Goal: Answer question/provide support: Share knowledge or assist other users

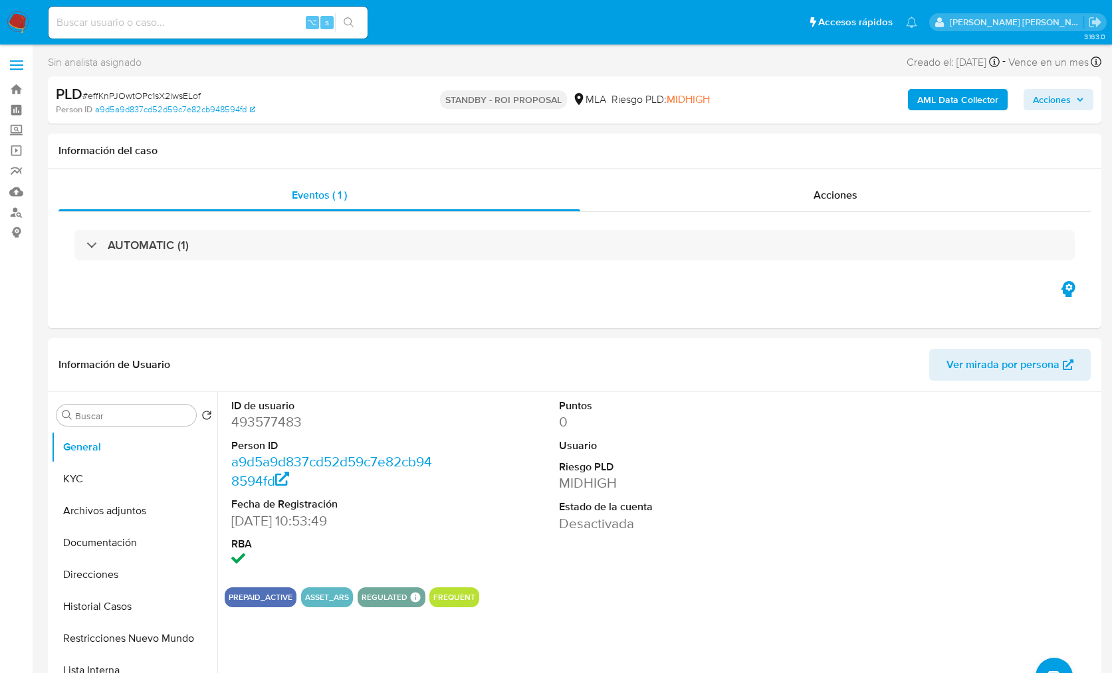
select select "10"
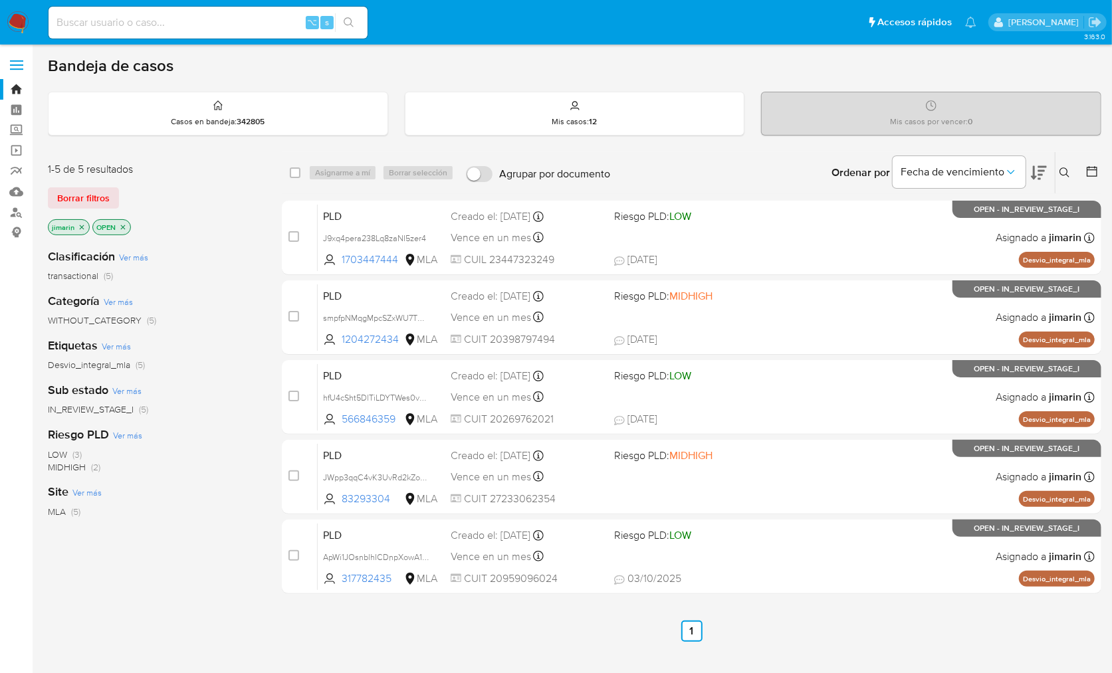
click at [122, 229] on icon "close-filter" at bounding box center [123, 227] width 8 height 8
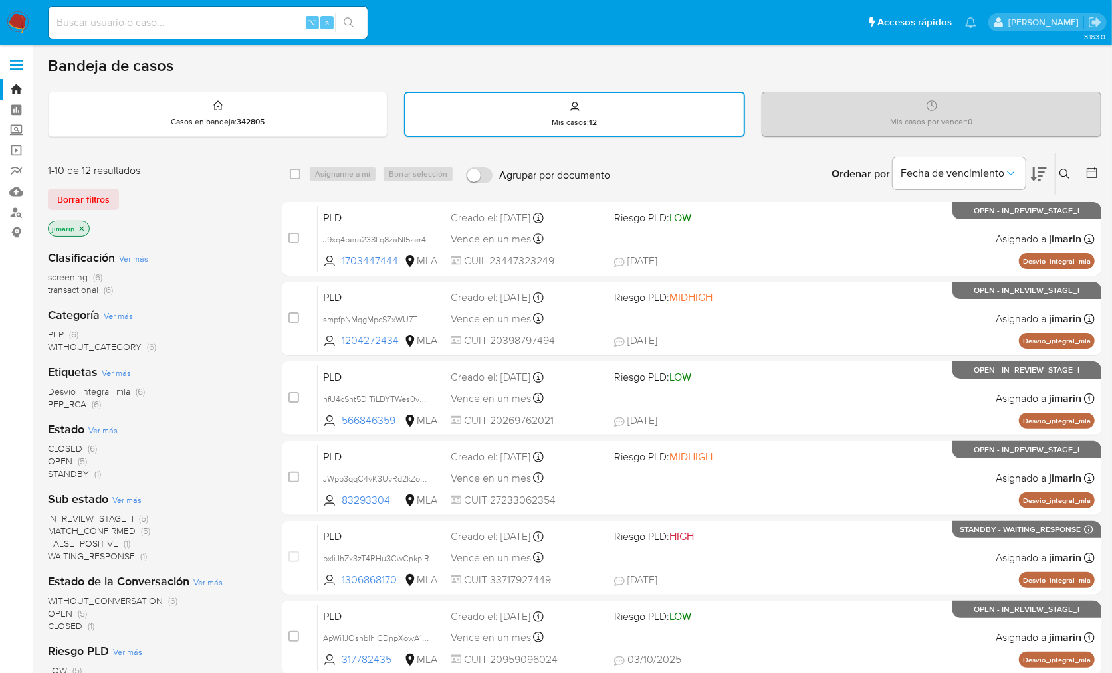
click at [1063, 176] on icon at bounding box center [1065, 174] width 11 height 11
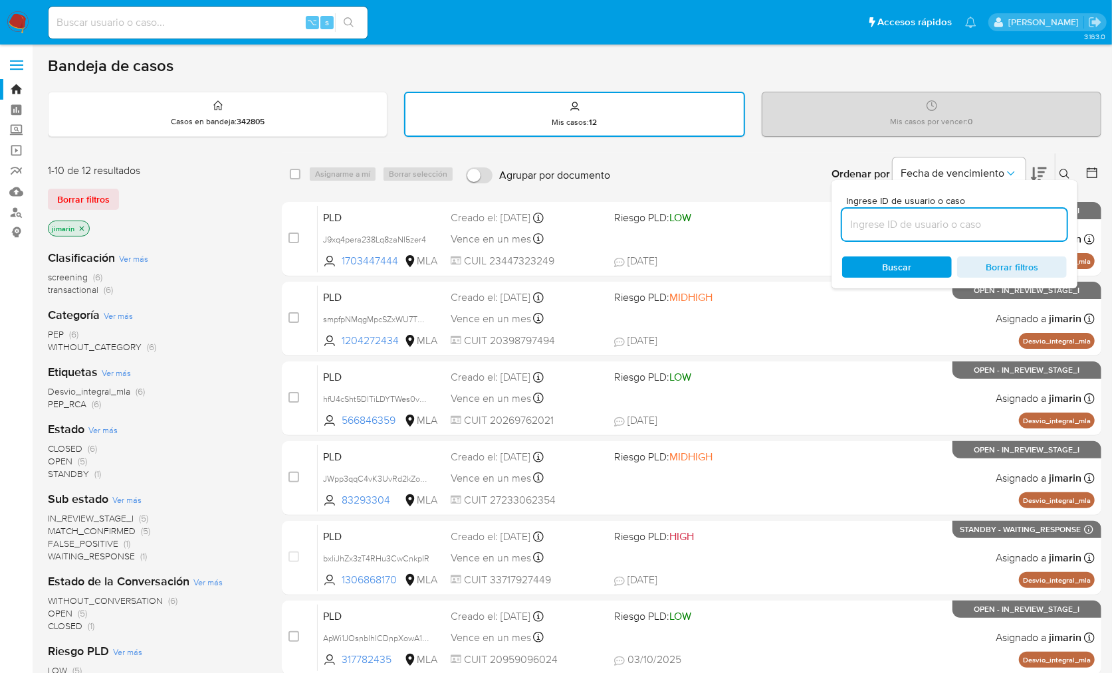
click at [1027, 229] on input at bounding box center [954, 224] width 225 height 17
type input "317782435"
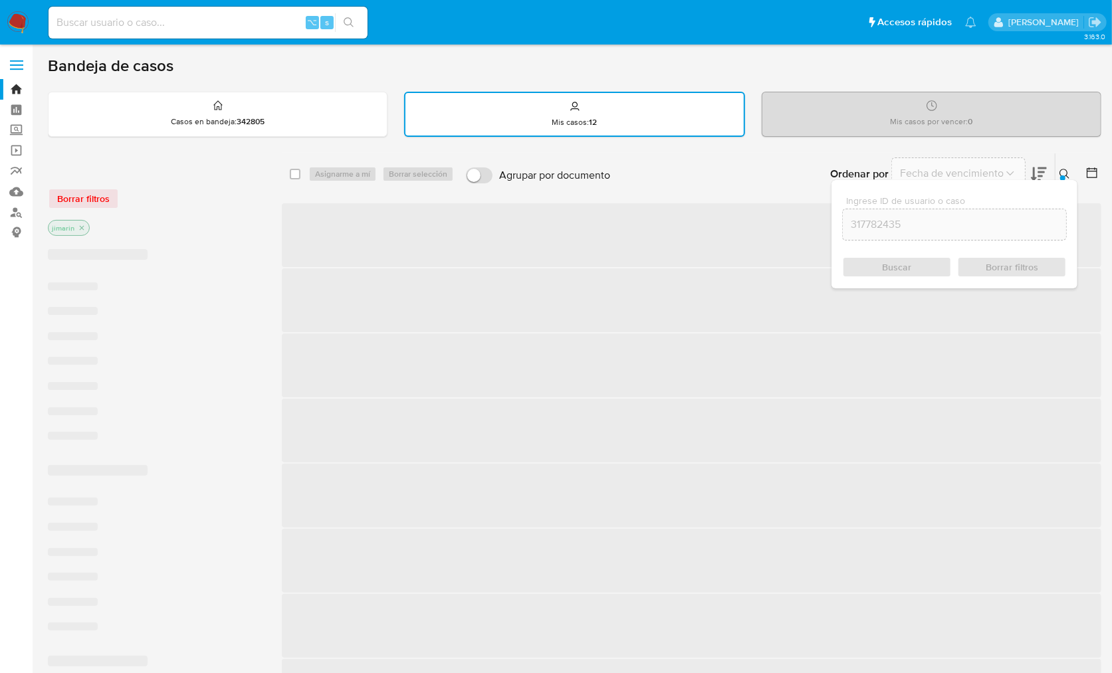
click at [1072, 174] on button at bounding box center [1067, 174] width 22 height 16
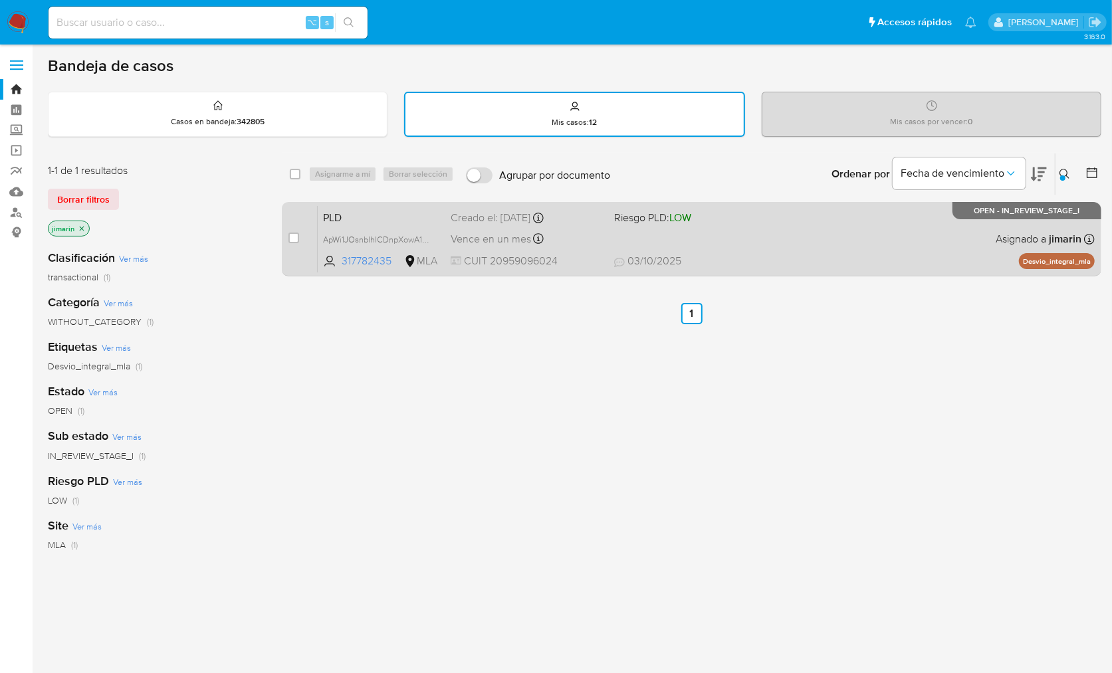
click at [802, 255] on span "03/10/2025 03/10/2025 12:29" at bounding box center [772, 261] width 316 height 15
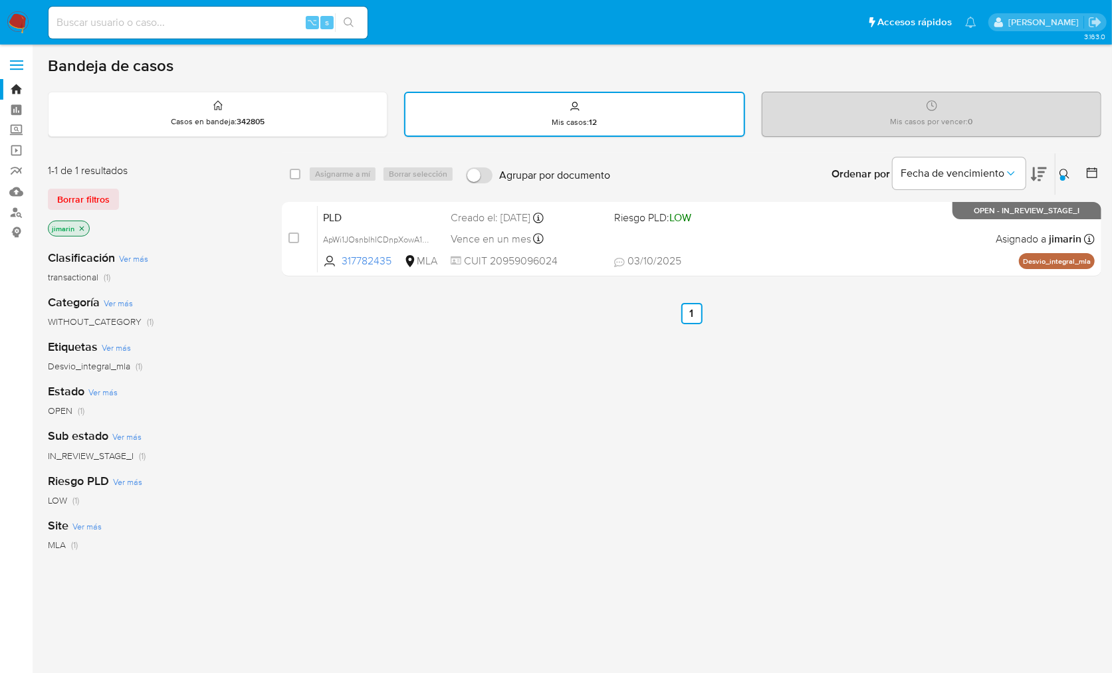
click at [82, 228] on icon "close-filter" at bounding box center [82, 228] width 5 height 5
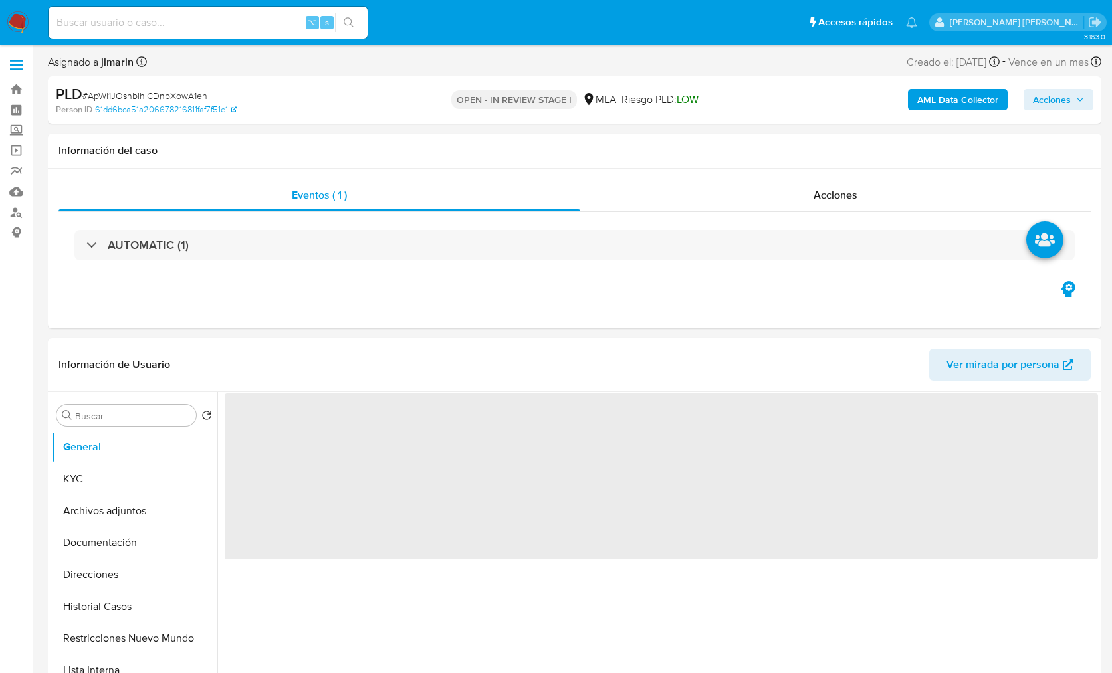
select select "10"
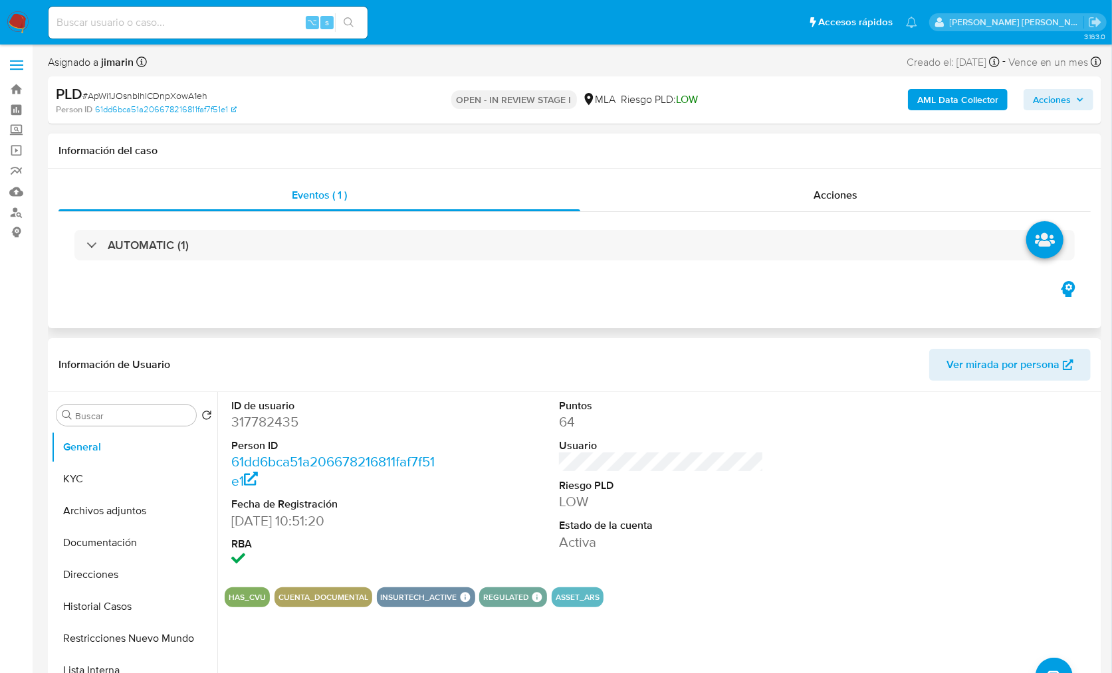
click at [422, 149] on h1 "Información del caso" at bounding box center [574, 150] width 1032 height 13
click at [636, 299] on div "Eventos ( 1 ) Acciones AUTOMATIC (1)" at bounding box center [575, 249] width 1054 height 160
click at [566, 355] on header "Información de Usuario Ver mirada por persona" at bounding box center [574, 365] width 1032 height 32
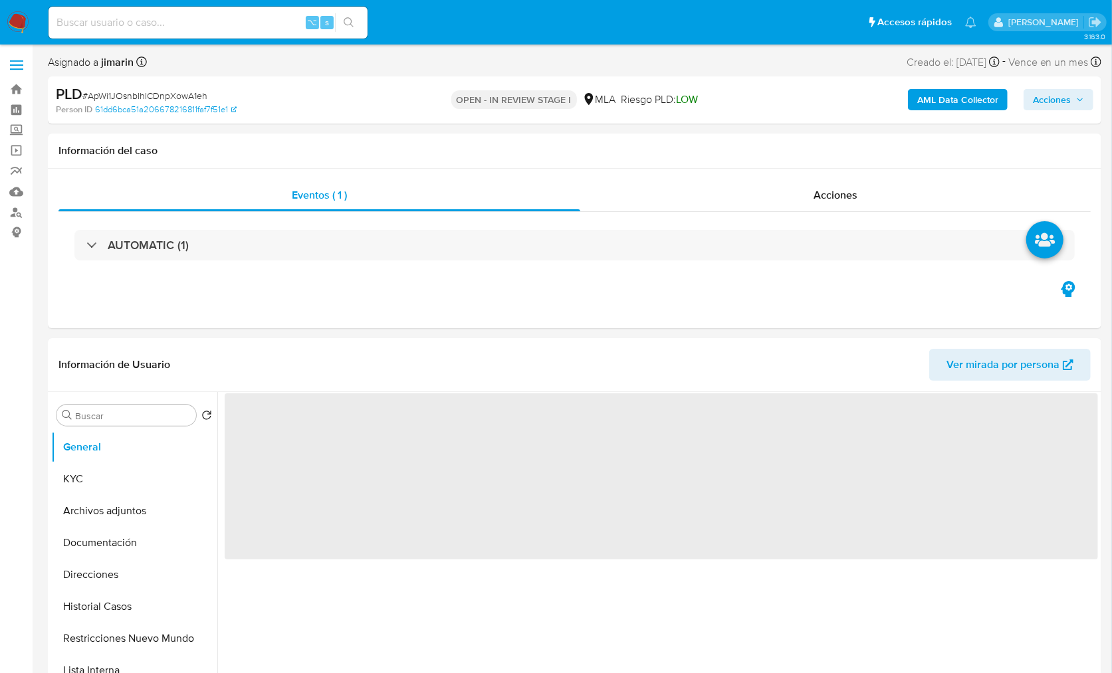
select select "10"
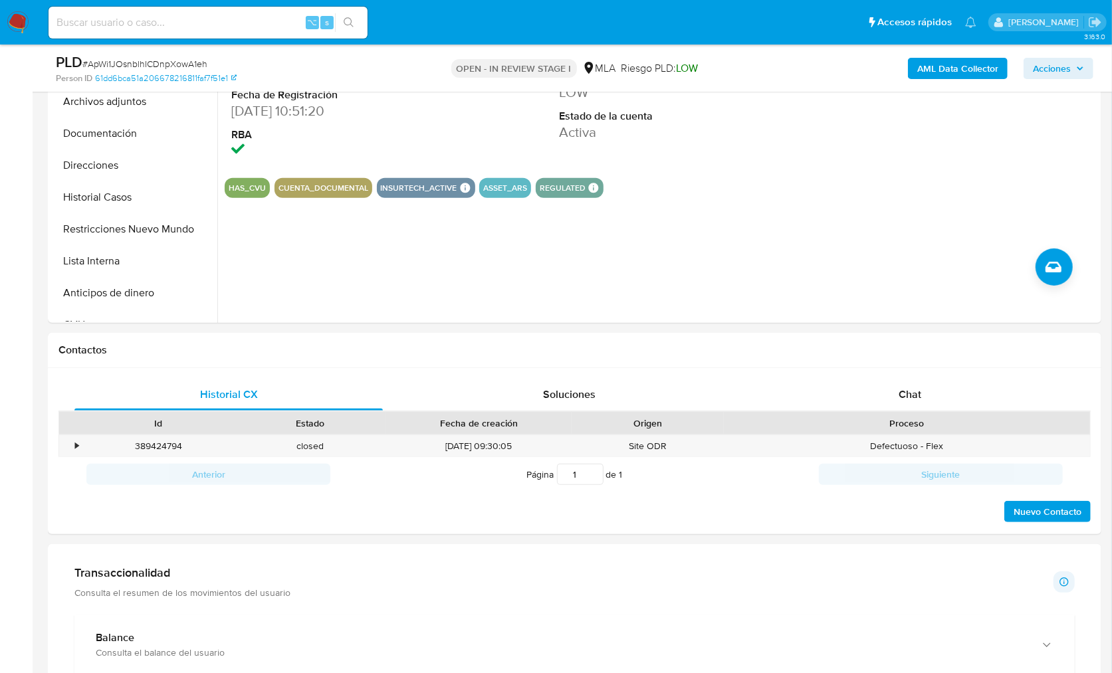
scroll to position [625, 0]
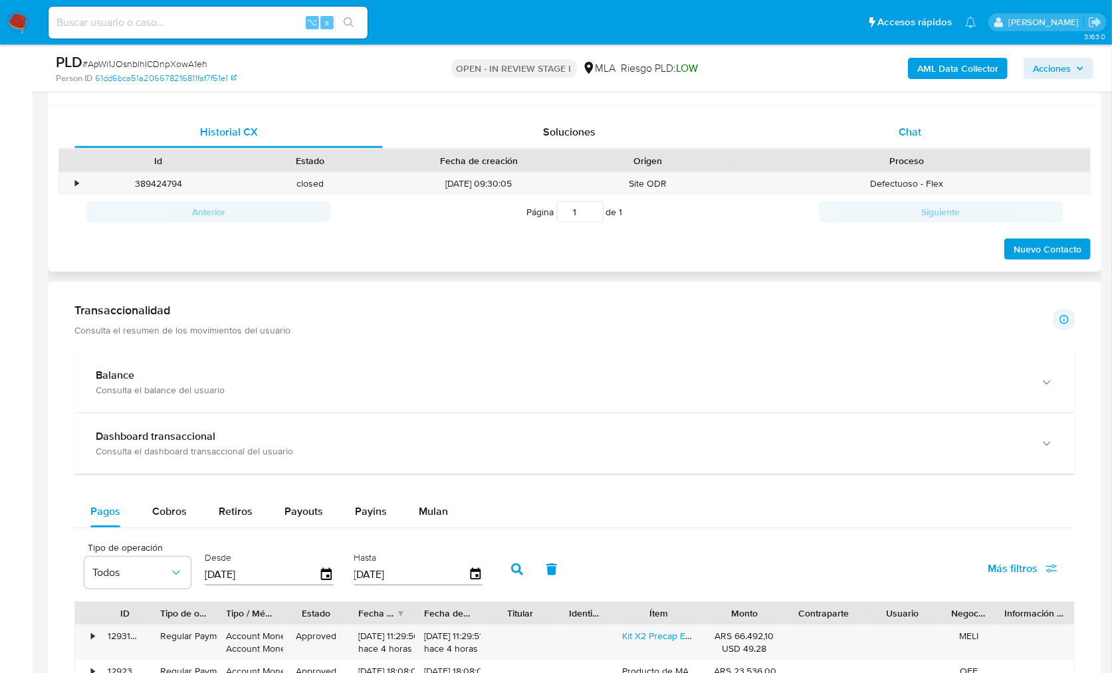
click at [886, 138] on div "Chat" at bounding box center [910, 132] width 308 height 32
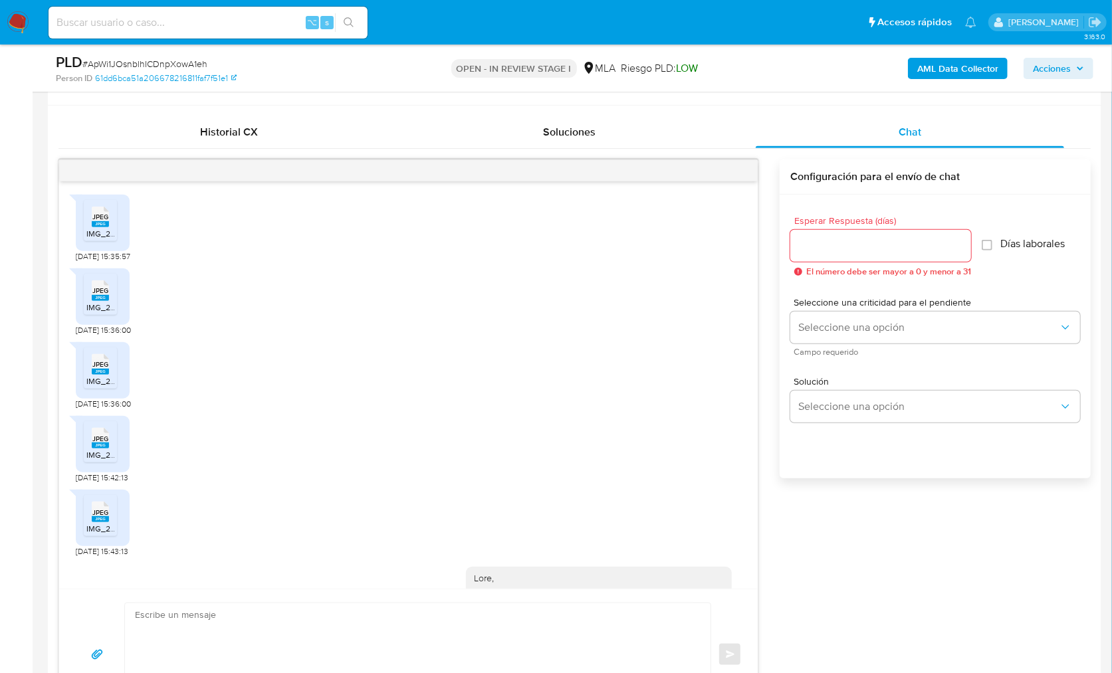
scroll to position [762, 0]
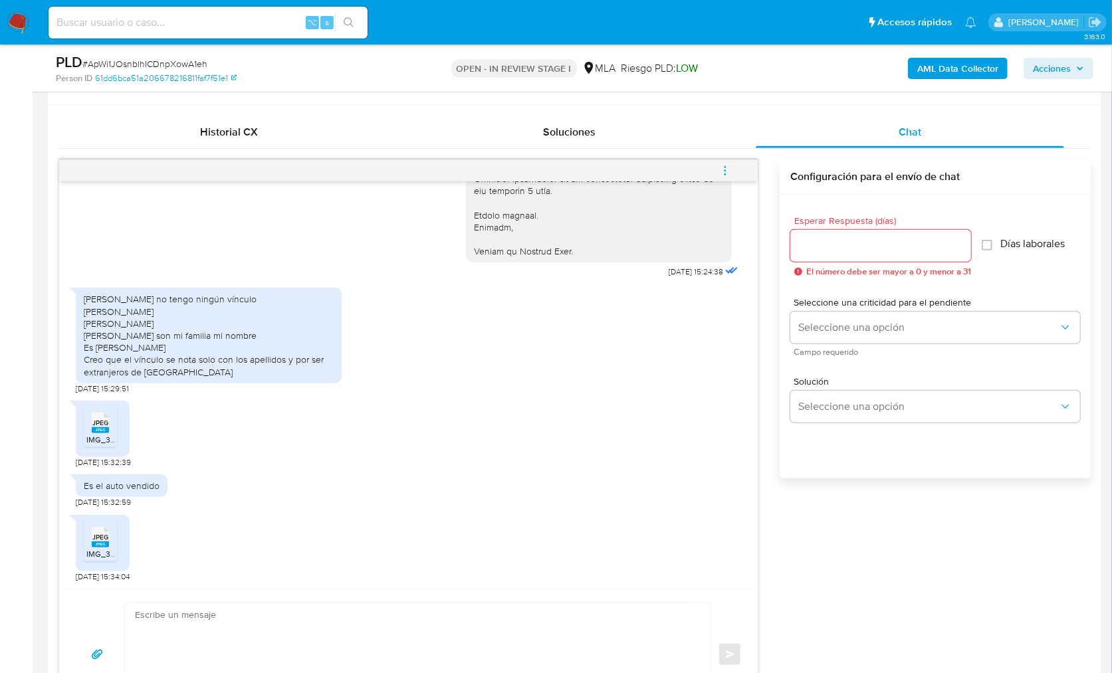
click at [528, 446] on div "JPEG JPEG IMG_3109.jpeg 03/10/2025 15:32:39" at bounding box center [408, 431] width 665 height 74
click at [459, 360] on div "Enrique Eduardo Medina no tengo ningún vínculo Francisco Muñoz subero Pascual M…" at bounding box center [408, 337] width 665 height 113
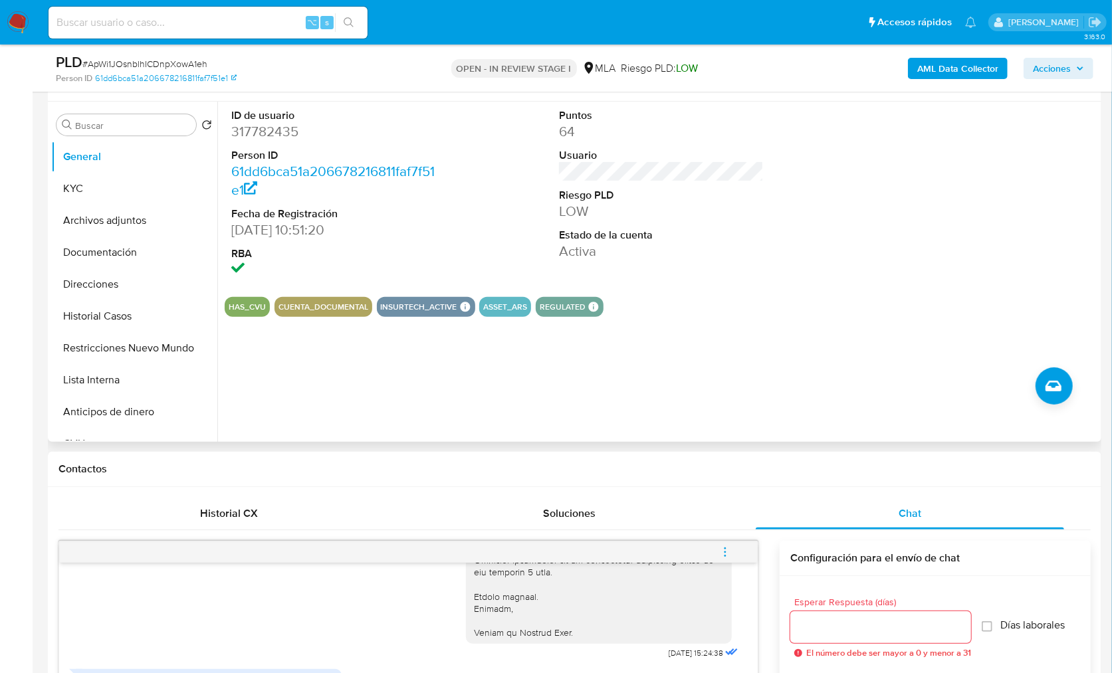
scroll to position [0, 0]
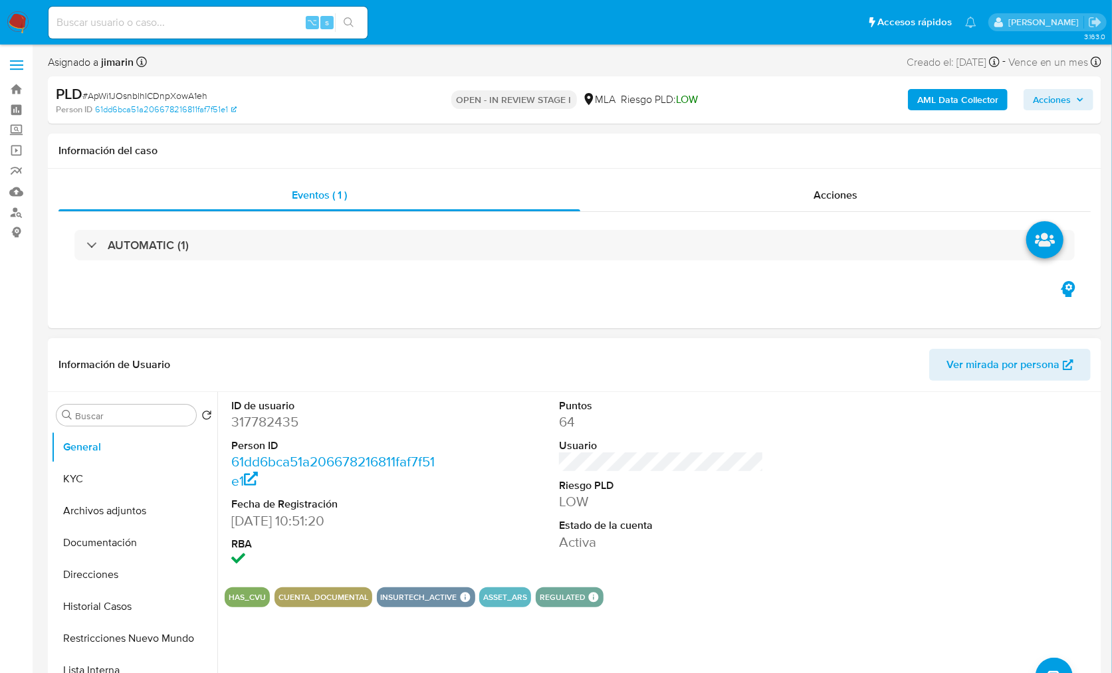
click at [278, 425] on dd "317782435" at bounding box center [333, 422] width 205 height 19
copy dd "317782435"
click at [132, 534] on button "Documentación" at bounding box center [129, 543] width 156 height 32
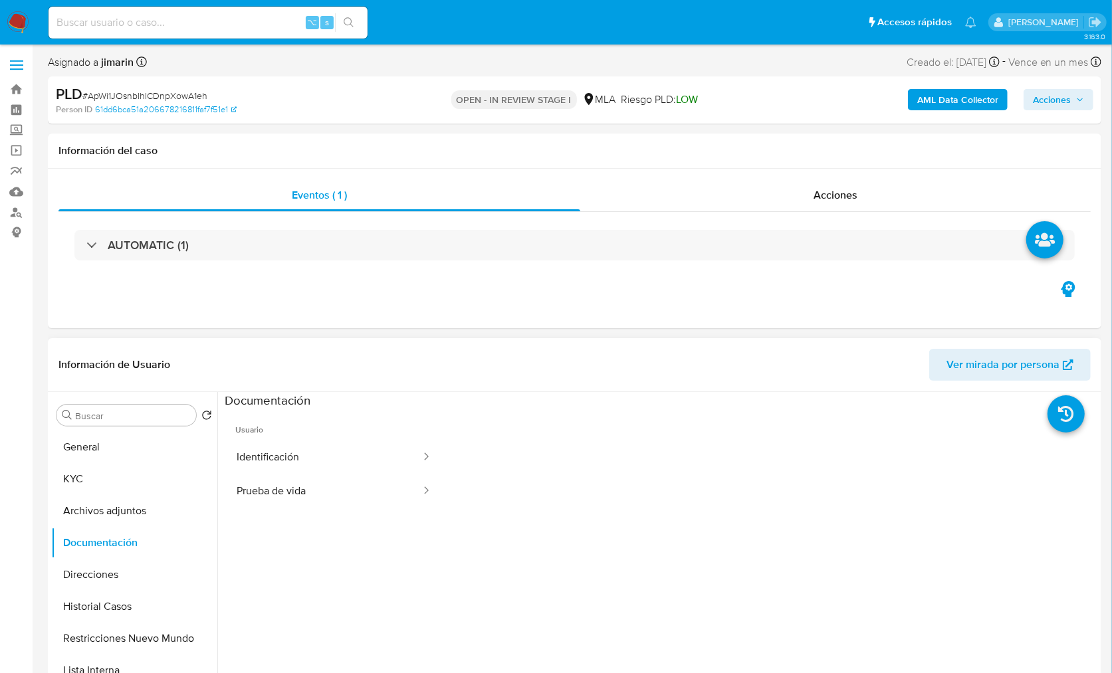
click at [279, 507] on ul "Usuario Identificación Prueba de vida" at bounding box center [334, 600] width 219 height 383
click at [292, 495] on button "Prueba de vida" at bounding box center [323, 492] width 197 height 34
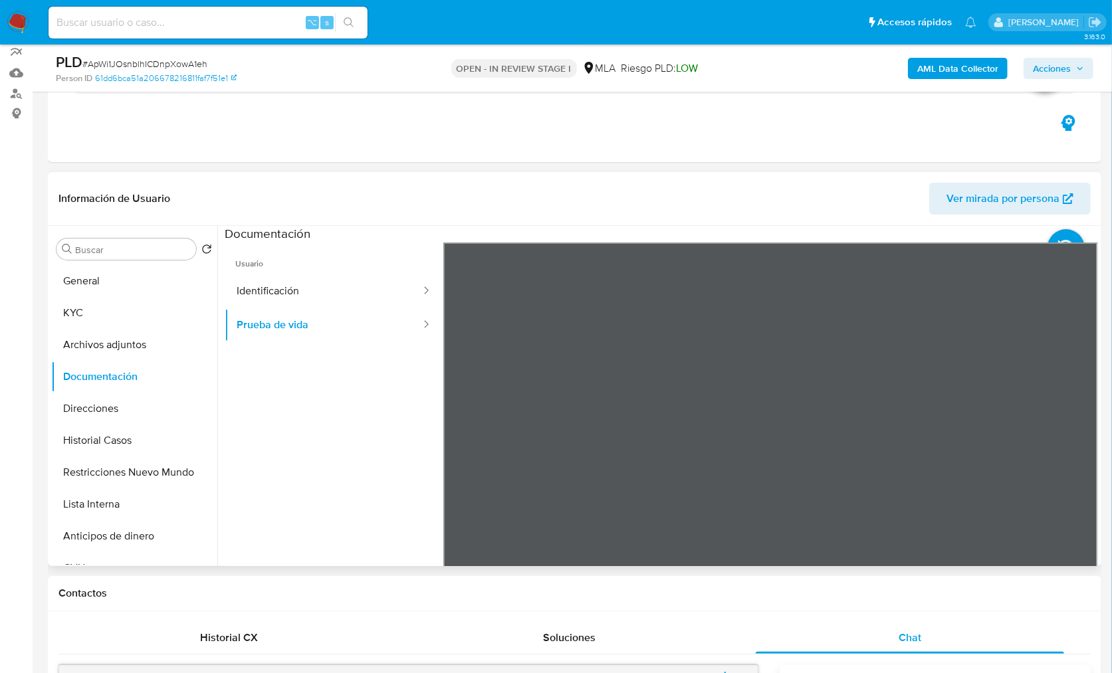
scroll to position [124, 0]
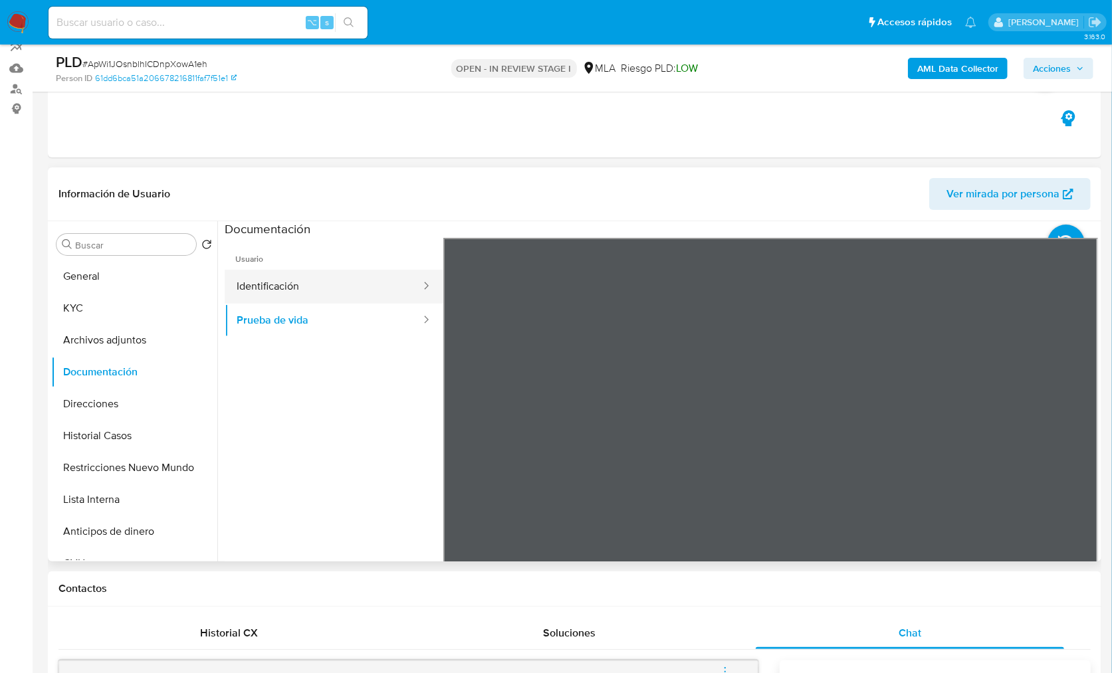
click at [292, 289] on button "Identificación" at bounding box center [323, 287] width 197 height 34
click at [1071, 455] on icon at bounding box center [1081, 454] width 27 height 27
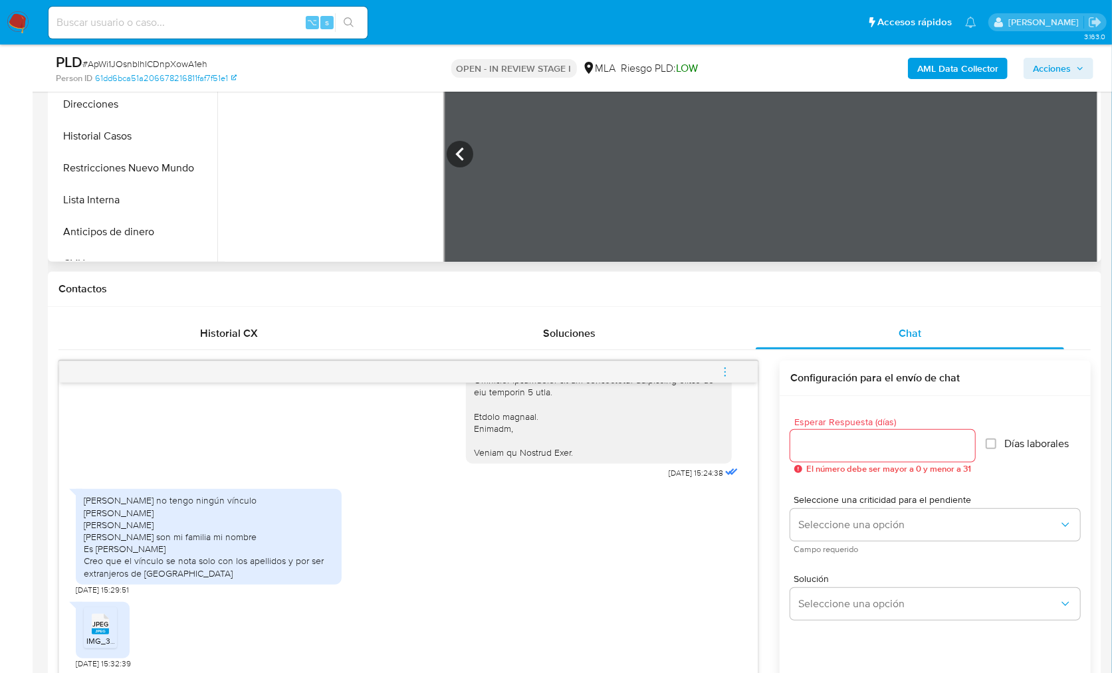
scroll to position [666, 0]
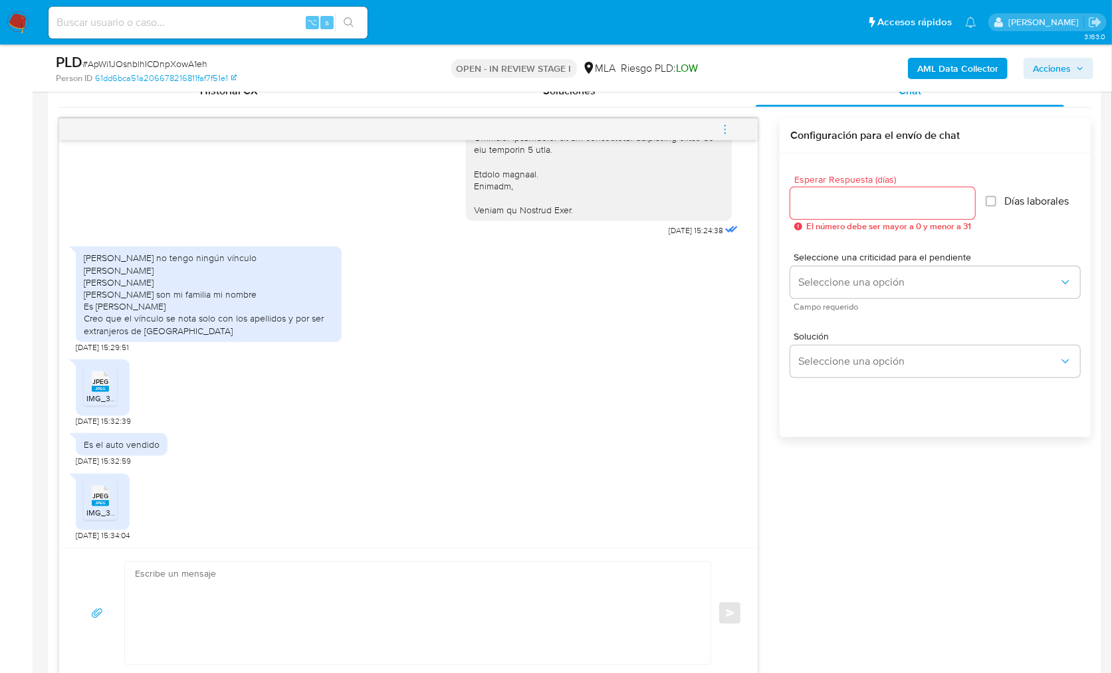
click at [94, 388] on rect at bounding box center [100, 389] width 17 height 6
click at [102, 502] on rect at bounding box center [100, 504] width 17 height 6
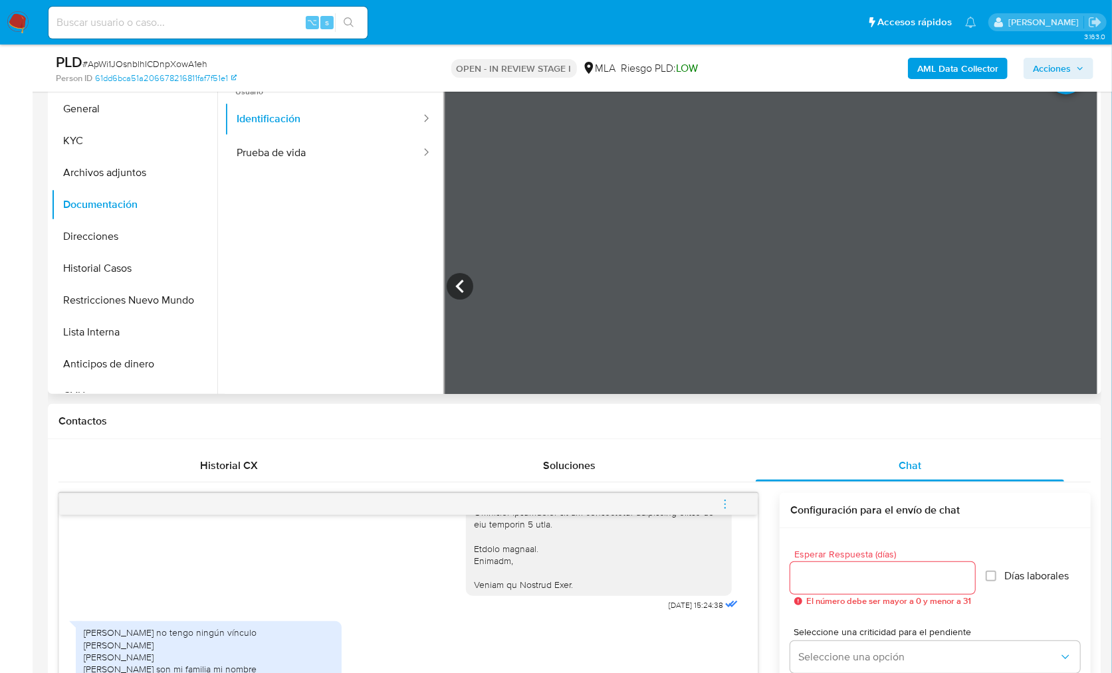
scroll to position [274, 0]
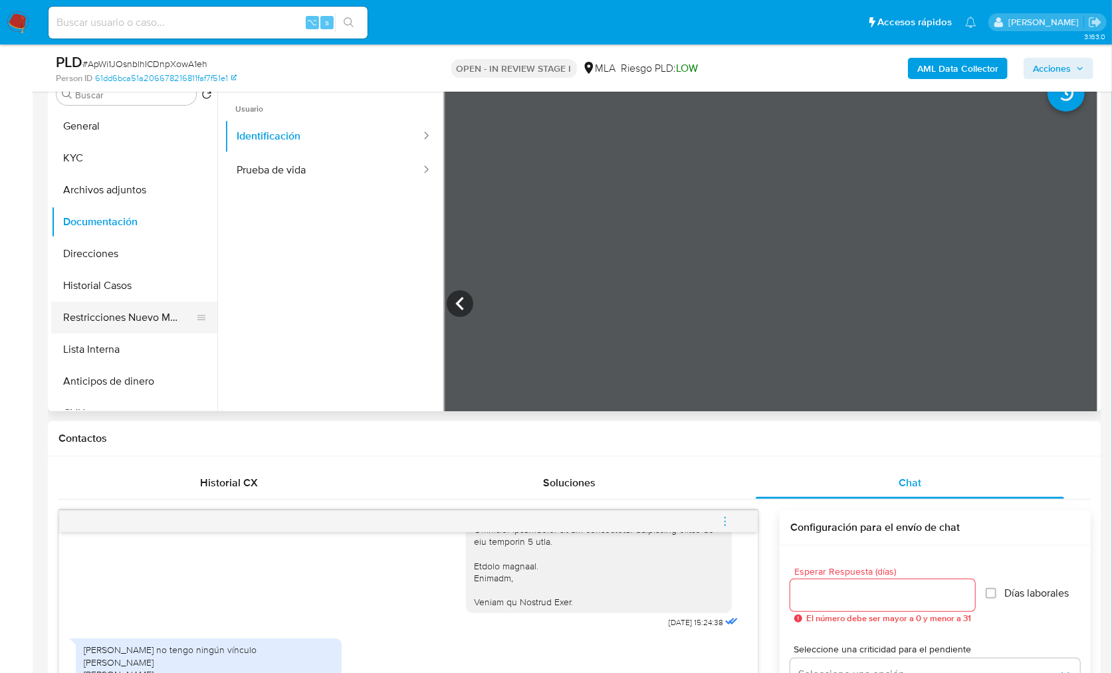
click at [160, 308] on button "Restricciones Nuevo Mundo" at bounding box center [129, 318] width 156 height 32
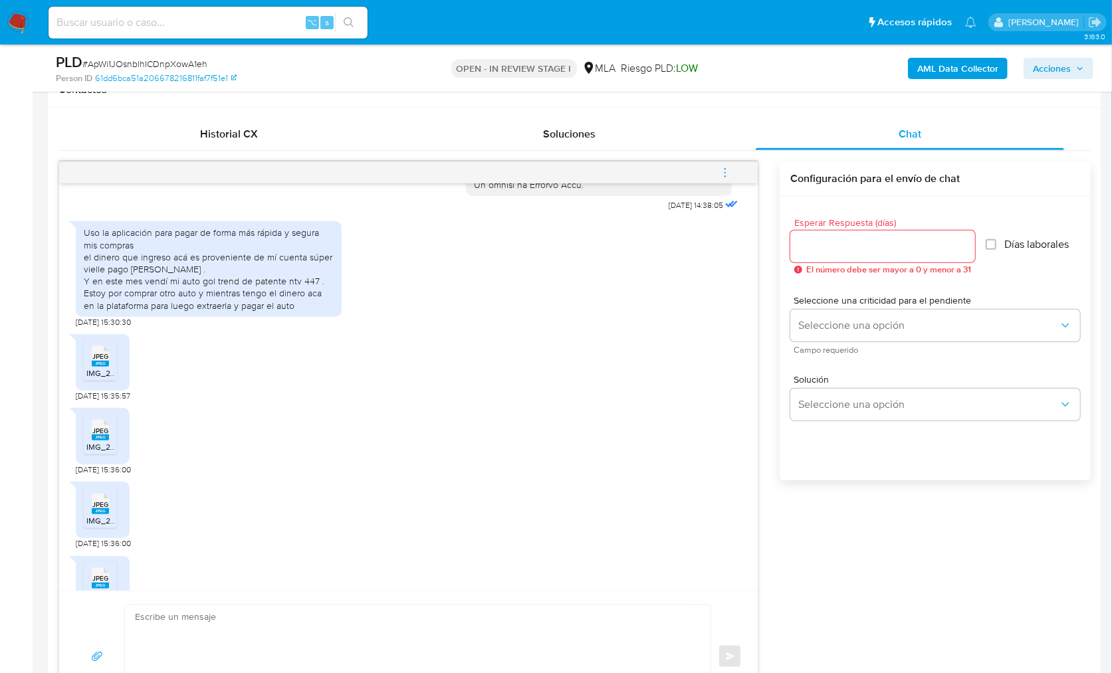
scroll to position [730, 0]
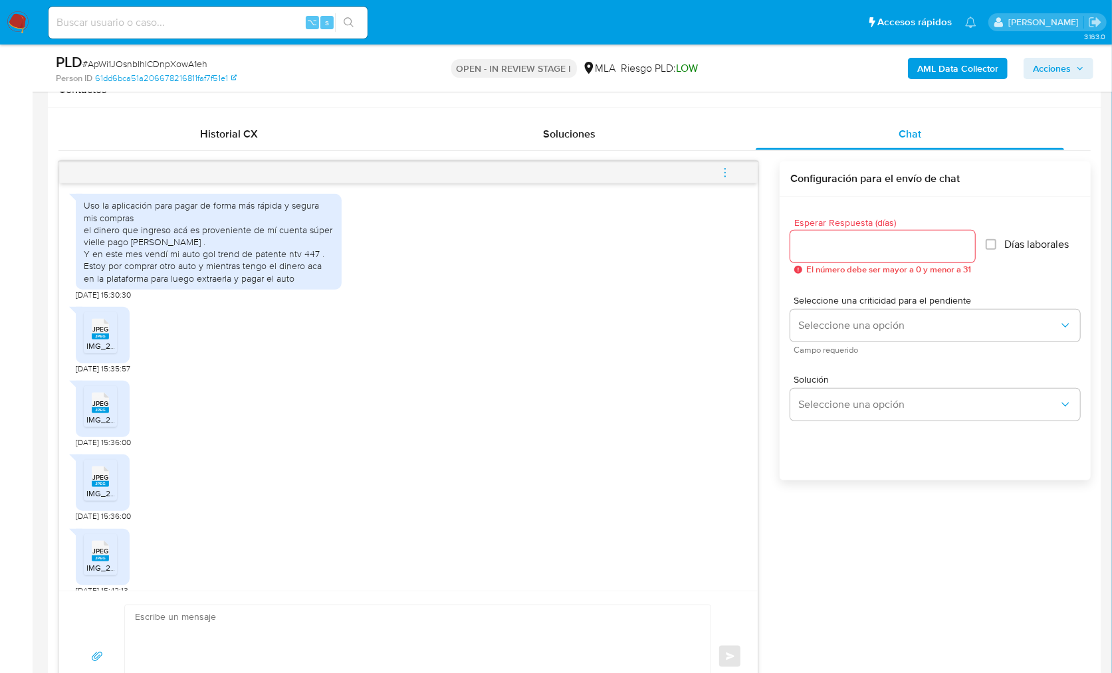
click at [376, 411] on div "JPEG JPEG IMG_2486.jpeg 17/09/2025 15:36:00" at bounding box center [408, 411] width 665 height 74
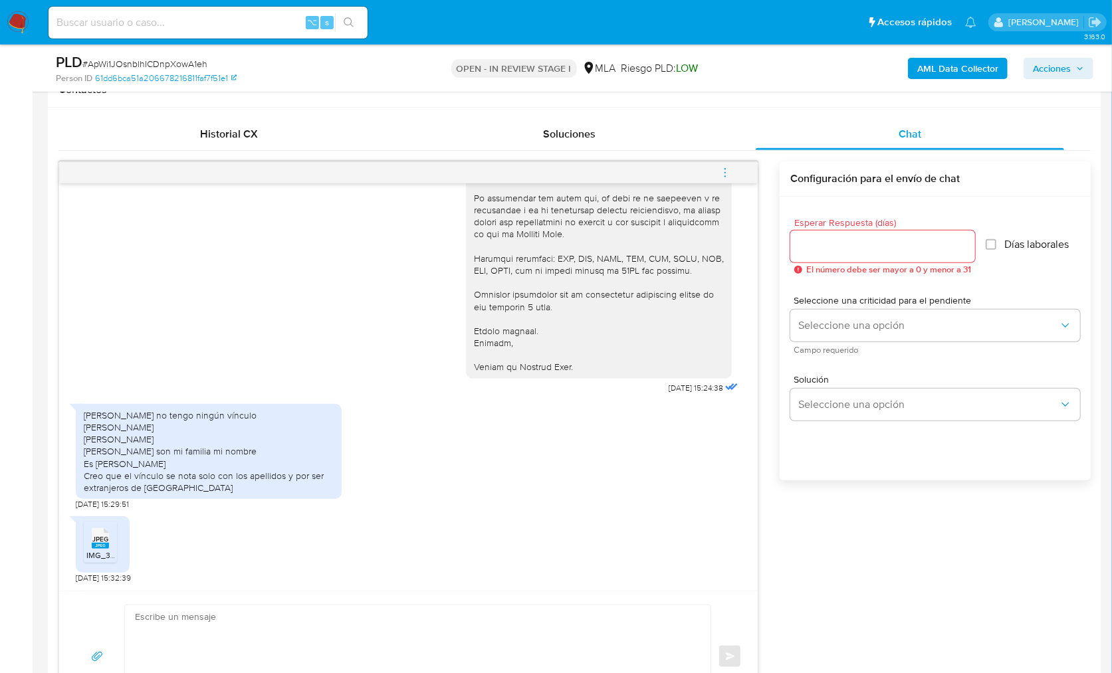
scroll to position [1533, 0]
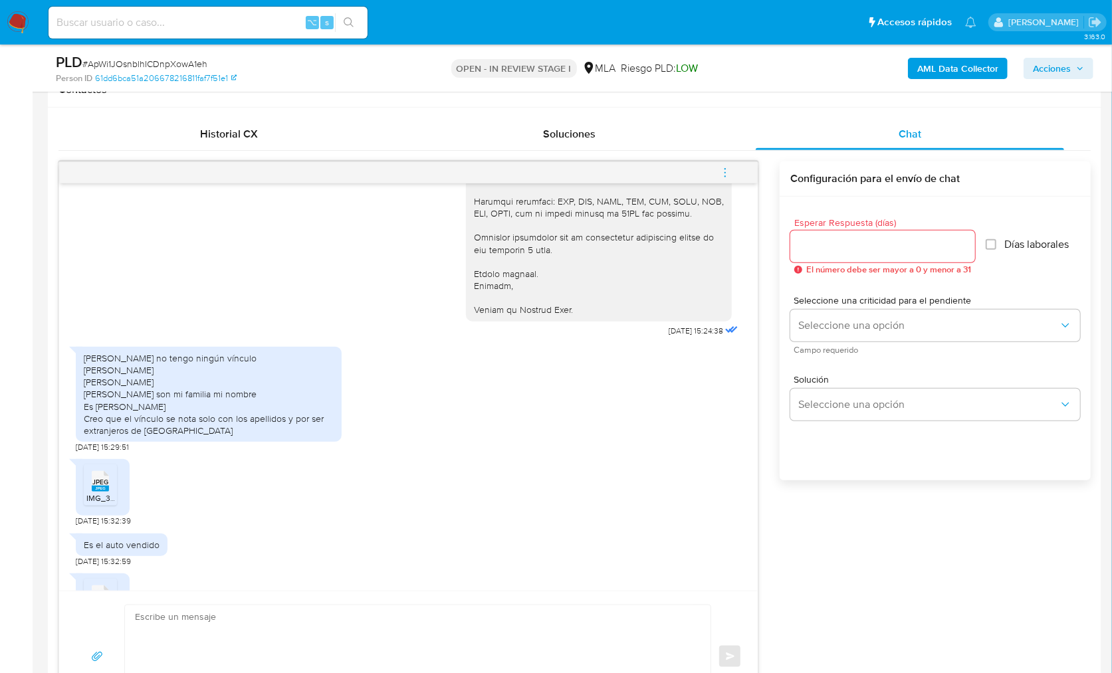
click at [461, 491] on div "JPEG JPEG IMG_3109.jpeg 03/10/2025 15:32:39" at bounding box center [408, 490] width 665 height 74
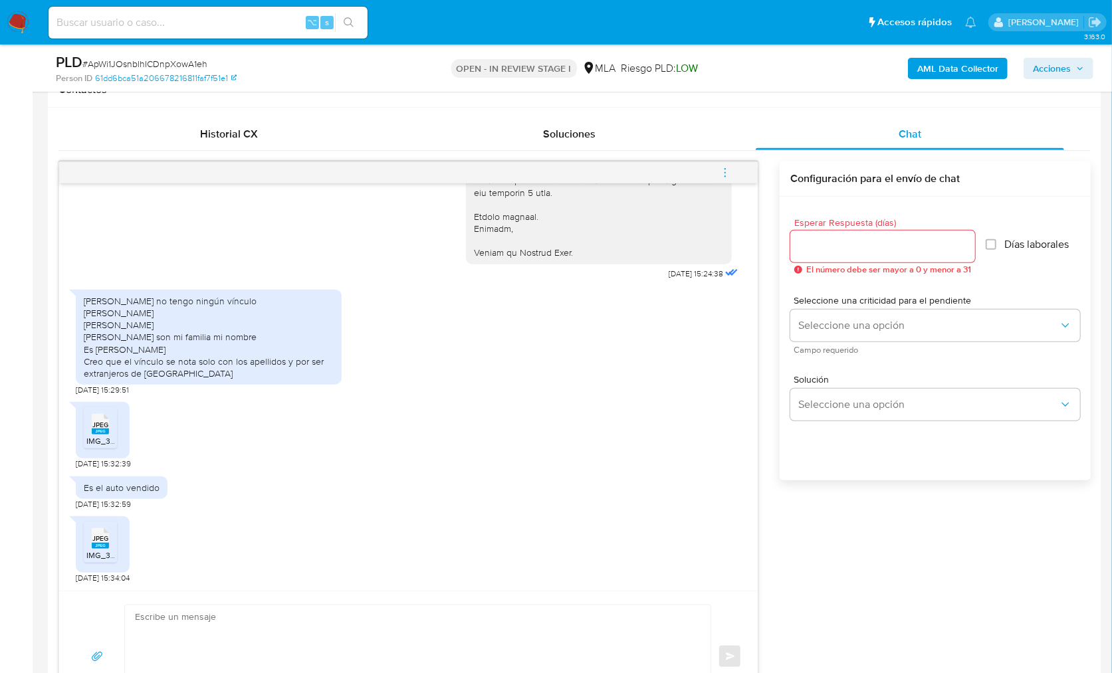
scroll to position [1627, 0]
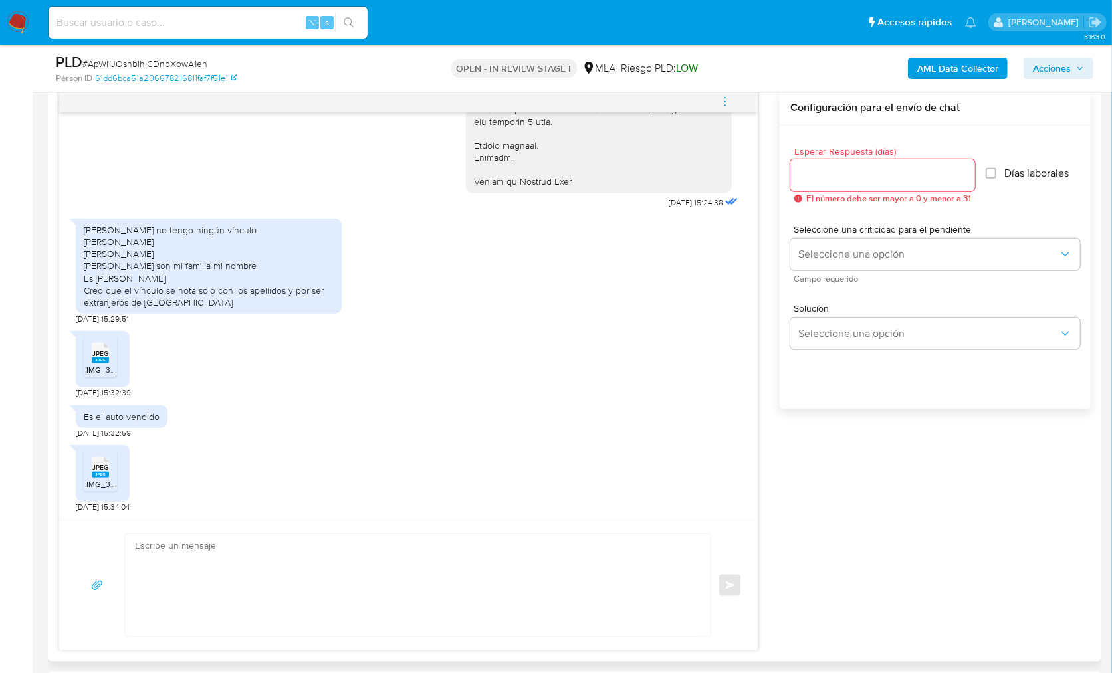
click at [924, 528] on div "17/09/2025 14:38:05 Uso la aplicación para pagar de forma más rápida y segura m…" at bounding box center [574, 370] width 1032 height 561
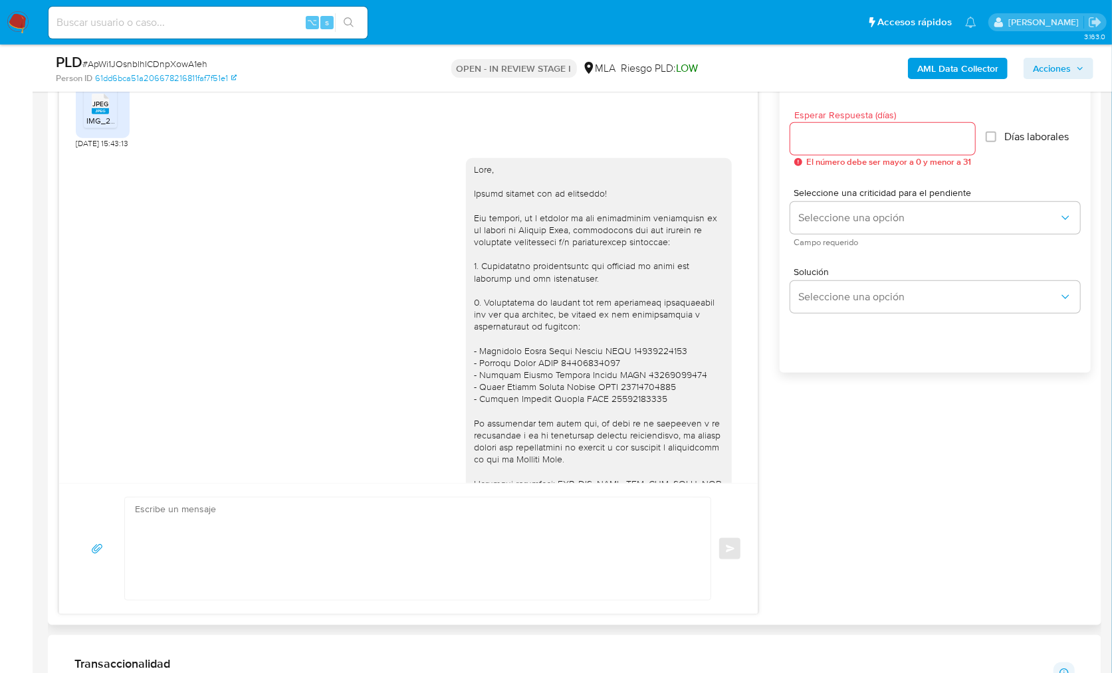
scroll to position [1095, 0]
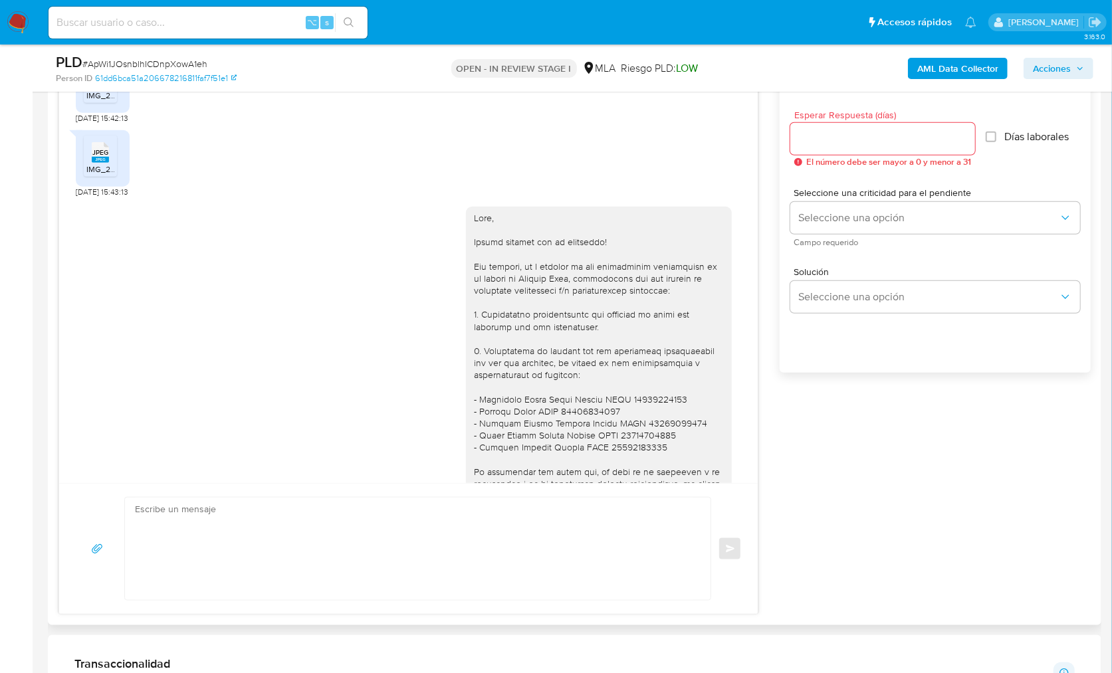
click at [565, 421] on div at bounding box center [599, 429] width 250 height 435
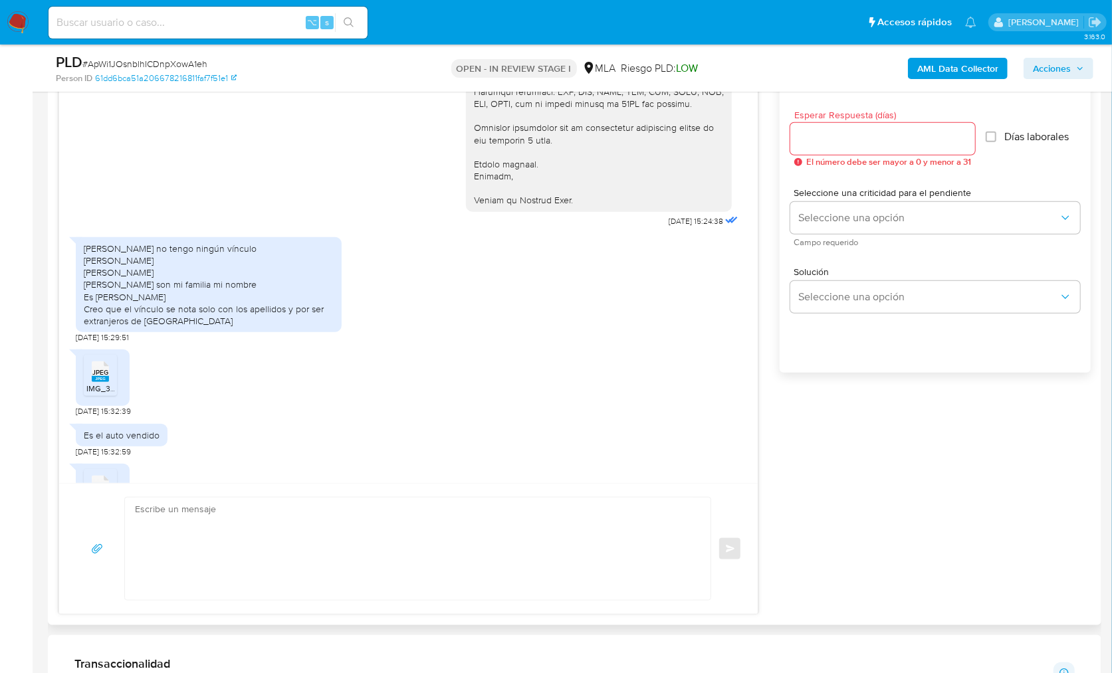
scroll to position [1627, 0]
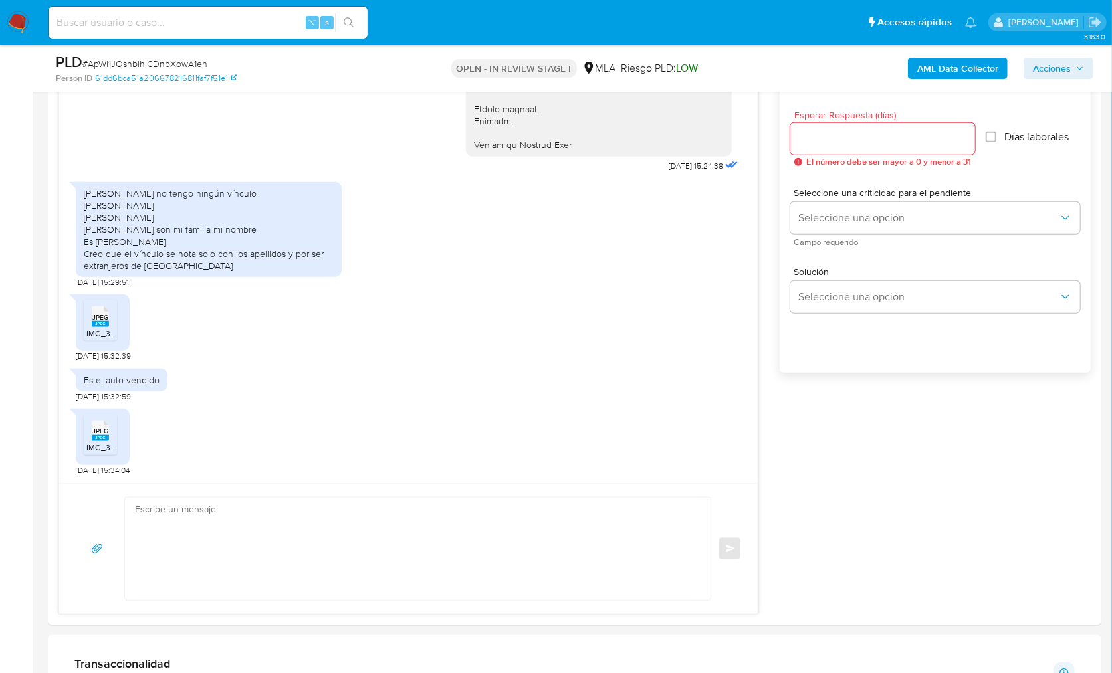
click at [5, 369] on aside "Bandeja Tablero Screening Búsqueda en Listas Watchlist Herramientas Operaciones…" at bounding box center [16, 639] width 33 height 2741
click at [3, 369] on aside "Bandeja Tablero Screening Búsqueda en Listas Watchlist Herramientas Operaciones…" at bounding box center [16, 639] width 33 height 2741
click at [836, 435] on div "17/09/2025 14:38:05 Uso la aplicación para pagar de forma más rápida y segura m…" at bounding box center [574, 334] width 1032 height 561
click at [809, 423] on div "17/09/2025 14:38:05 Uso la aplicación para pagar de forma más rápida y segura m…" at bounding box center [574, 334] width 1032 height 561
click at [413, 519] on textarea at bounding box center [414, 549] width 559 height 102
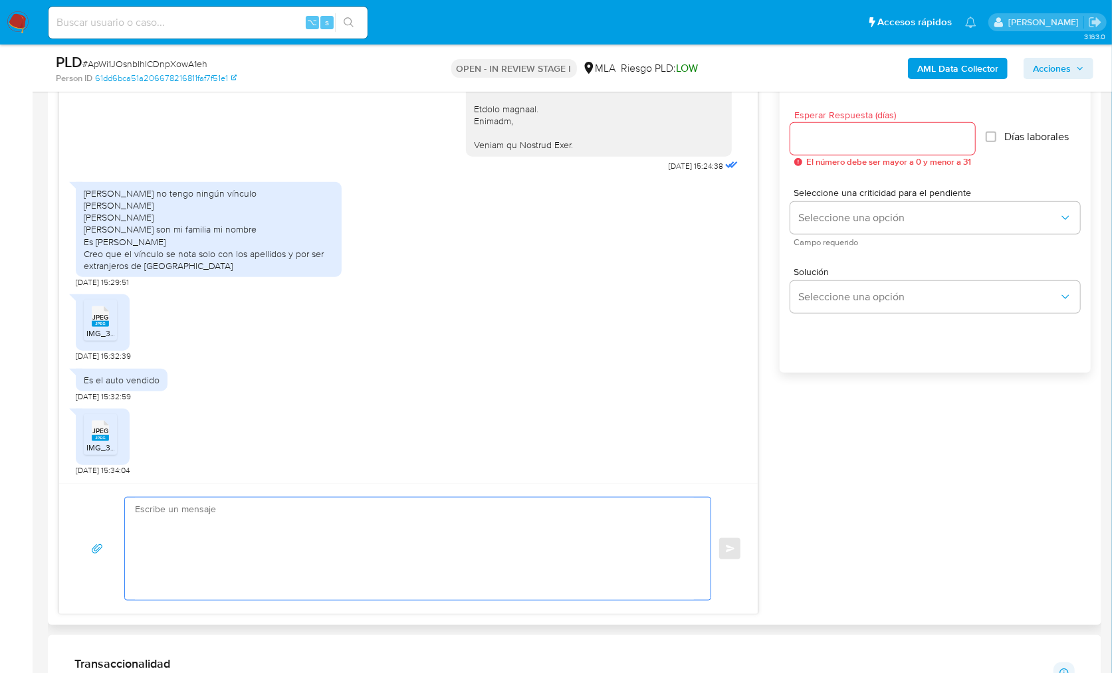
paste textarea "toda operacion con 3ero debe ser justificada y respaldada, en cumplimiento con …"
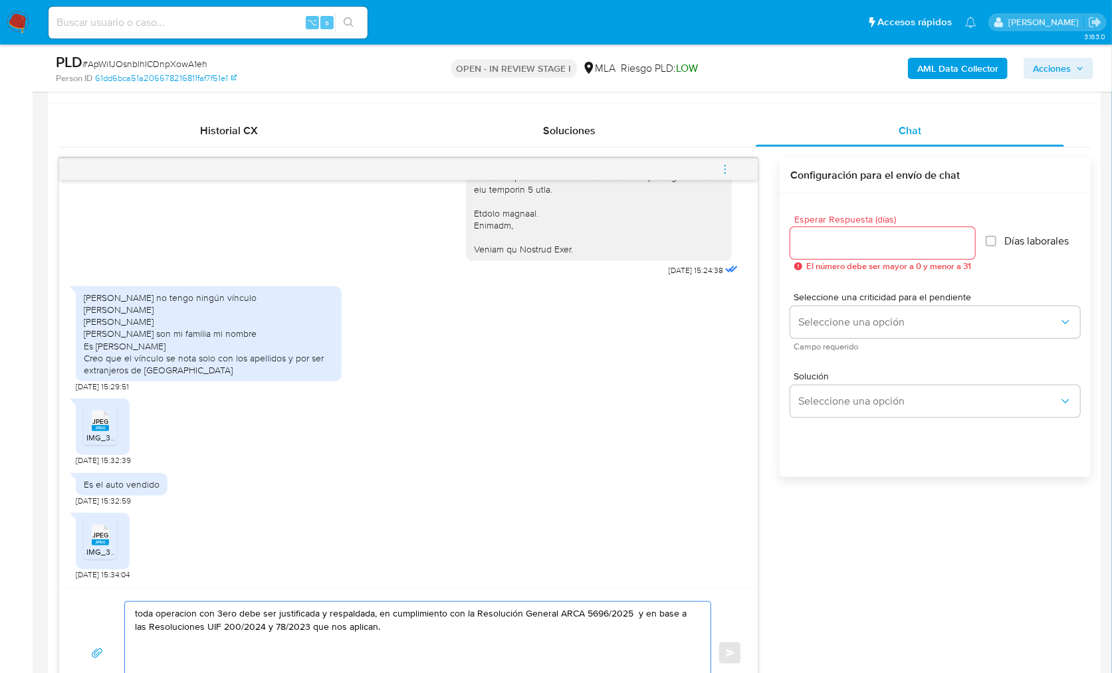
scroll to position [615, 0]
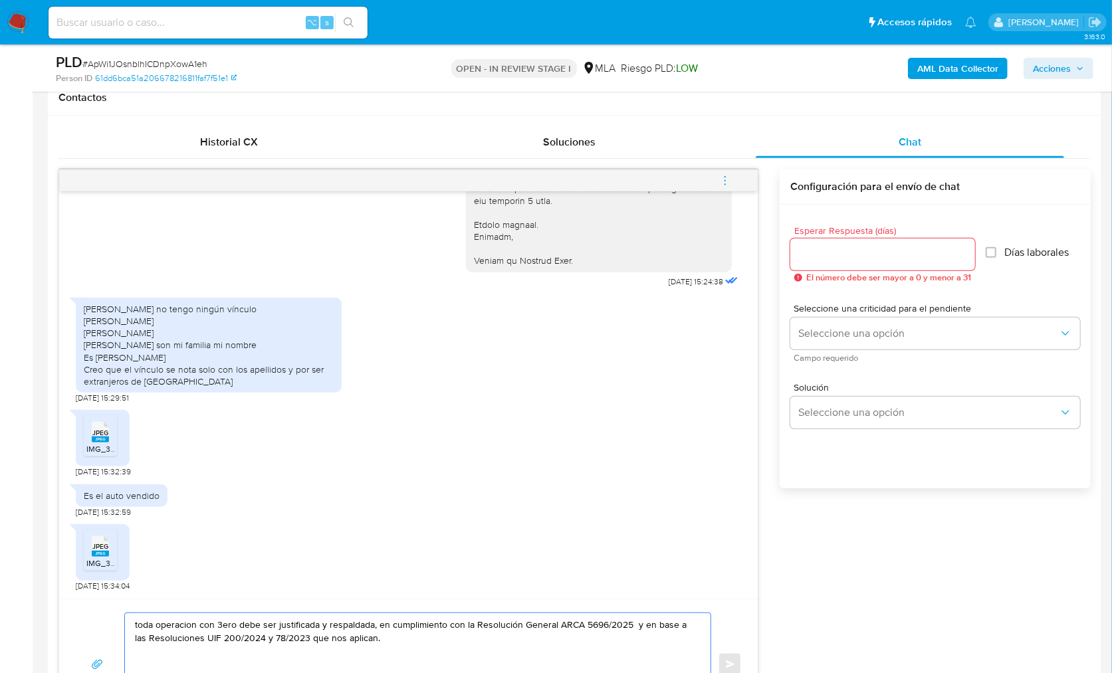
click at [136, 621] on textarea "toda operacion con 3ero debe ser justificada y respaldada, en cumplimiento con …" at bounding box center [414, 665] width 559 height 102
paste textarea "Hola, ¡Muchas gracias por tu respuesta! Confirmamos la recepción de la document…"
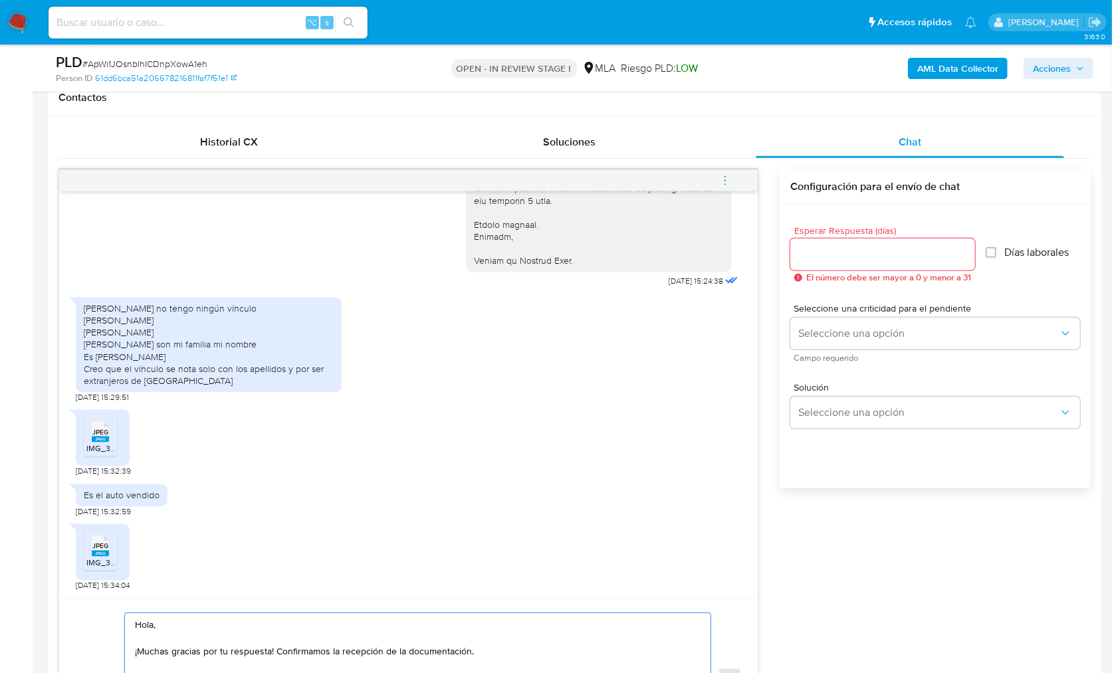
scroll to position [677, 0]
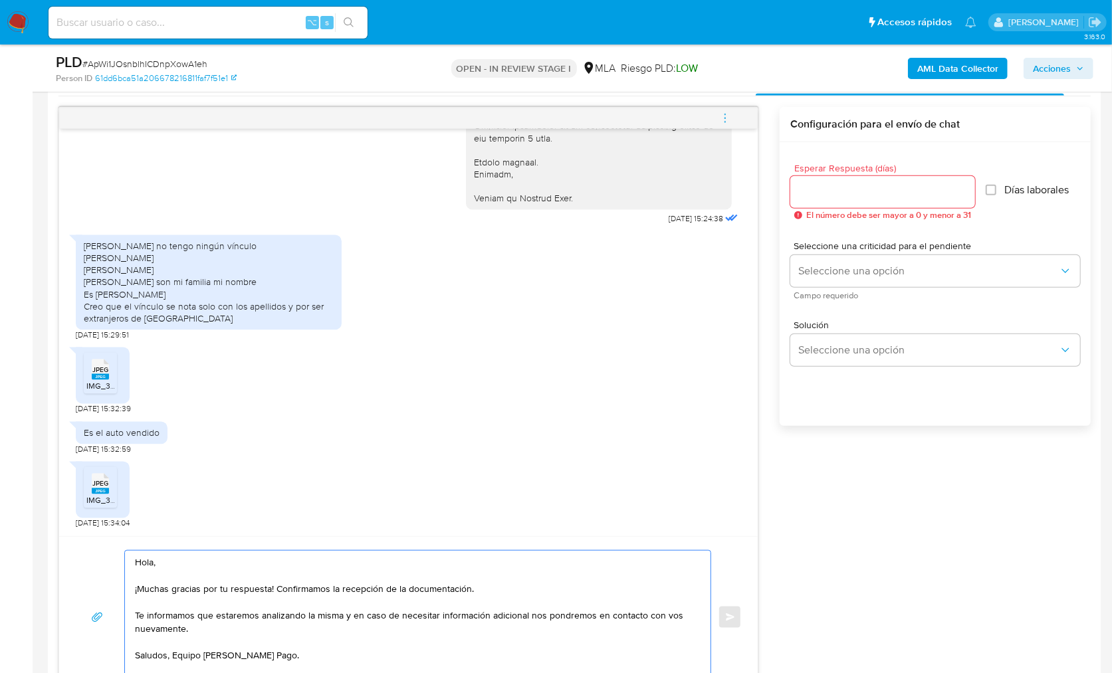
click at [481, 580] on textarea "Hola, ¡Muchas gracias por tu respuesta! Confirmamos la recepción de la document…" at bounding box center [414, 617] width 559 height 133
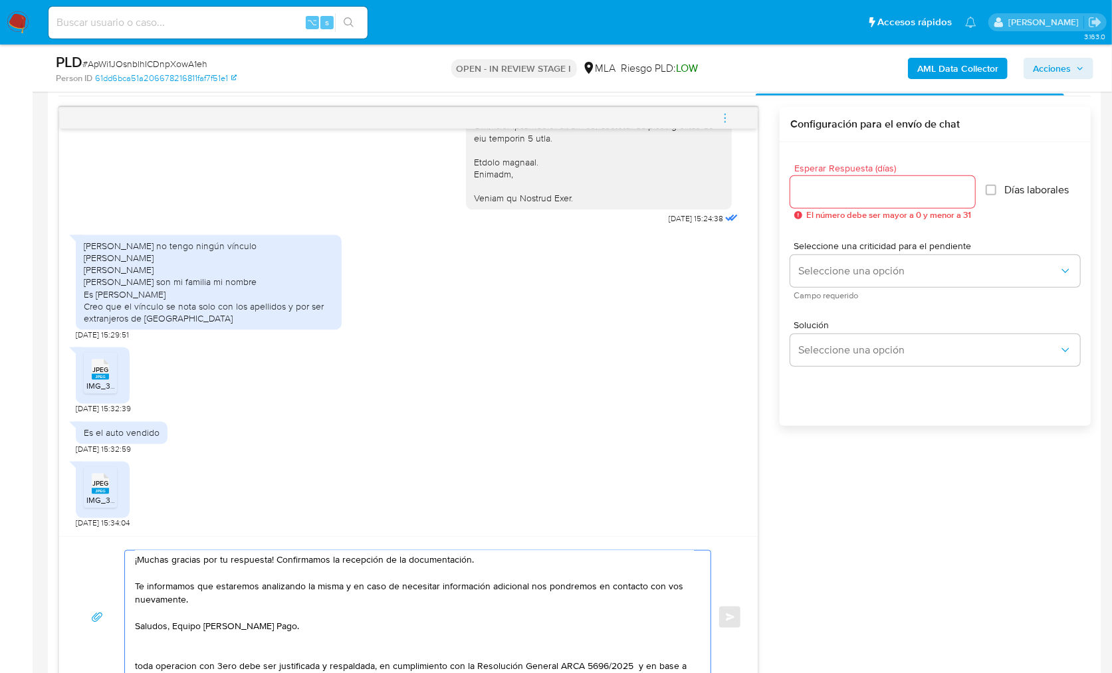
scroll to position [36, 0]
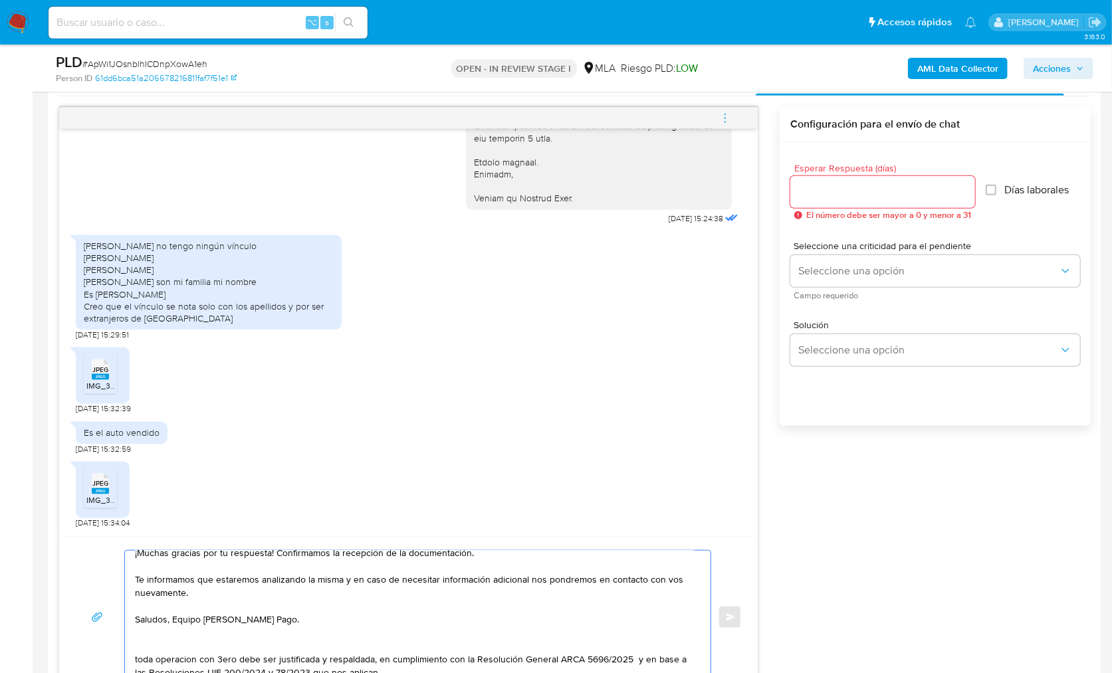
click at [313, 590] on textarea "Hola, ¡Muchas gracias por tu respuesta! Confirmamos la recepción de la document…" at bounding box center [414, 617] width 559 height 133
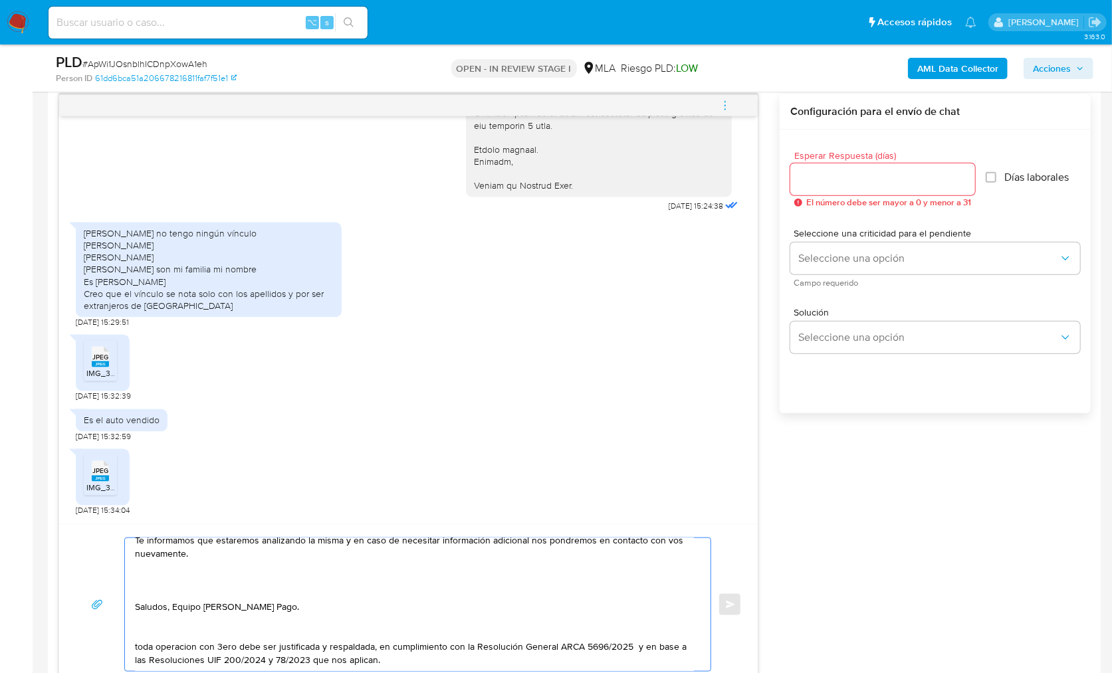
scroll to position [695, 0]
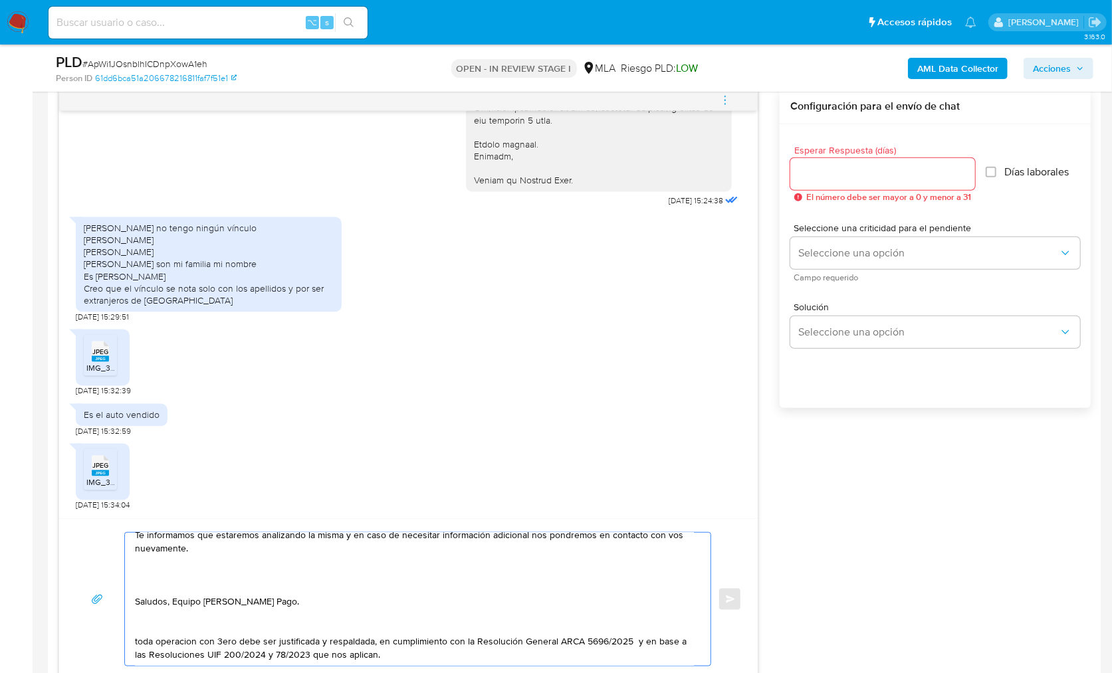
drag, startPoint x: 386, startPoint y: 653, endPoint x: 104, endPoint y: 641, distance: 282.1
click at [104, 641] on div "Hola, ¡Muchas gracias por tu respuesta! Confirmamos la recepción de la document…" at bounding box center [408, 599] width 667 height 134
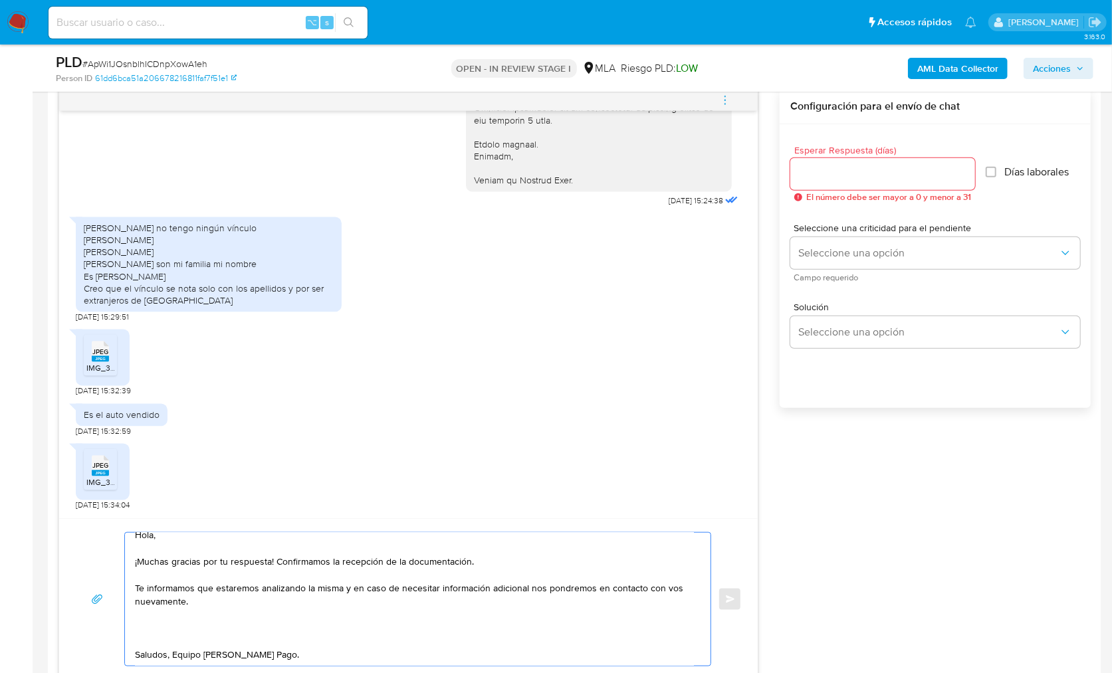
scroll to position [9, 0]
click at [136, 620] on textarea "Hola, ¡Muchas gracias por tu respuesta! Confirmamos la recepción de la document…" at bounding box center [414, 599] width 559 height 133
paste textarea "toda operacion con 3ero debe ser justificada y respaldada, en cumplimiento con …"
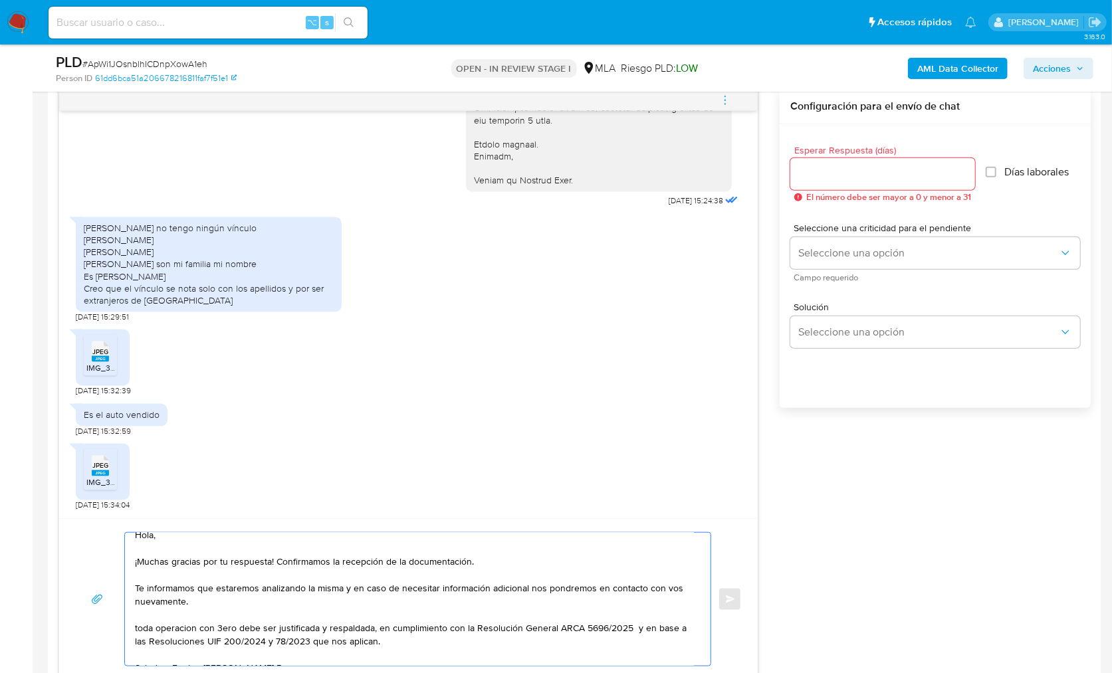
click at [136, 625] on textarea "Hola, ¡Muchas gracias por tu respuesta! Confirmamos la recepción de la document…" at bounding box center [414, 599] width 559 height 133
click at [439, 623] on textarea "Hola, ¡Muchas gracias por tu respuesta! Confirmamos la recepción de la document…" at bounding box center [414, 599] width 559 height 133
click at [438, 623] on textarea "Hola, ¡Muchas gracias por tu respuesta! Confirmamos la recepción de la document…" at bounding box center [414, 599] width 559 height 133
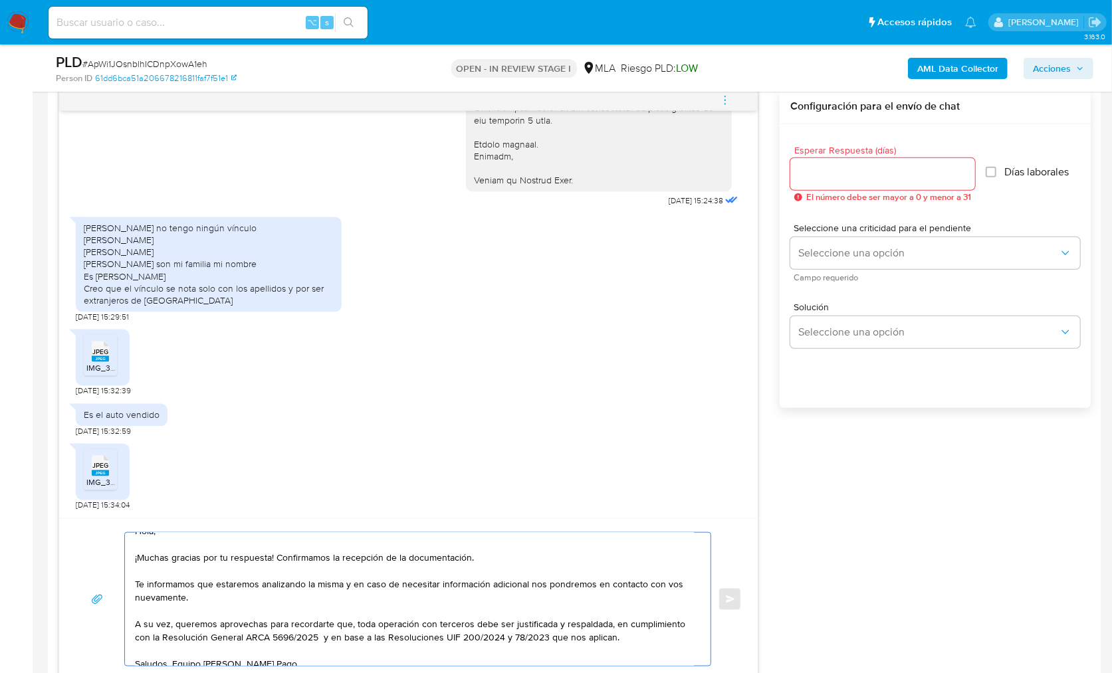
scroll to position [23, 0]
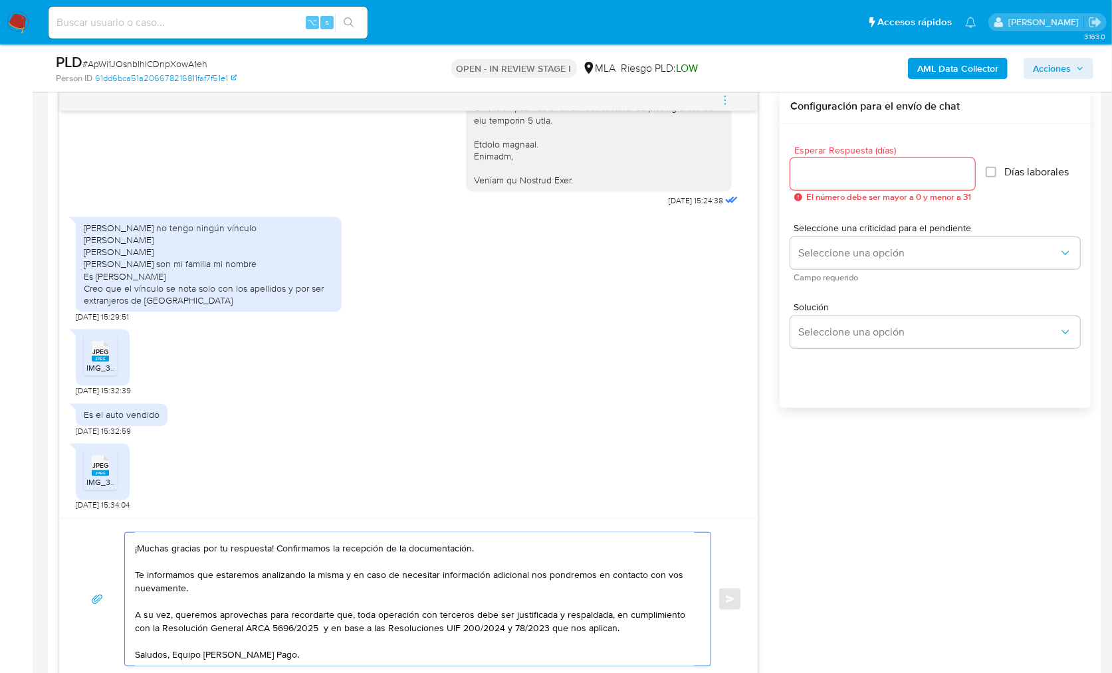
click at [501, 615] on textarea "Hola, ¡Muchas gracias por tu respuesta! Confirmamos la recepción de la document…" at bounding box center [414, 599] width 559 height 133
click at [338, 641] on textarea "Hola, ¡Muchas gracias por tu respuesta! Confirmamos la recepción de la document…" at bounding box center [414, 599] width 559 height 133
click at [391, 627] on textarea "Hola, ¡Muchas gracias por tu respuesta! Confirmamos la recepción de la document…" at bounding box center [414, 599] width 559 height 133
click at [680, 628] on textarea "Hola, ¡Muchas gracias por tu respuesta! Confirmamos la recepción de la document…" at bounding box center [414, 599] width 559 height 133
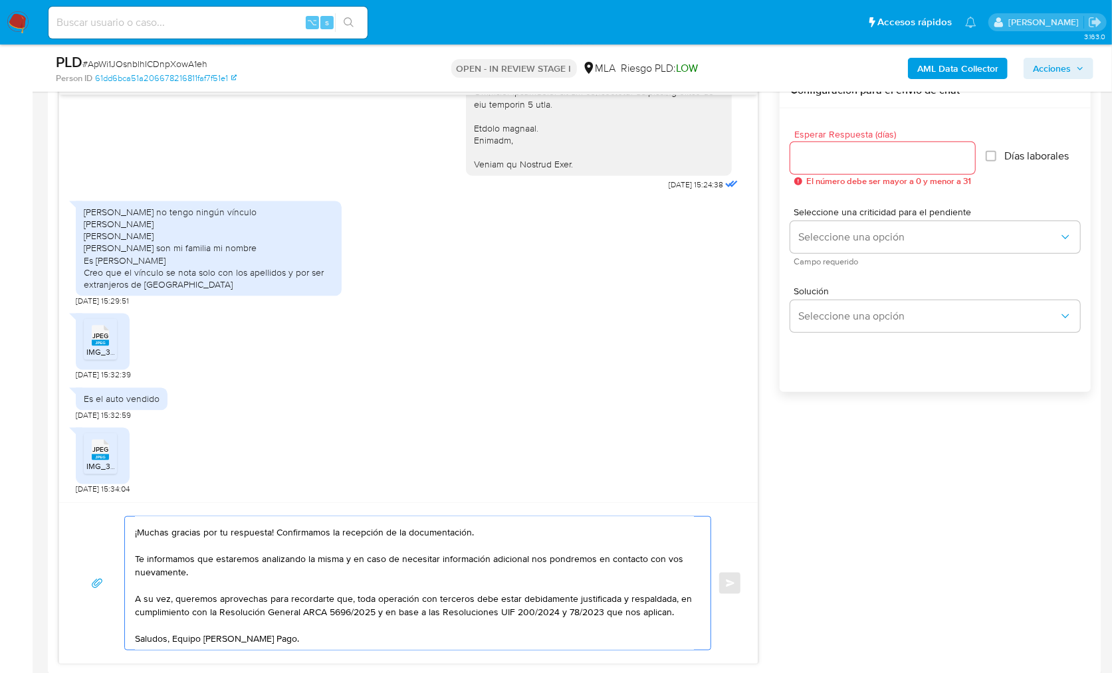
scroll to position [719, 0]
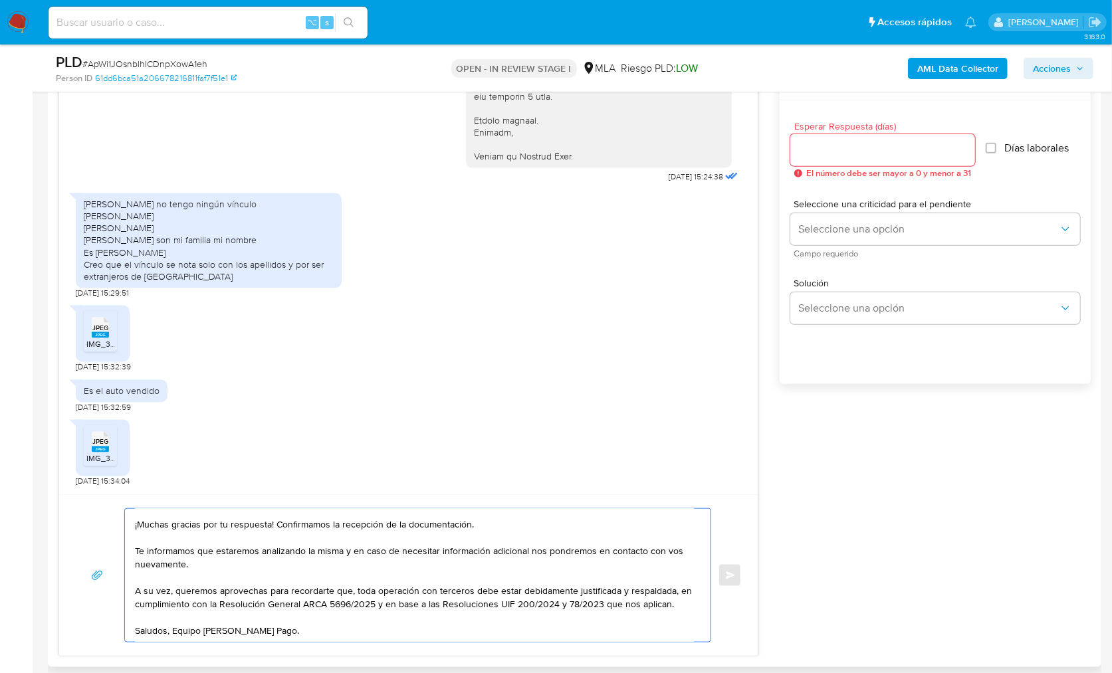
click at [318, 625] on textarea "Hola, ¡Muchas gracias por tu respuesta! Confirmamos la recepción de la document…" at bounding box center [414, 575] width 559 height 133
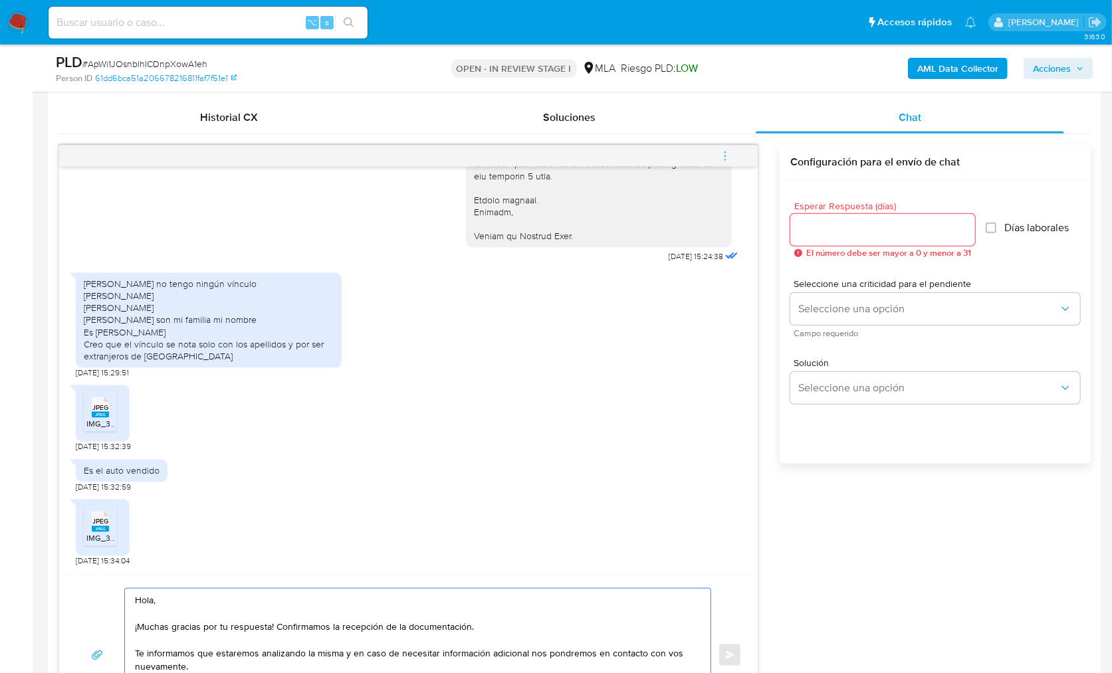
scroll to position [618, 0]
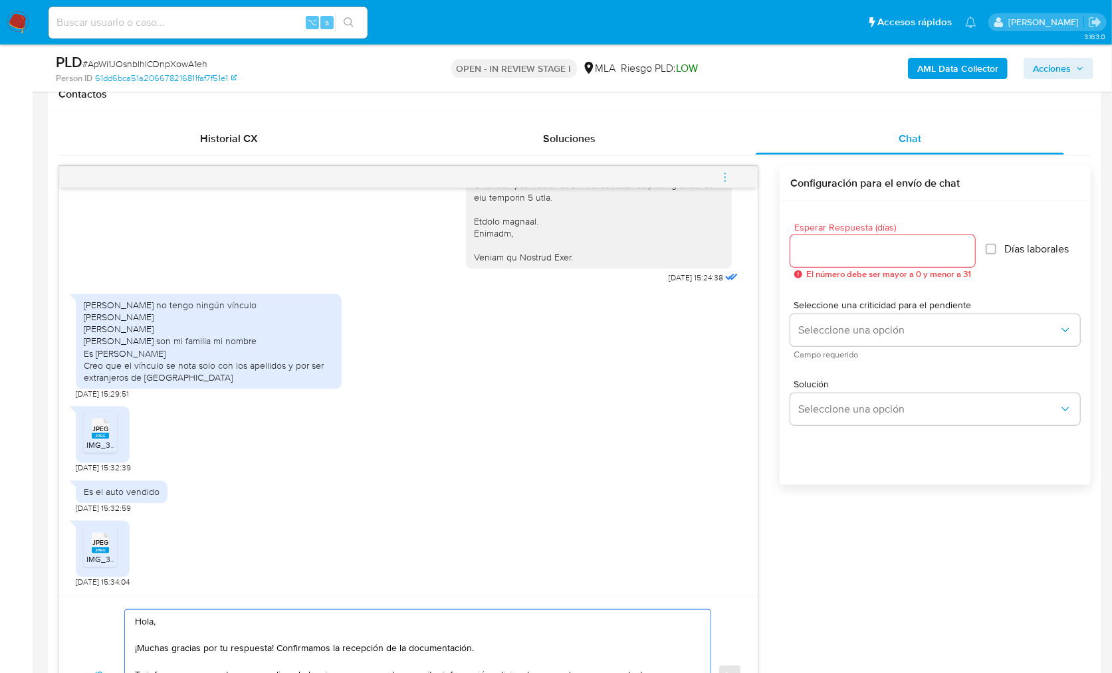
type textarea "Hola, ¡Muchas gracias por tu respuesta! Confirmamos la recepción de la document…"
click at [829, 255] on input "Esperar Respuesta (días)" at bounding box center [882, 251] width 185 height 17
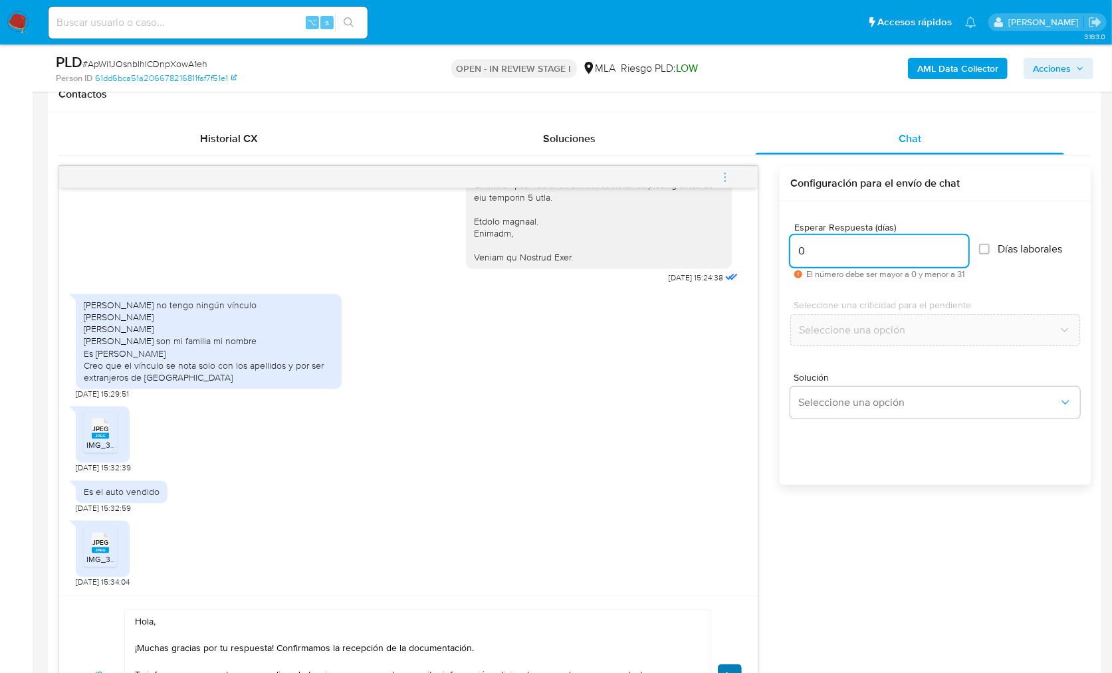
type input "0"
click at [731, 667] on button "Enviar" at bounding box center [730, 677] width 24 height 24
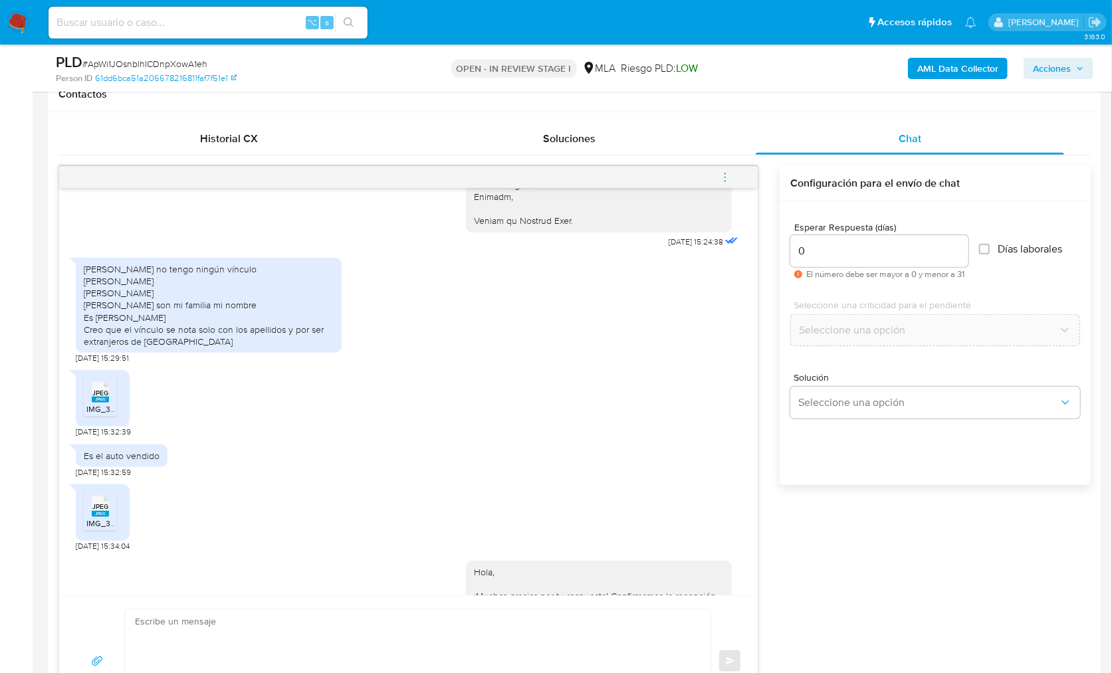
scroll to position [1859, 0]
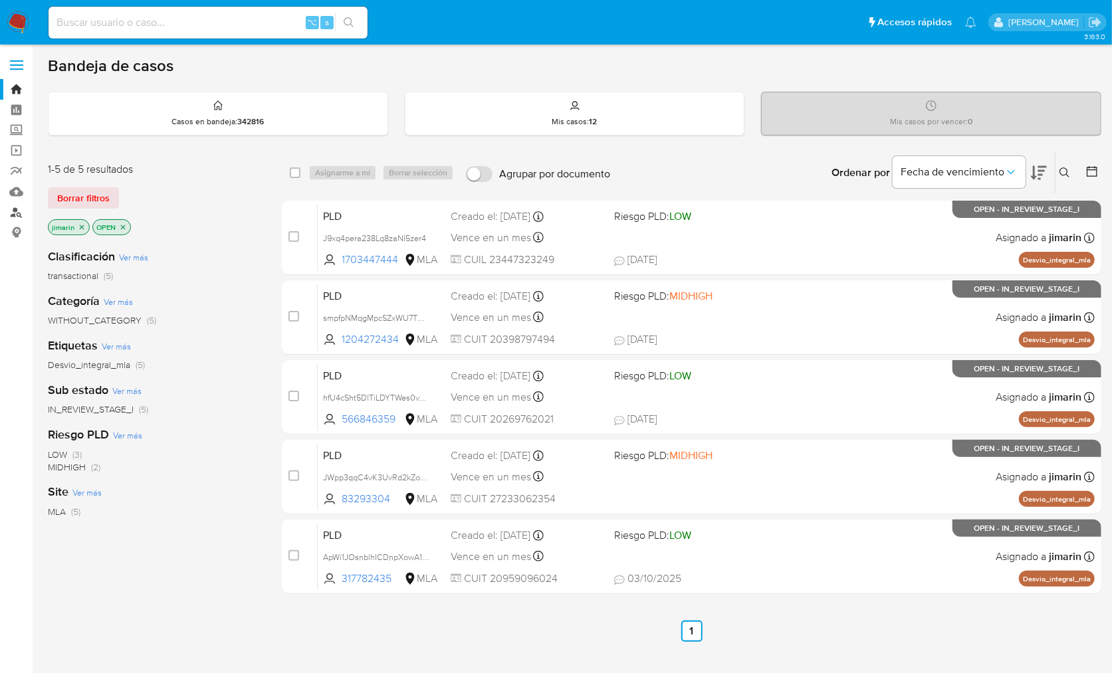
click at [17, 214] on link "Buscador de personas" at bounding box center [79, 212] width 158 height 21
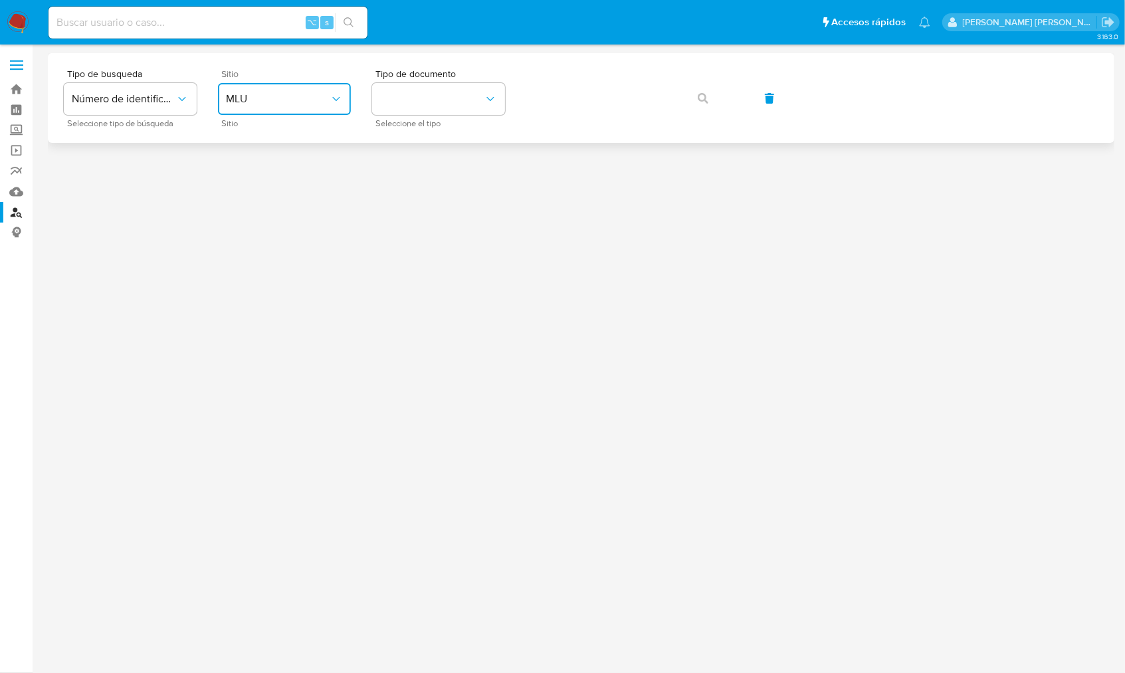
click at [286, 97] on span "MLU" at bounding box center [278, 98] width 104 height 13
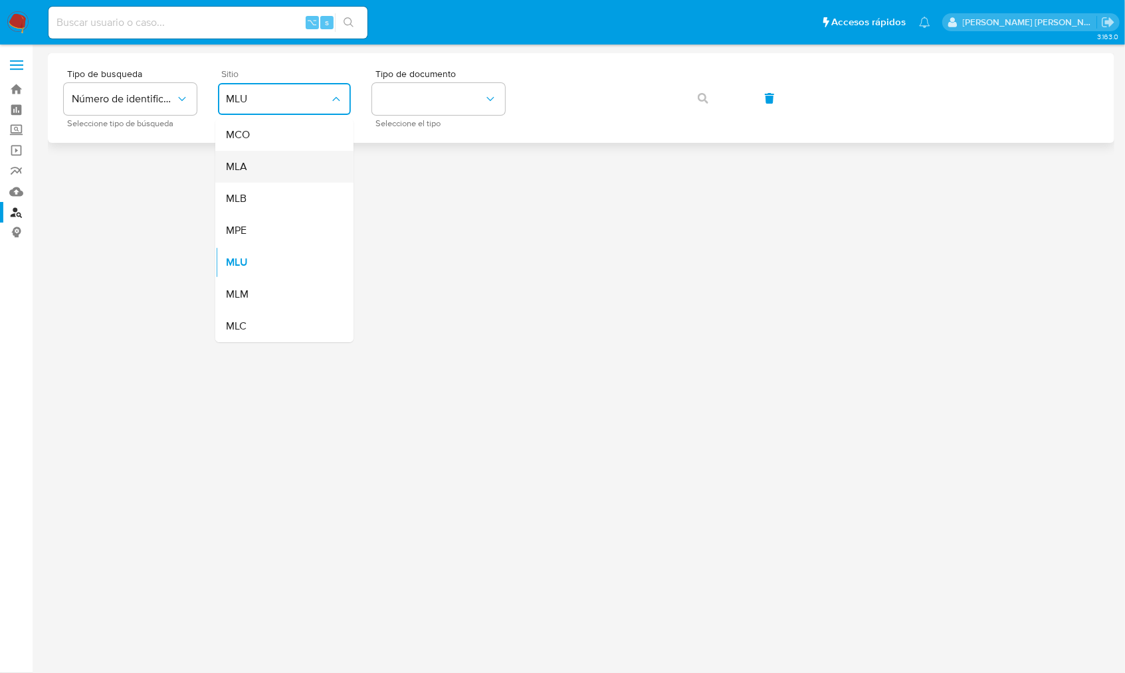
click at [271, 173] on div "MLA" at bounding box center [280, 167] width 109 height 32
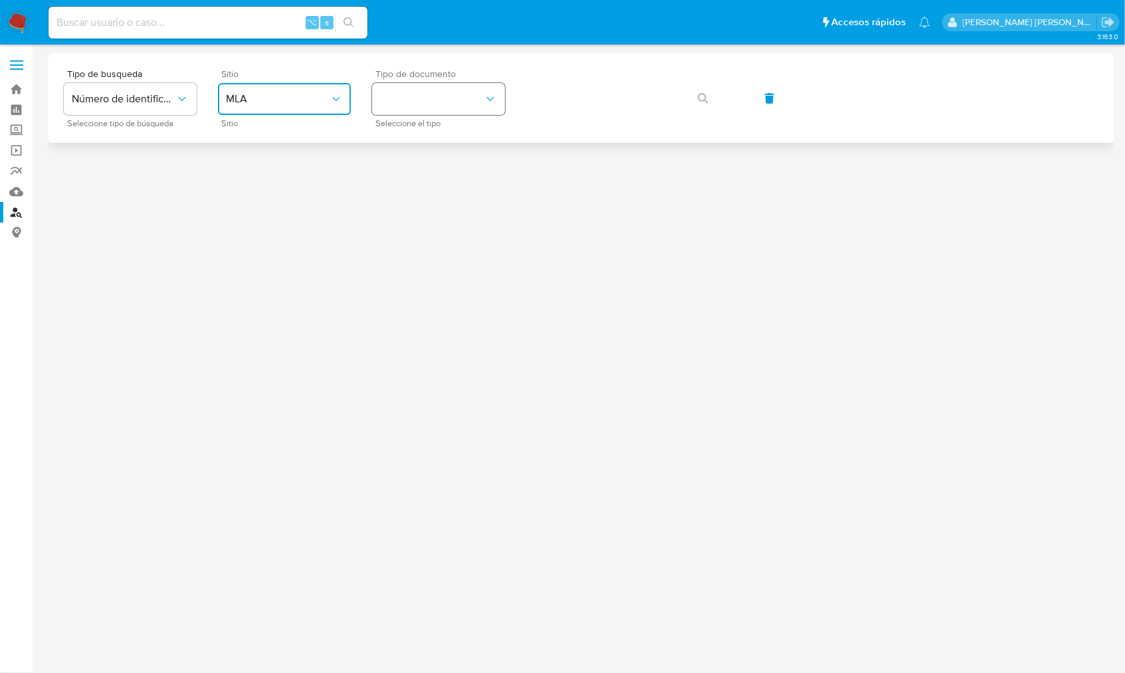
click at [479, 106] on button "identificationType" at bounding box center [438, 99] width 133 height 32
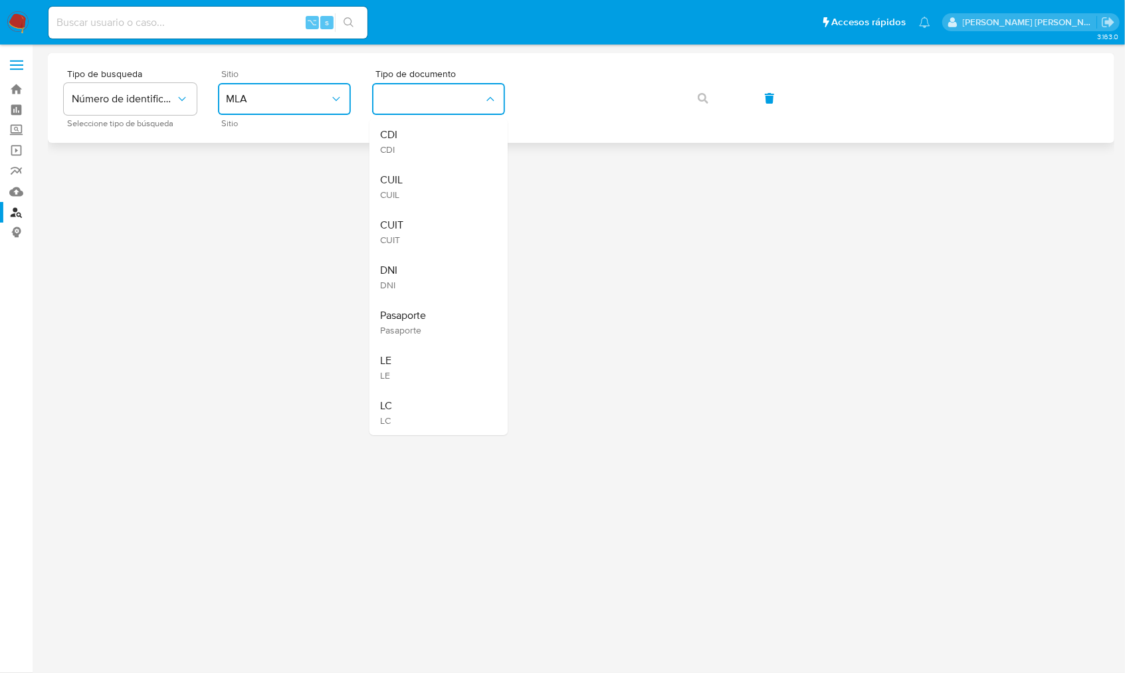
drag, startPoint x: 413, startPoint y: 189, endPoint x: 513, endPoint y: 116, distance: 123.8
click at [413, 189] on div "CUIL CUIL" at bounding box center [434, 186] width 109 height 45
click at [441, 221] on div at bounding box center [581, 335] width 1067 height 564
click at [427, 91] on button "identificationType" at bounding box center [438, 99] width 133 height 32
click at [455, 104] on span "CUIL" at bounding box center [432, 98] width 104 height 13
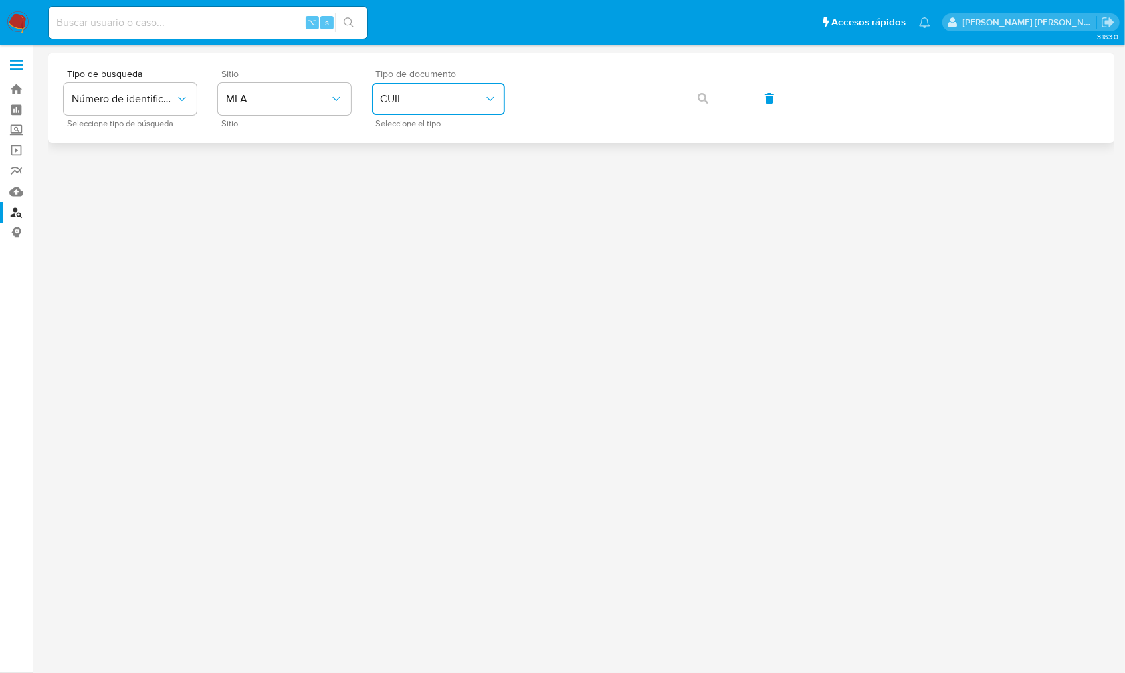
click at [429, 100] on span "CUIL" at bounding box center [432, 98] width 104 height 13
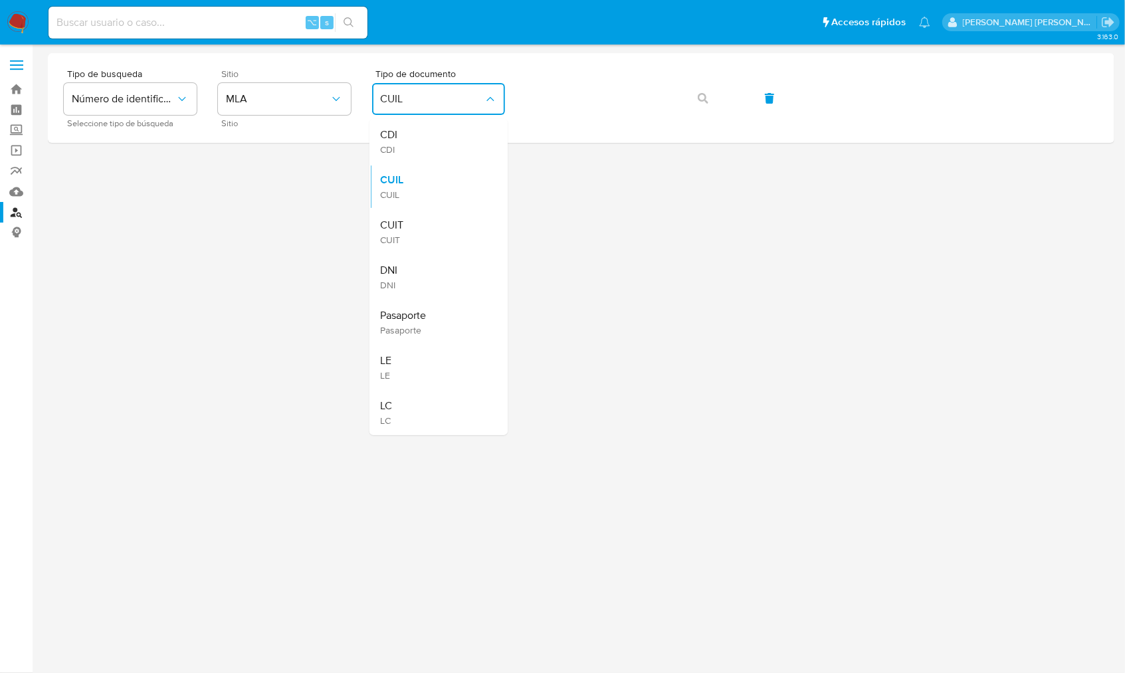
drag, startPoint x: 397, startPoint y: 230, endPoint x: 467, endPoint y: 177, distance: 87.3
click at [397, 230] on span "CUIT" at bounding box center [391, 225] width 23 height 13
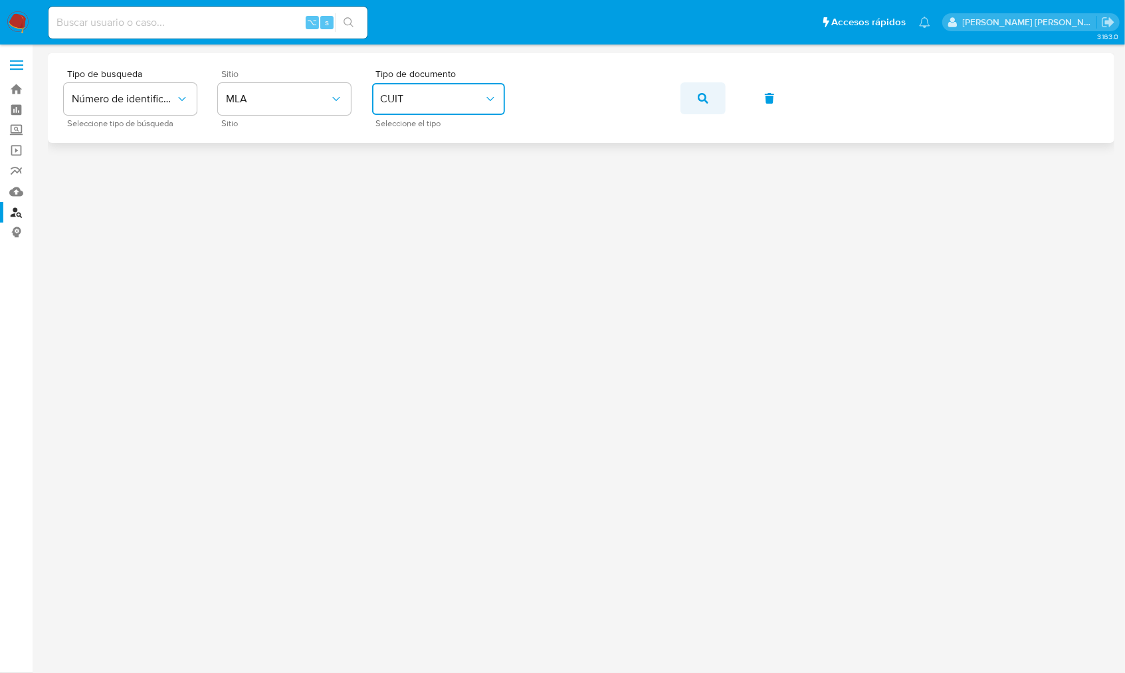
click at [709, 101] on button "button" at bounding box center [703, 98] width 45 height 32
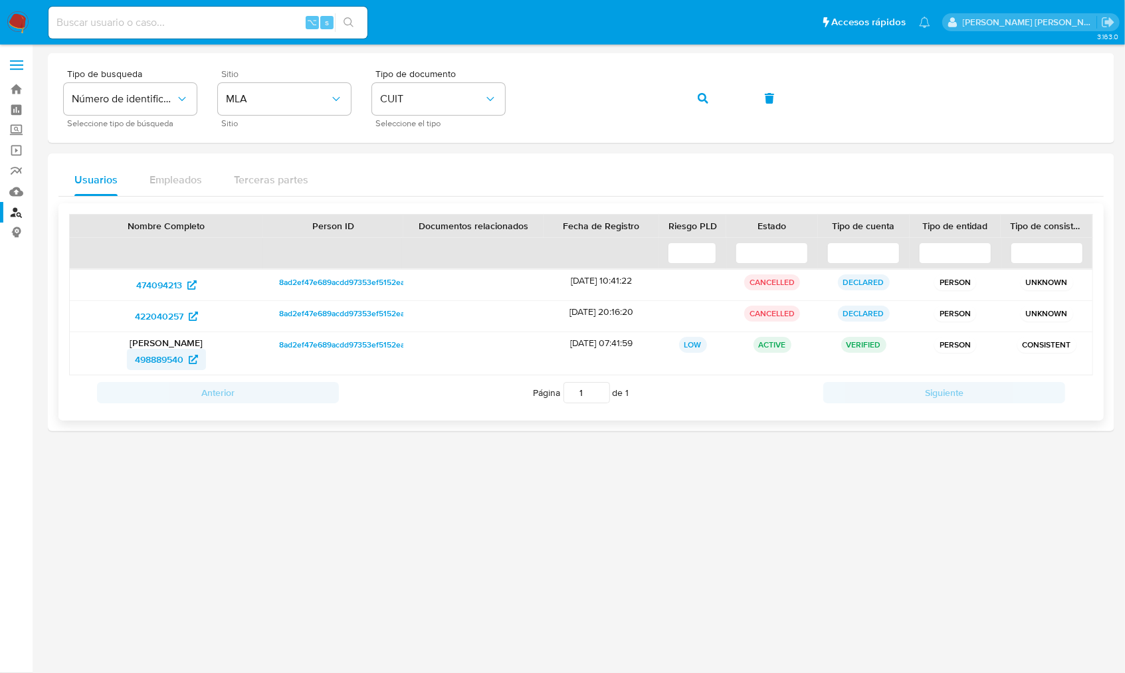
click at [168, 365] on span "498889540" at bounding box center [159, 359] width 49 height 21
click at [694, 98] on button "button" at bounding box center [703, 98] width 45 height 32
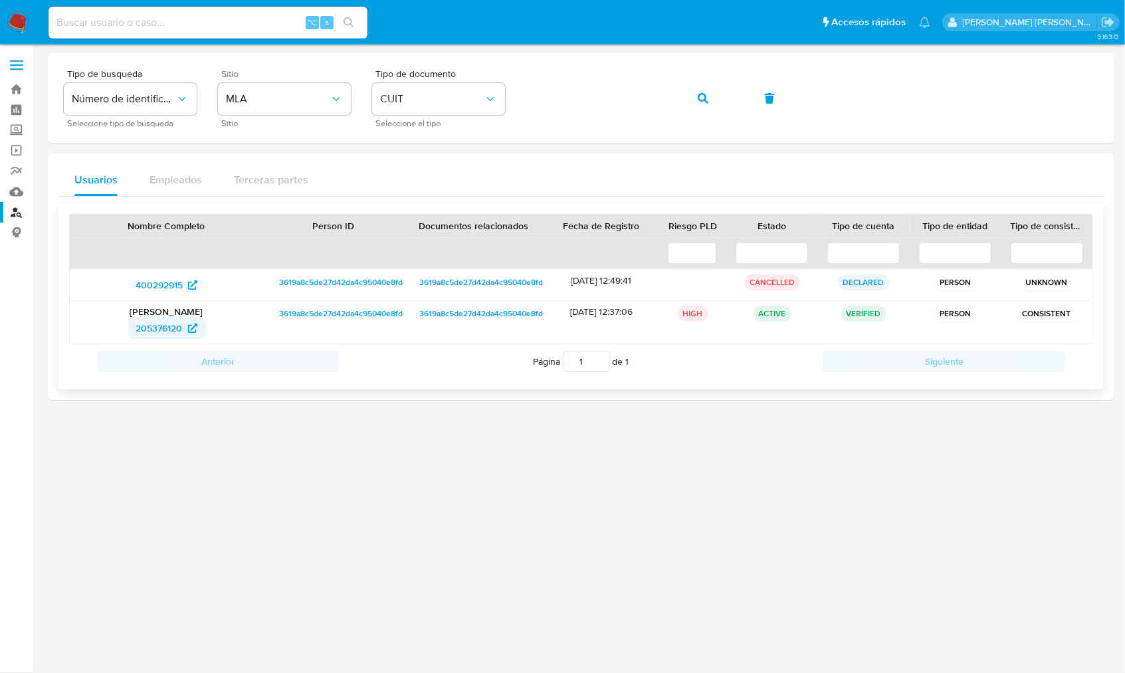
click at [159, 329] on span "205376120" at bounding box center [159, 328] width 47 height 21
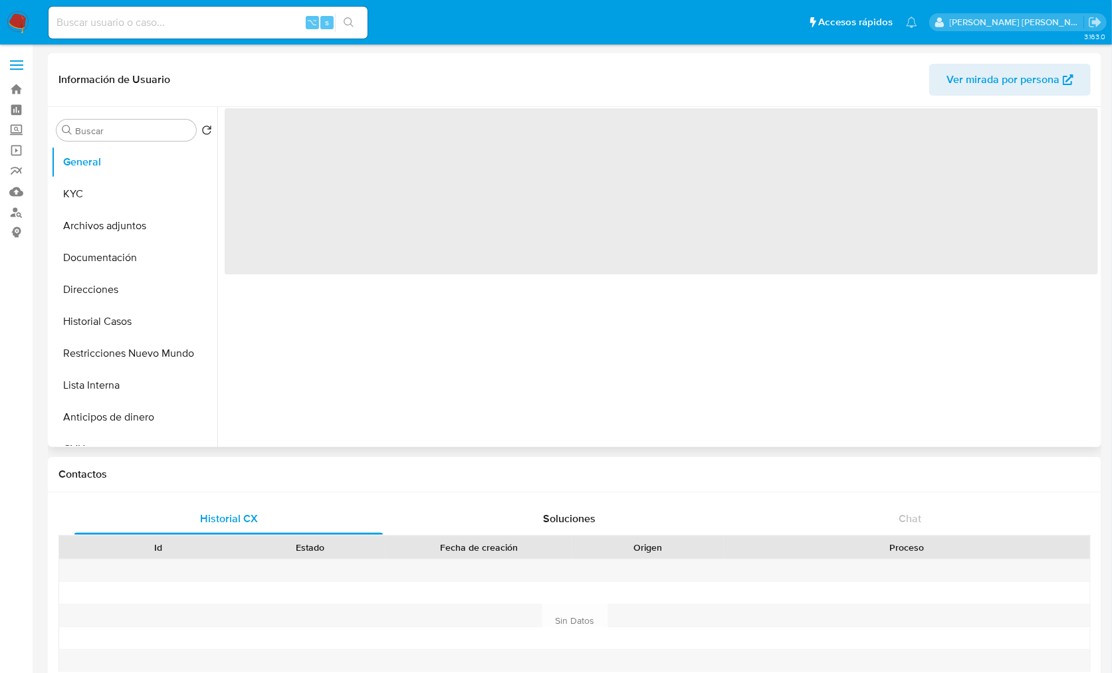
select select "10"
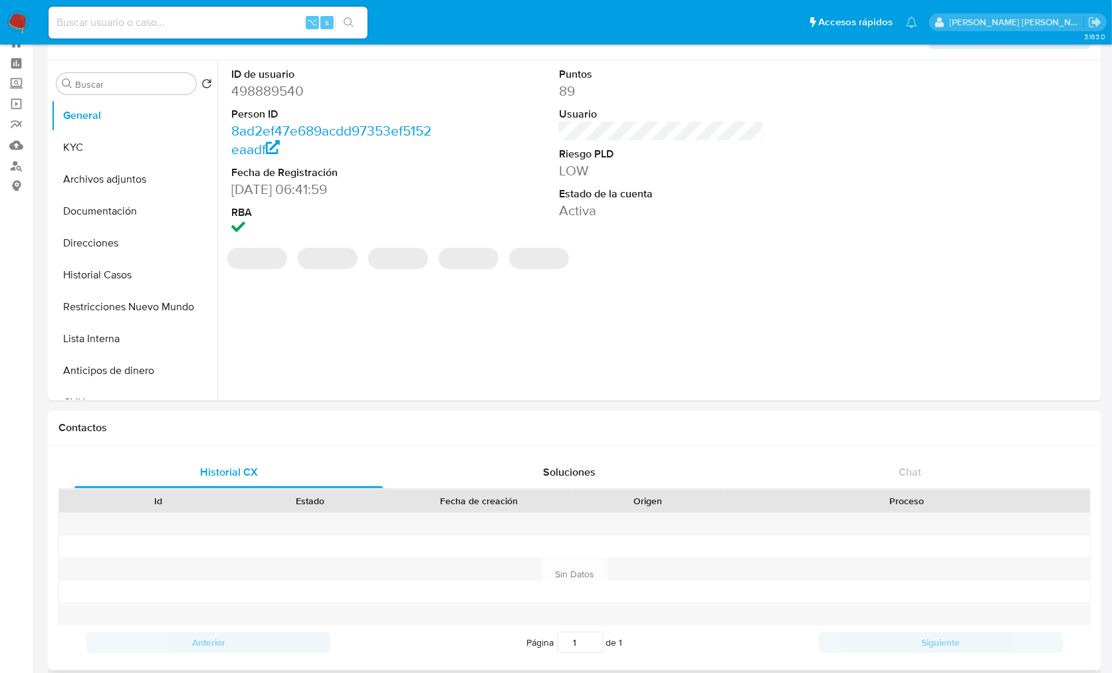
scroll to position [71, 0]
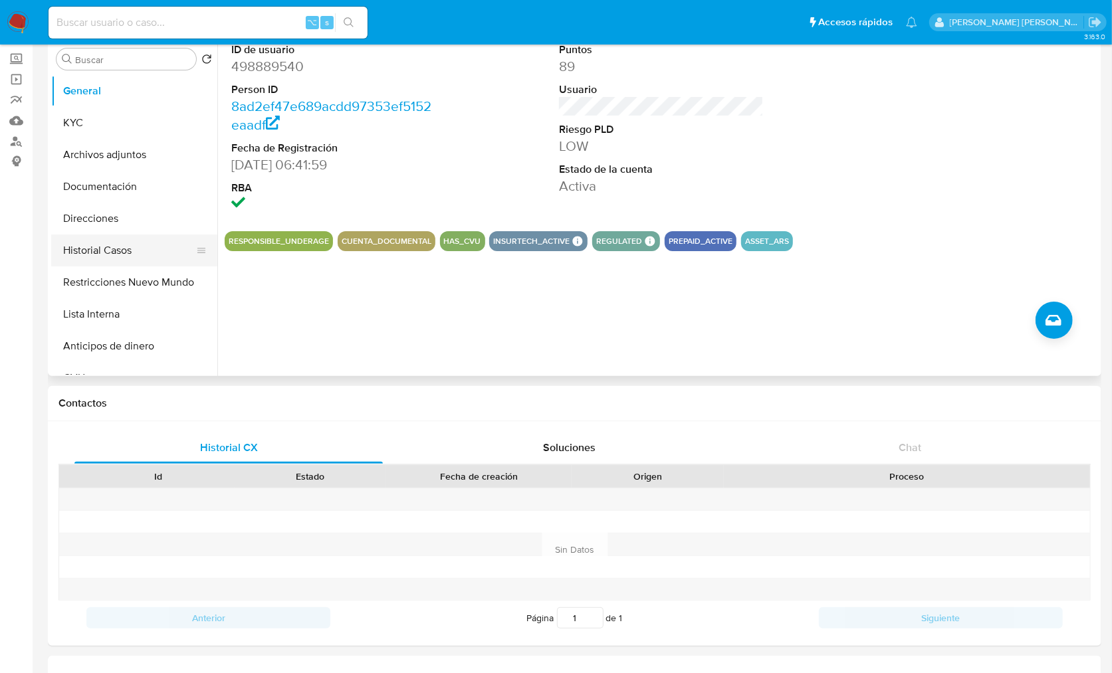
click at [154, 244] on button "Historial Casos" at bounding box center [129, 251] width 156 height 32
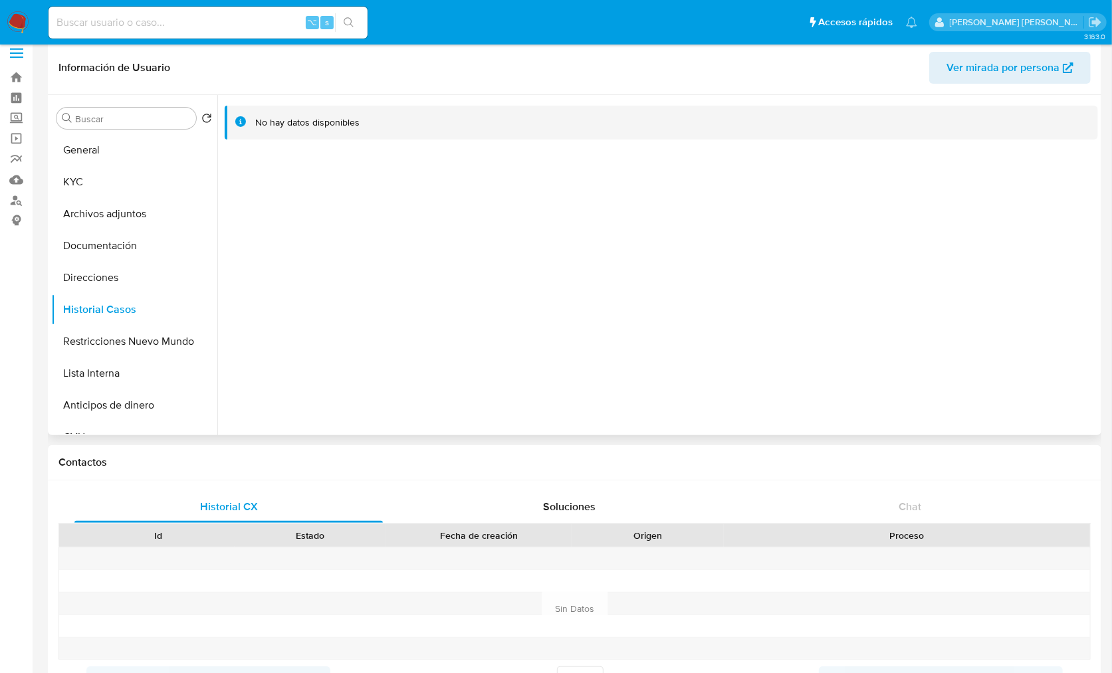
scroll to position [0, 0]
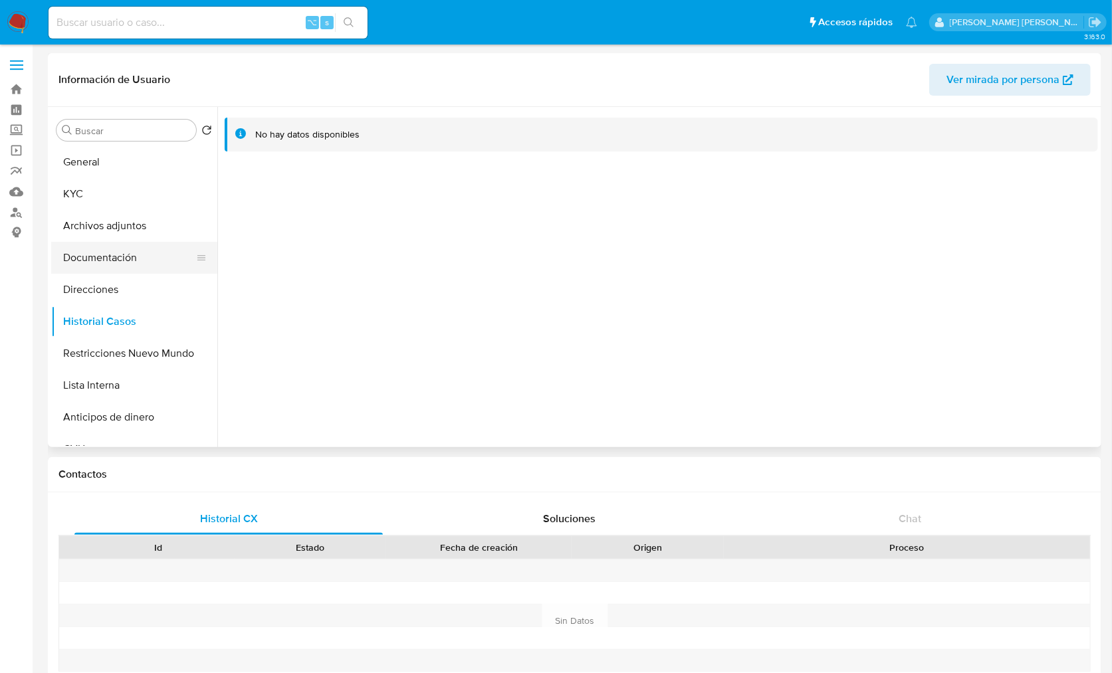
click at [125, 259] on button "Documentación" at bounding box center [129, 258] width 156 height 32
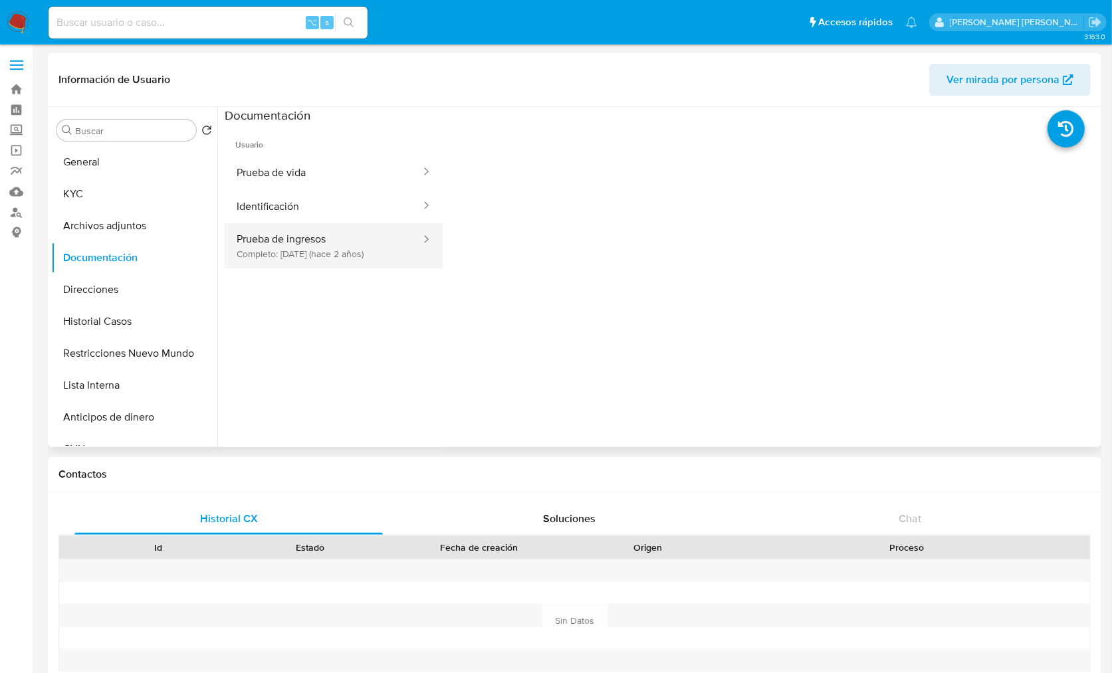
click at [387, 257] on button "Prueba de ingresos Completo: 11/12/2023 (hace 2 años)" at bounding box center [323, 245] width 197 height 45
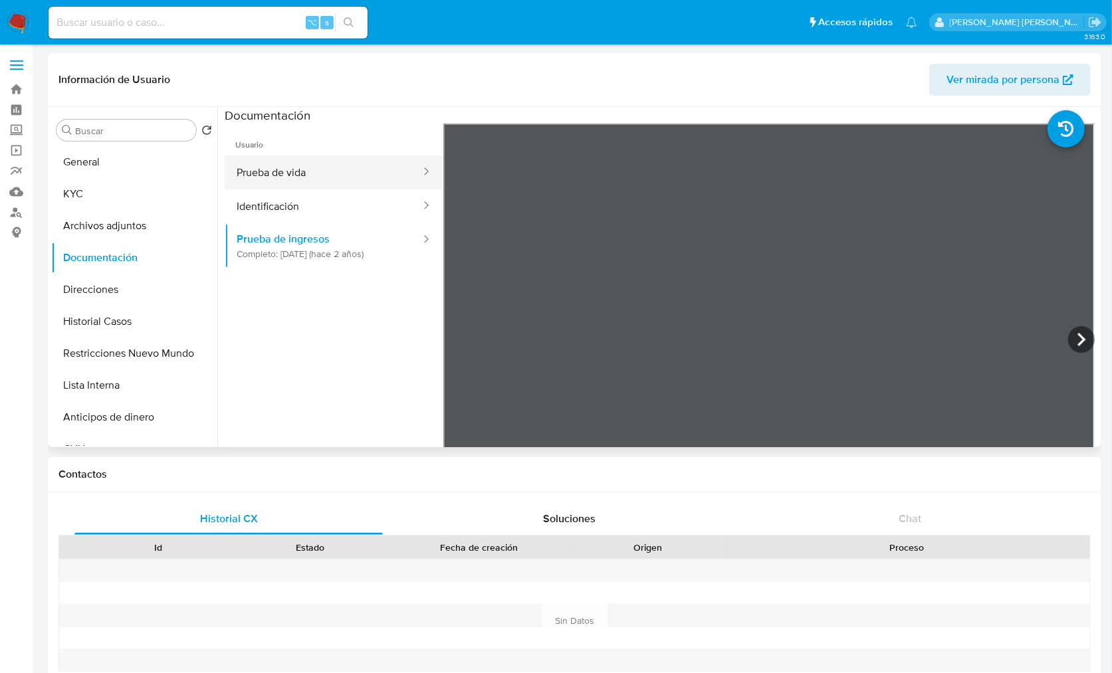
click at [302, 175] on button "Prueba de vida" at bounding box center [323, 173] width 197 height 34
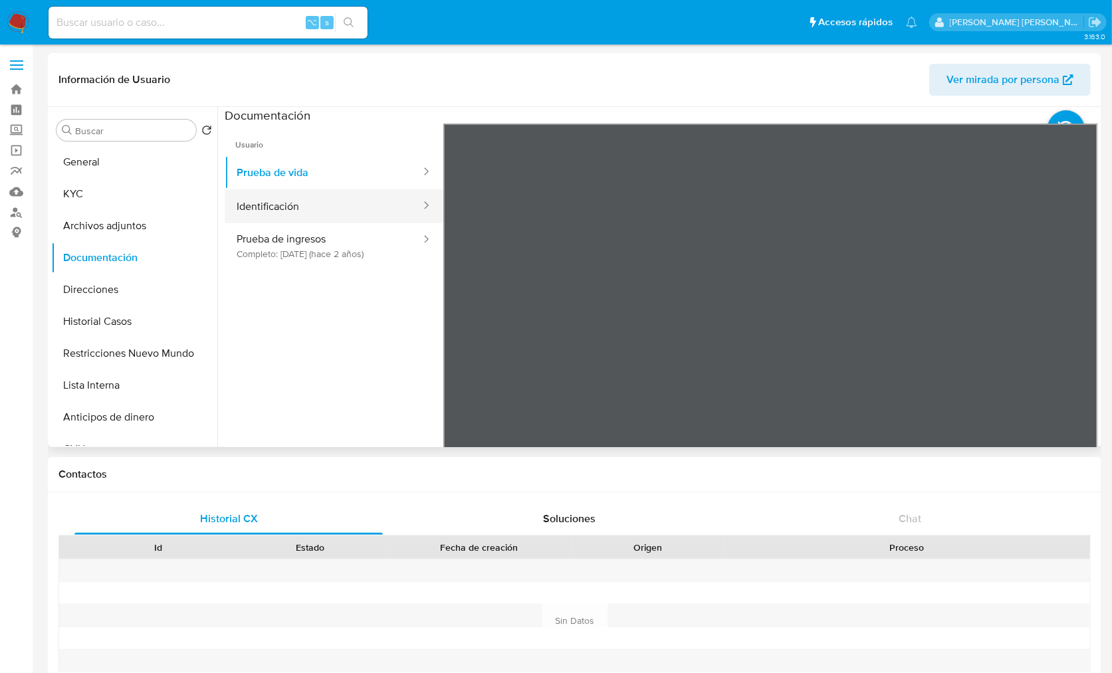
click at [312, 213] on button "Identificación" at bounding box center [323, 206] width 197 height 34
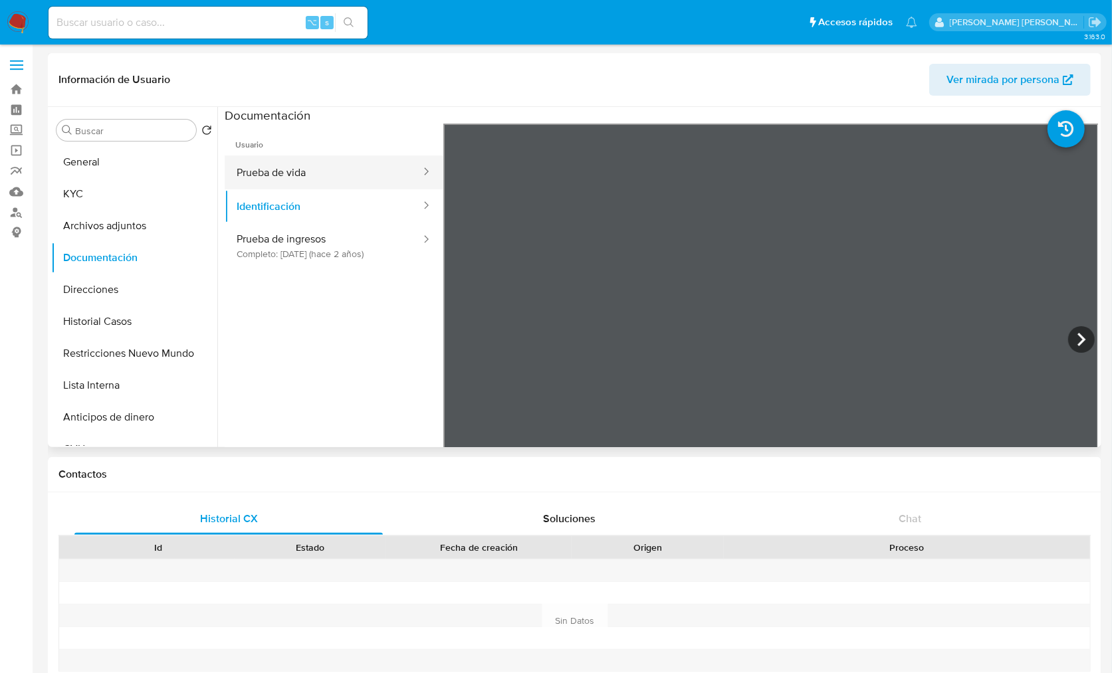
click at [306, 183] on button "Prueba de vida" at bounding box center [323, 173] width 197 height 34
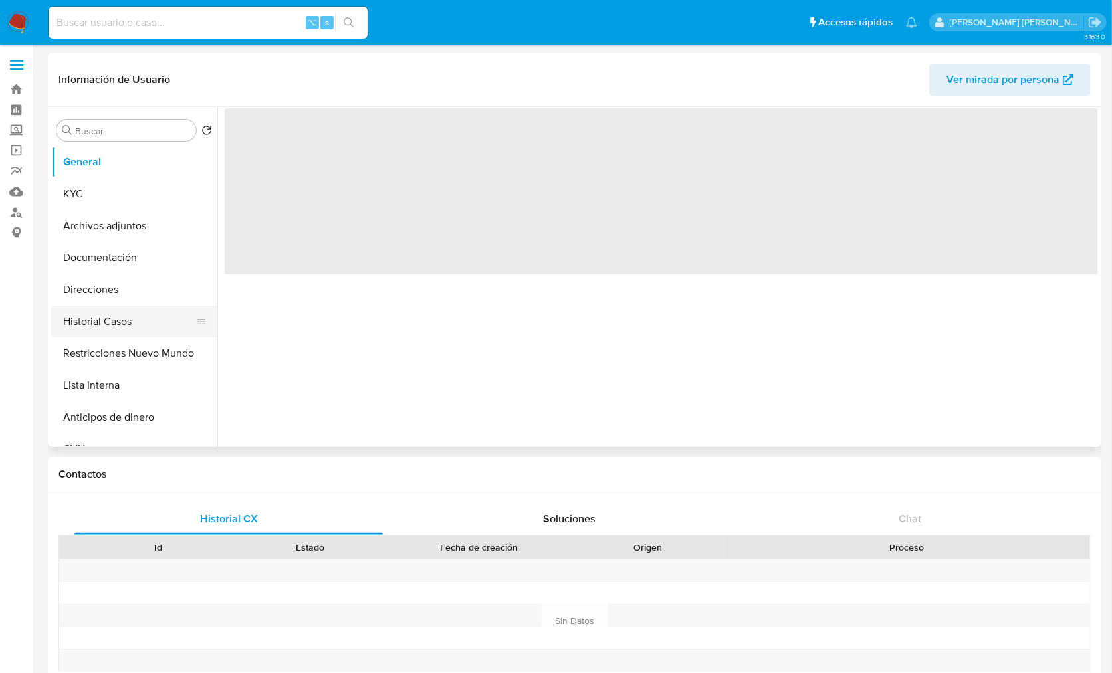
select select "10"
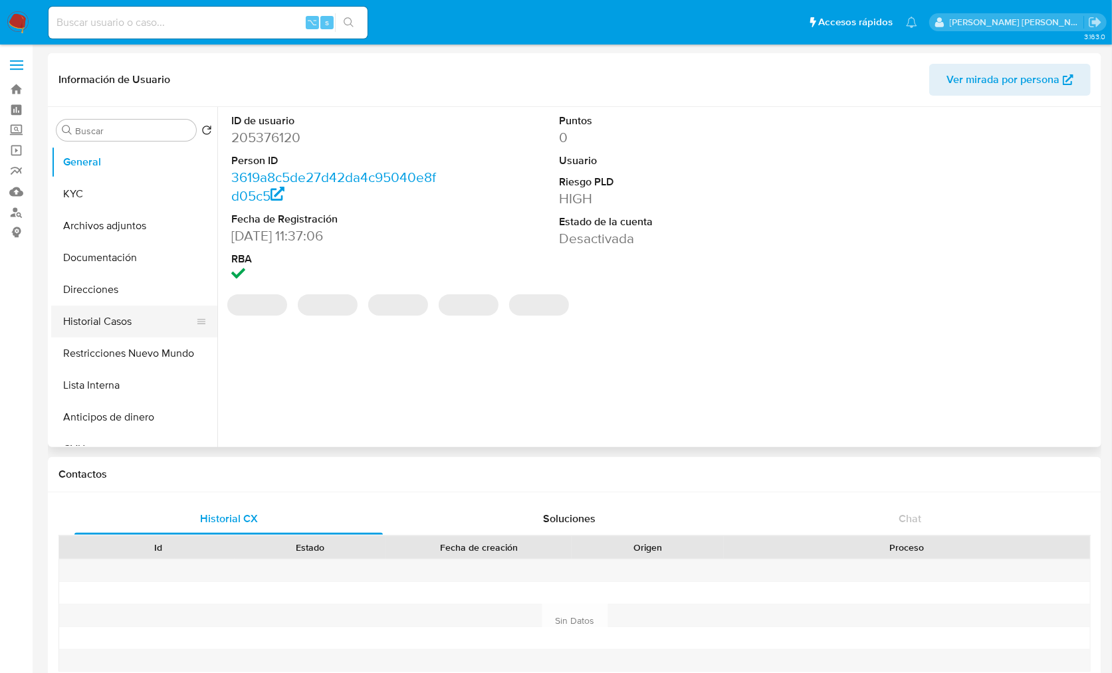
click at [95, 332] on button "Historial Casos" at bounding box center [129, 322] width 156 height 32
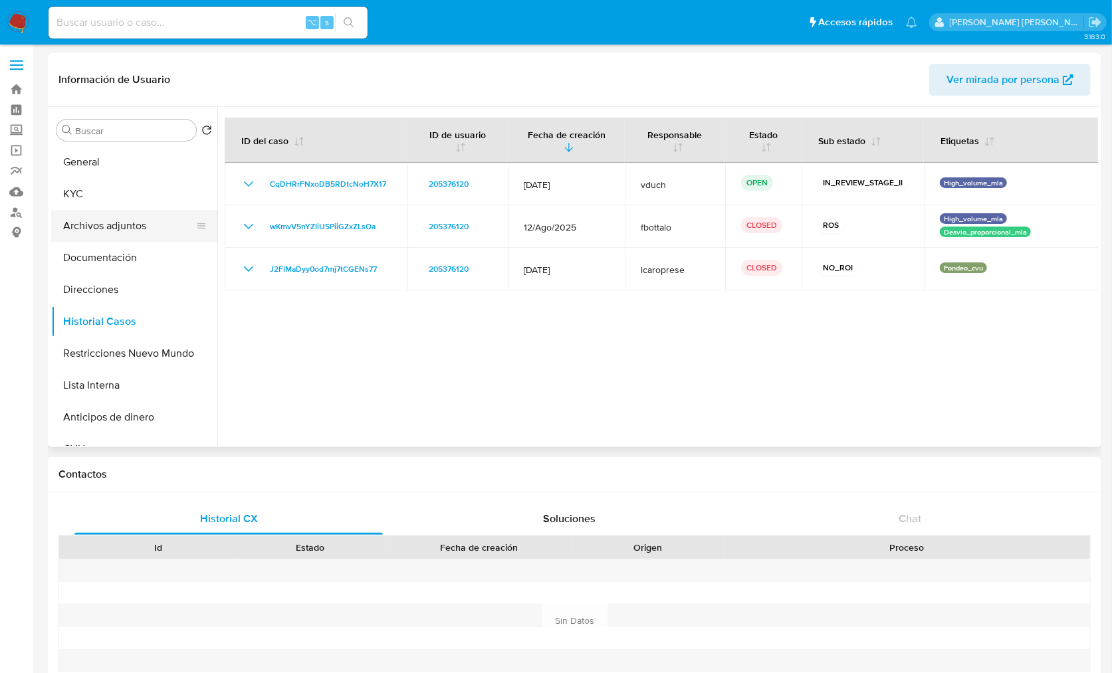
click at [140, 225] on button "Archivos adjuntos" at bounding box center [129, 226] width 156 height 32
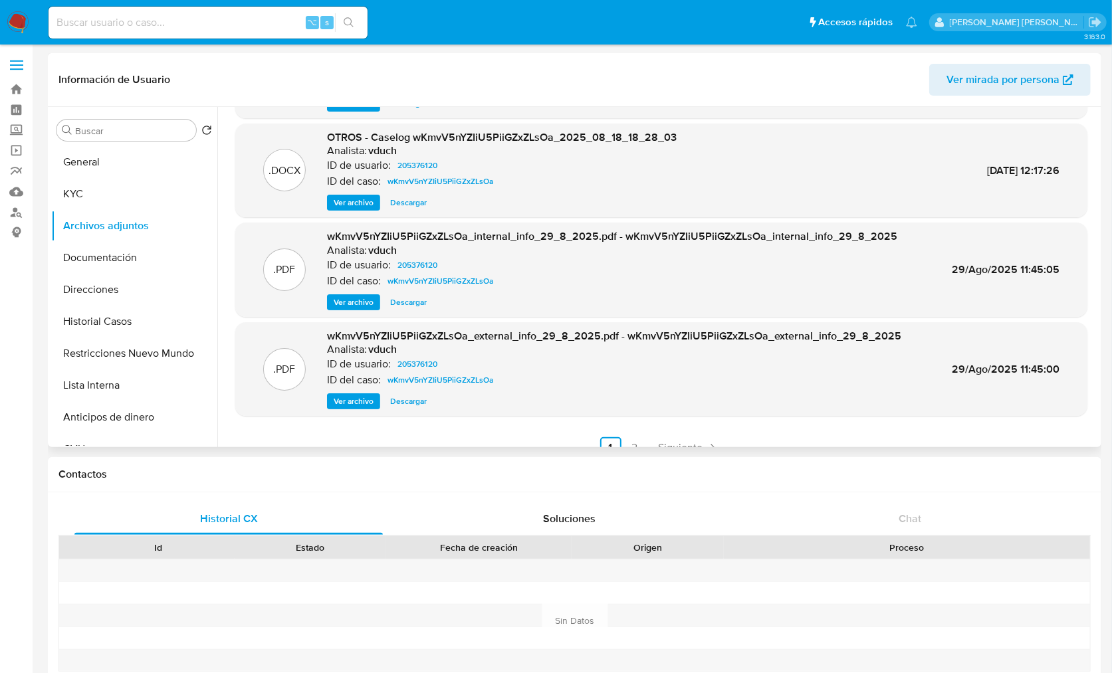
scroll to position [104, 0]
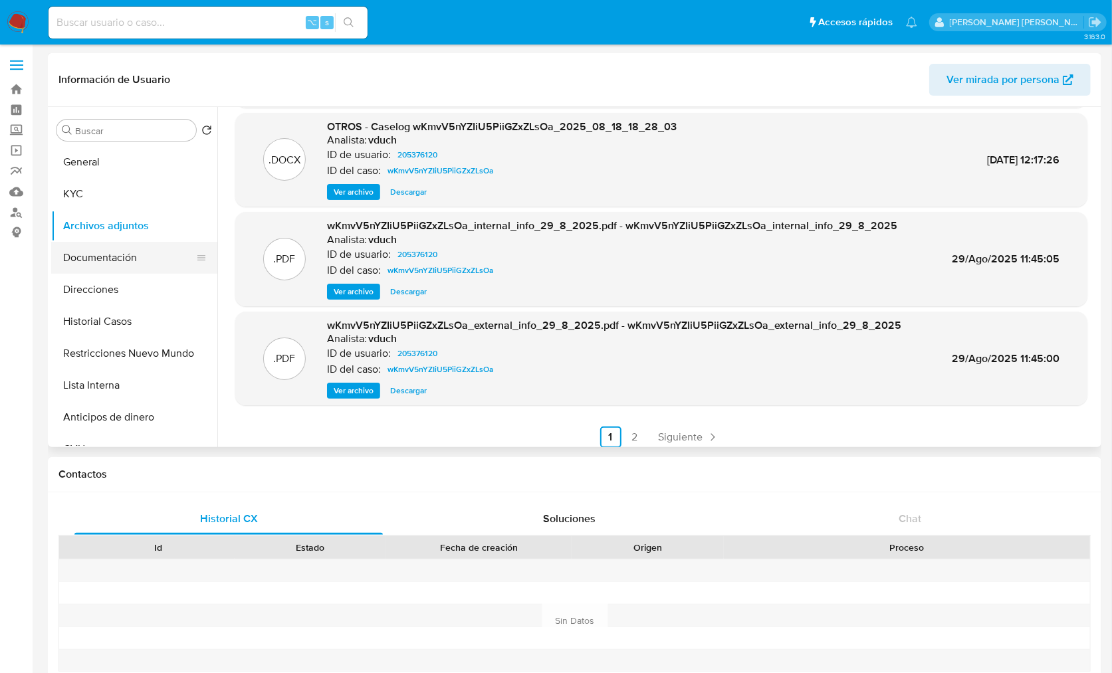
click at [93, 259] on button "Documentación" at bounding box center [129, 258] width 156 height 32
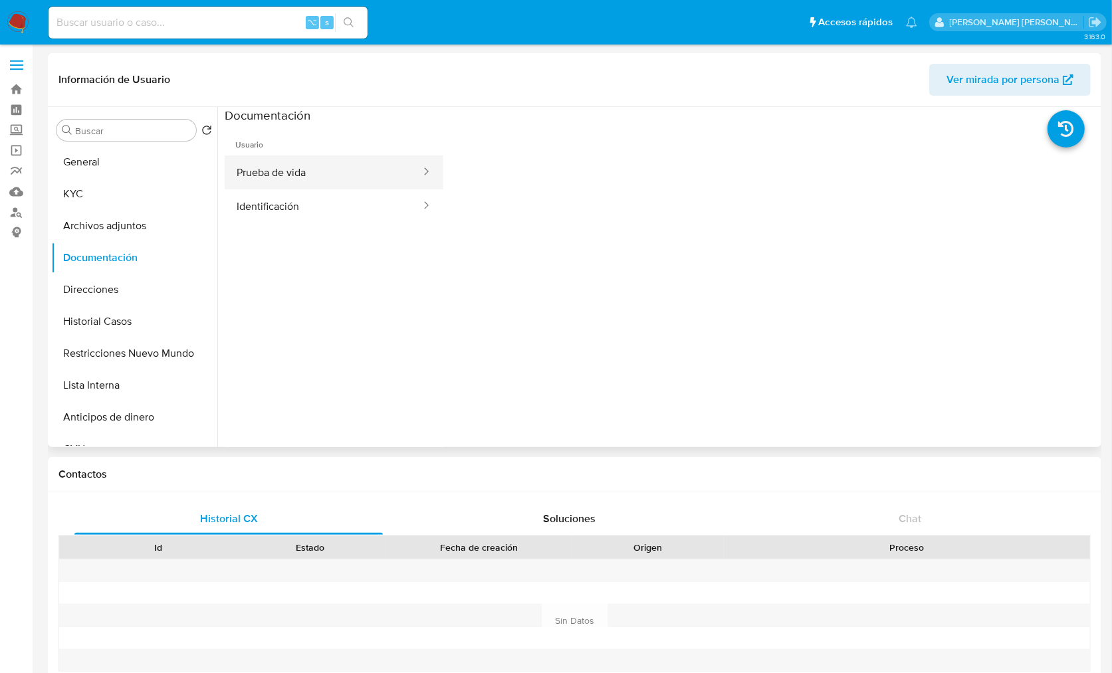
click at [294, 187] on button "Prueba de vida" at bounding box center [323, 173] width 197 height 34
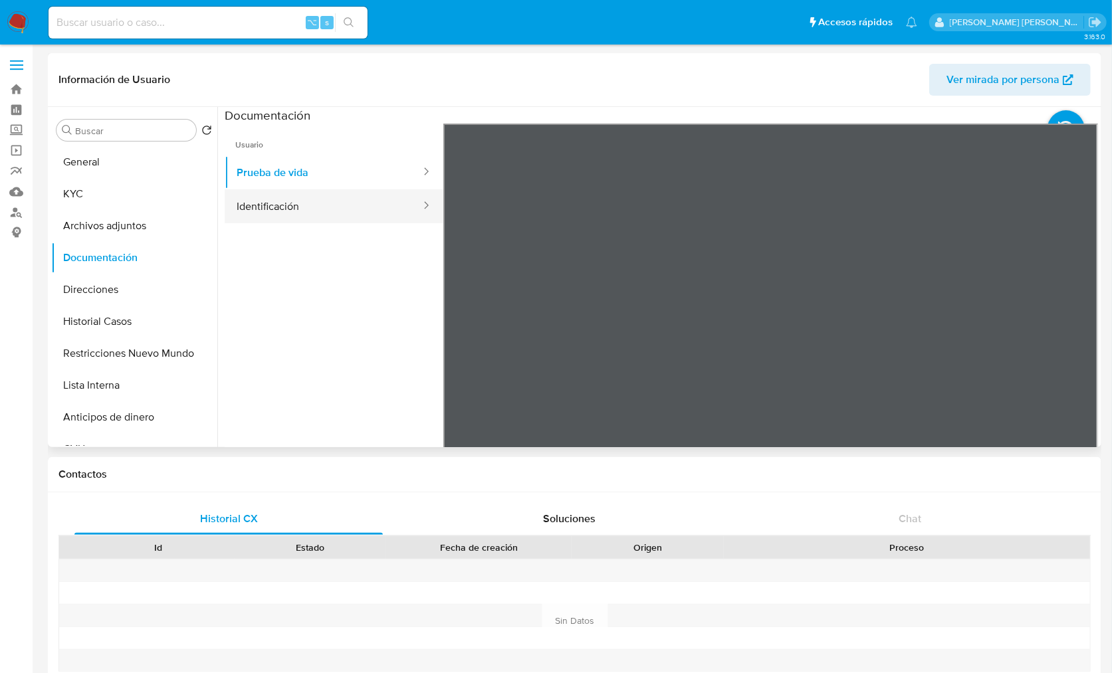
click at [310, 203] on button "Identificación" at bounding box center [323, 206] width 197 height 34
click at [120, 224] on button "Archivos adjuntos" at bounding box center [129, 226] width 156 height 32
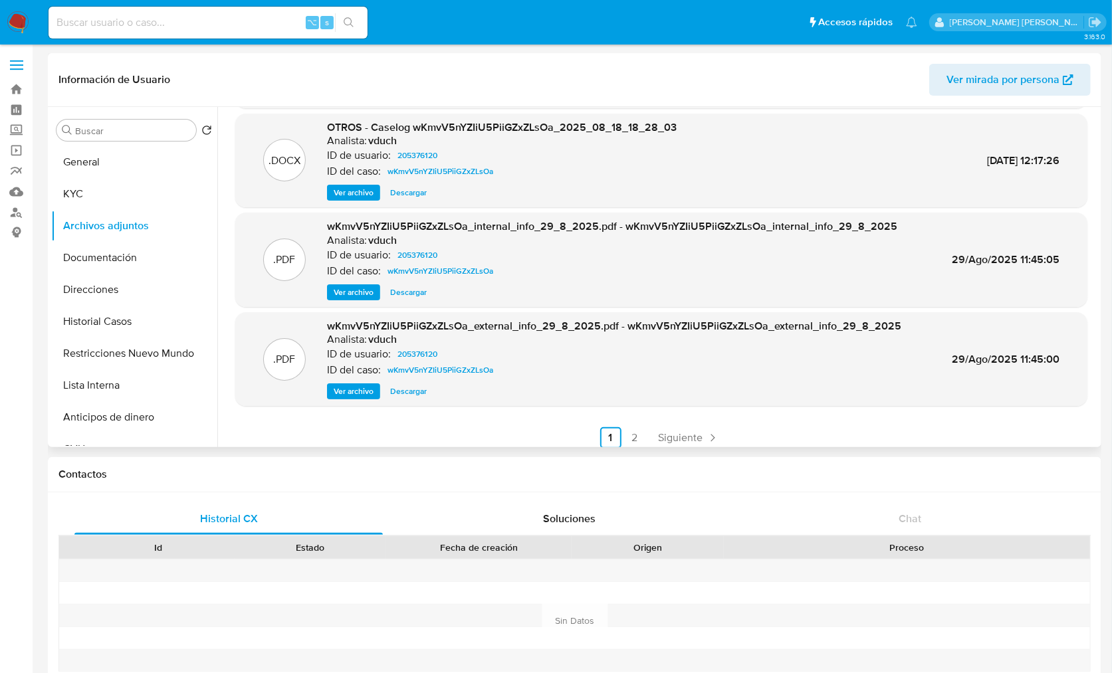
scroll to position [112, 0]
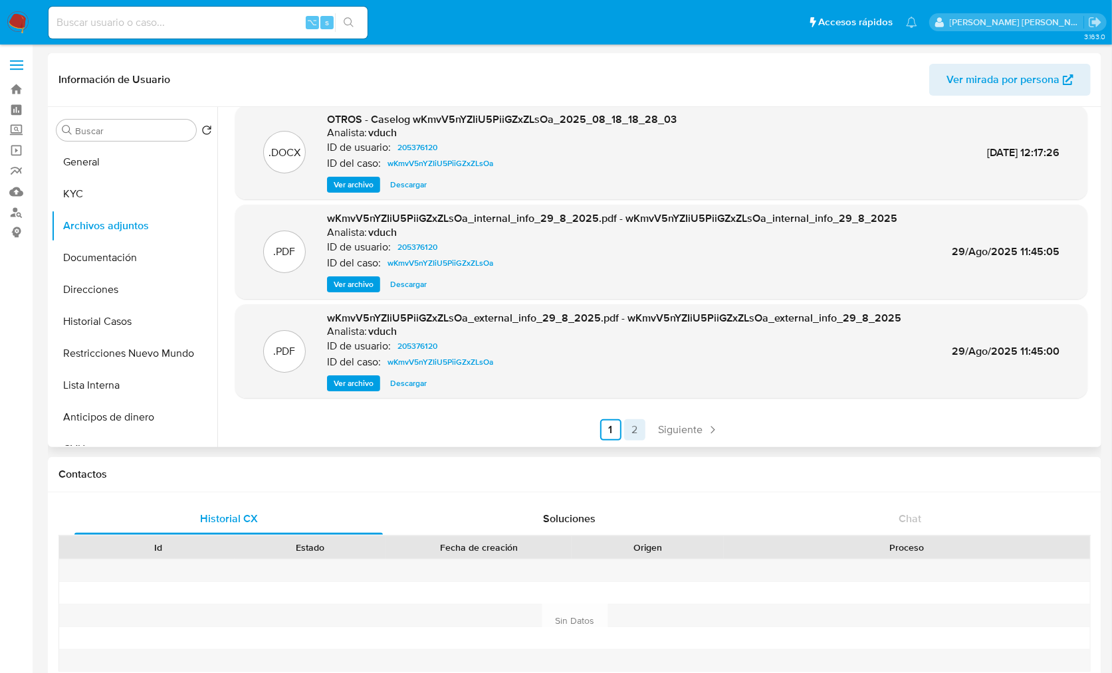
click at [629, 426] on link "2" at bounding box center [634, 429] width 21 height 21
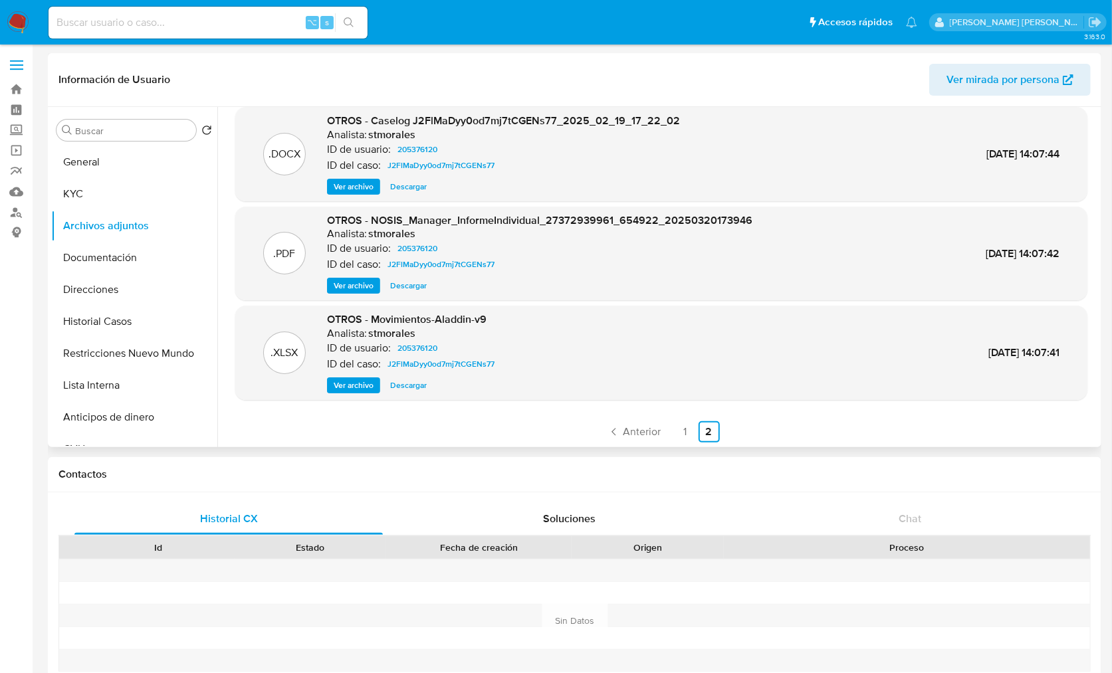
scroll to position [12, 0]
click at [635, 425] on span "Anterior" at bounding box center [642, 430] width 38 height 11
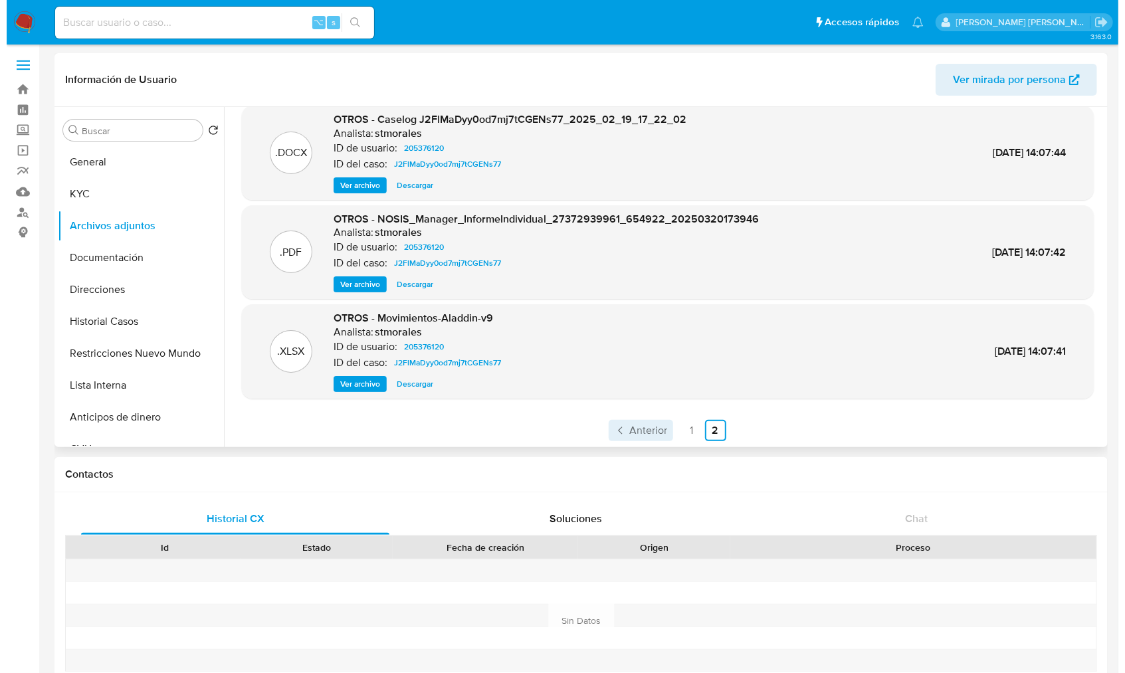
scroll to position [0, 0]
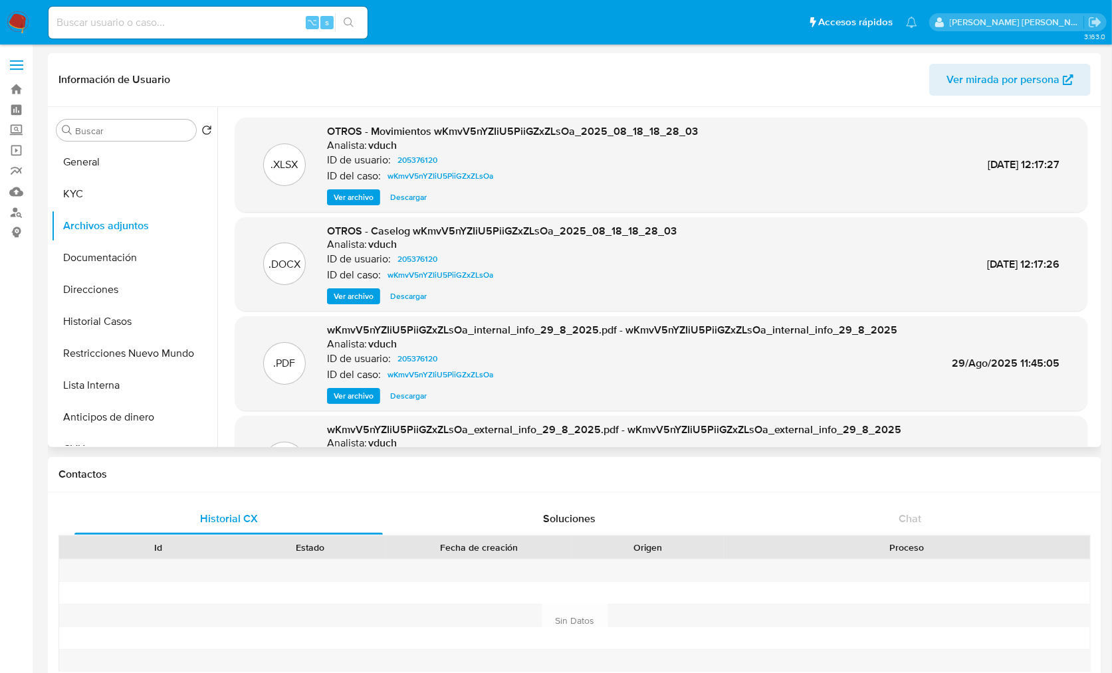
click at [342, 306] on div ".DOCX OTROS - Caselog wKmvV5nYZIiU5PiiGZxZLsOa_2025_08_18_18_28_03 Analista: vd…" at bounding box center [661, 264] width 852 height 94
click at [344, 300] on span "Ver archivo" at bounding box center [354, 296] width 40 height 13
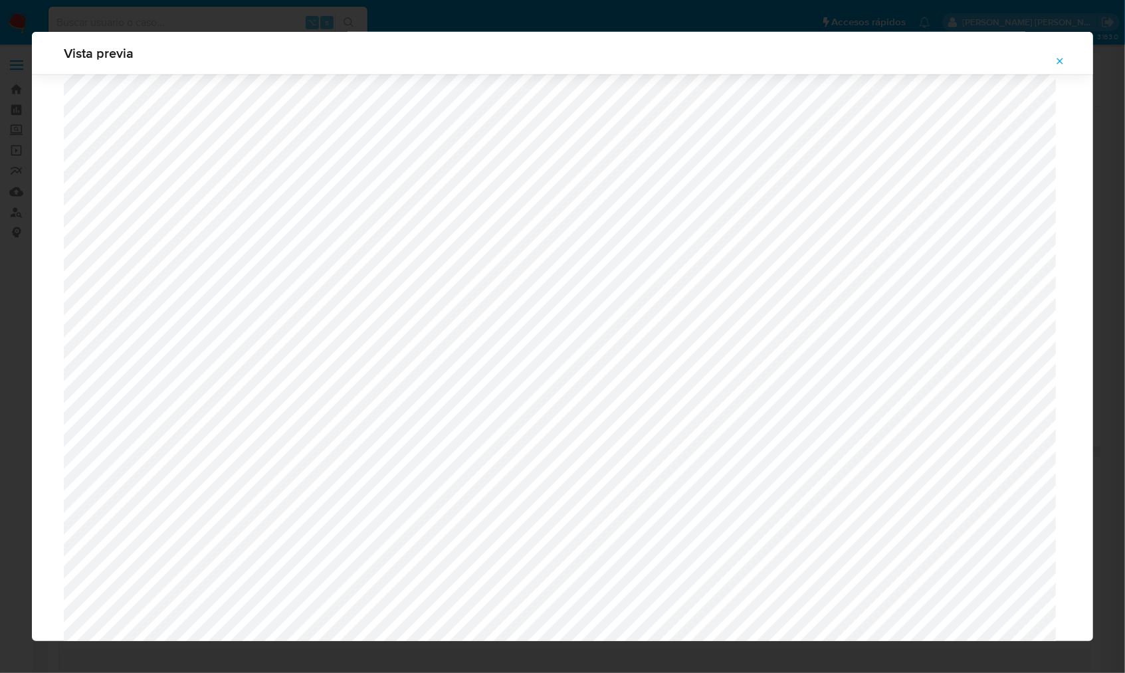
scroll to position [1196, 0]
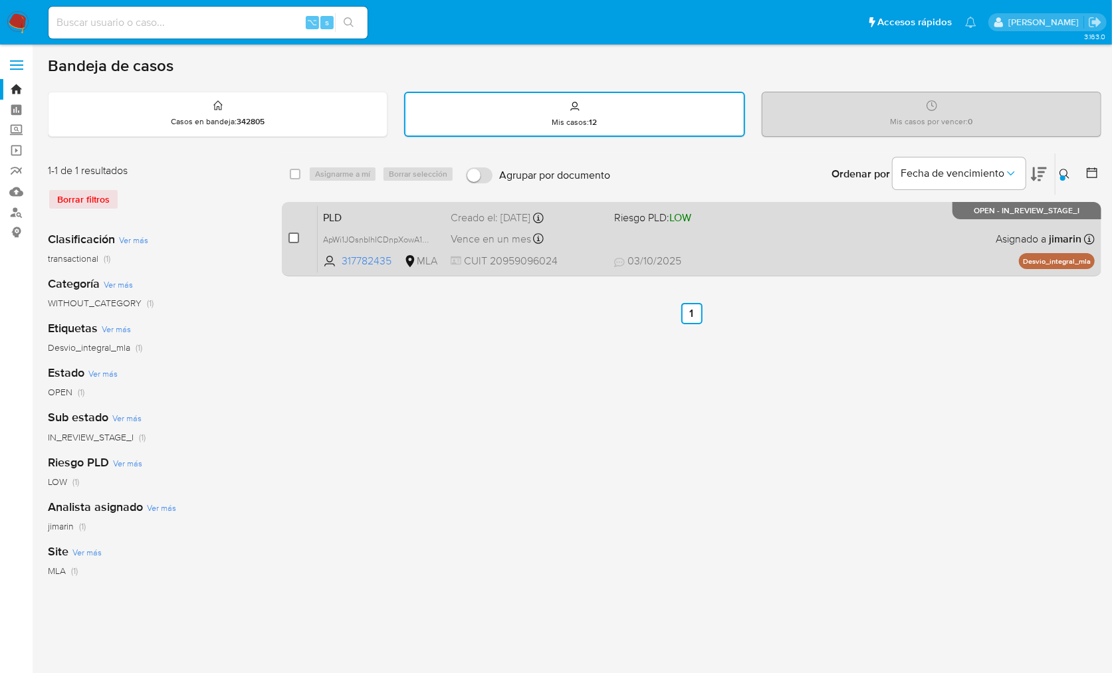
click at [294, 241] on input "checkbox" at bounding box center [293, 238] width 11 height 11
checkbox input "true"
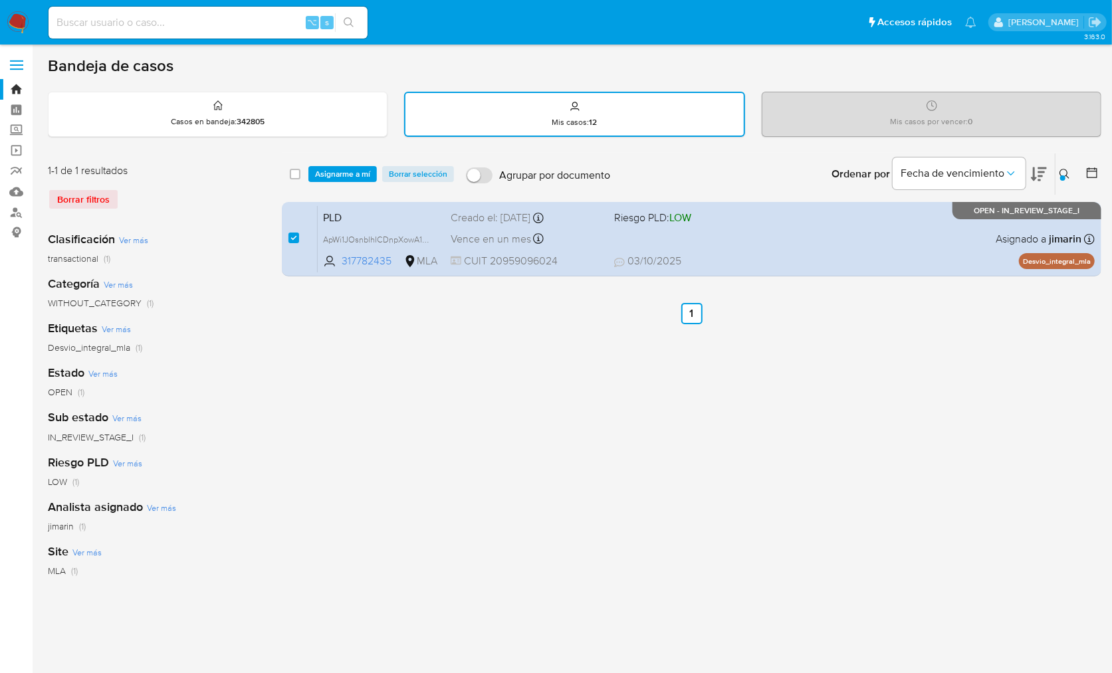
click at [378, 178] on div "Asignarme a mí Borrar selección" at bounding box center [383, 174] width 151 height 16
click at [347, 173] on span "Asignarme a mí" at bounding box center [342, 174] width 55 height 13
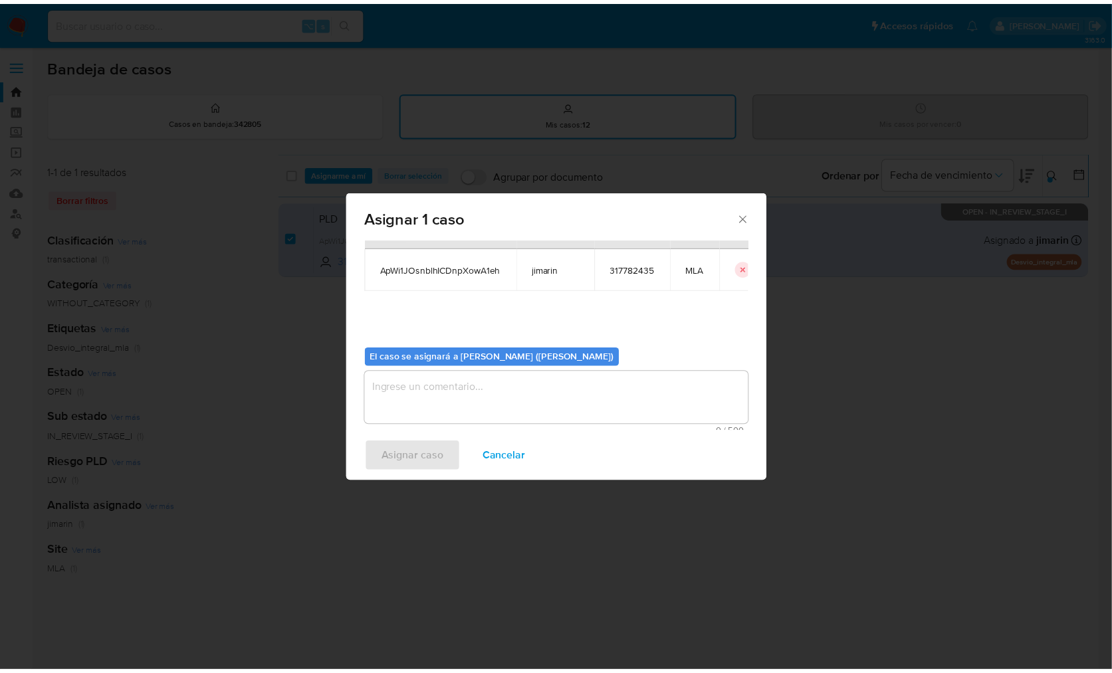
scroll to position [68, 0]
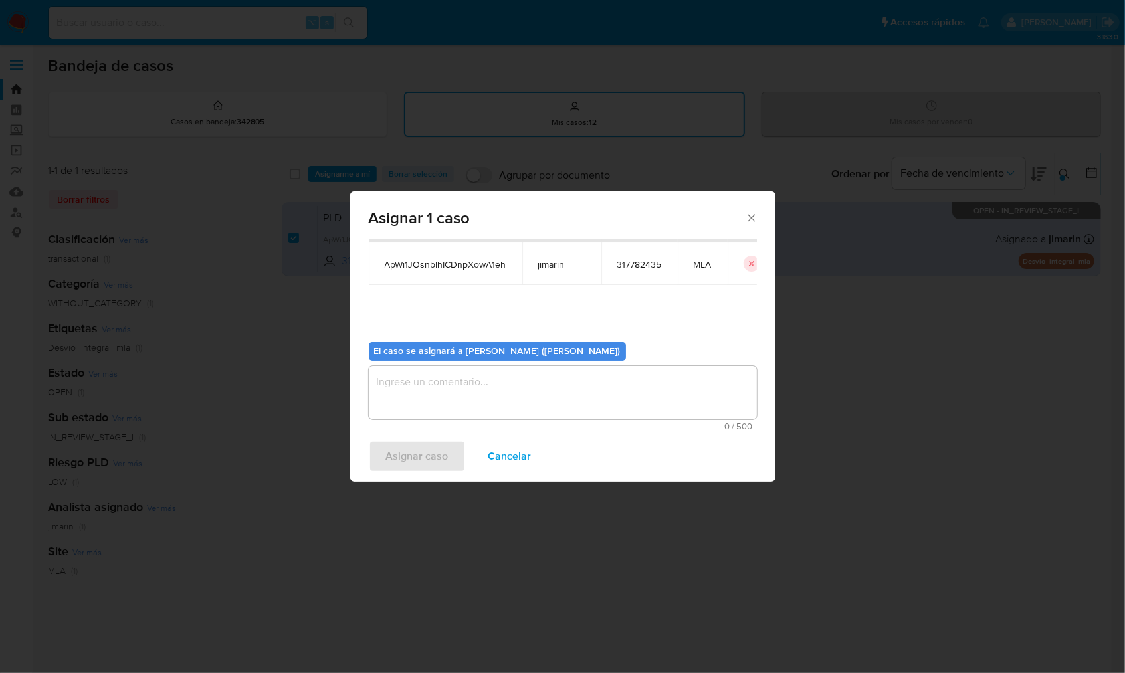
drag, startPoint x: 451, startPoint y: 395, endPoint x: 445, endPoint y: 412, distance: 18.3
click at [451, 395] on textarea "assign-modal" at bounding box center [563, 392] width 388 height 53
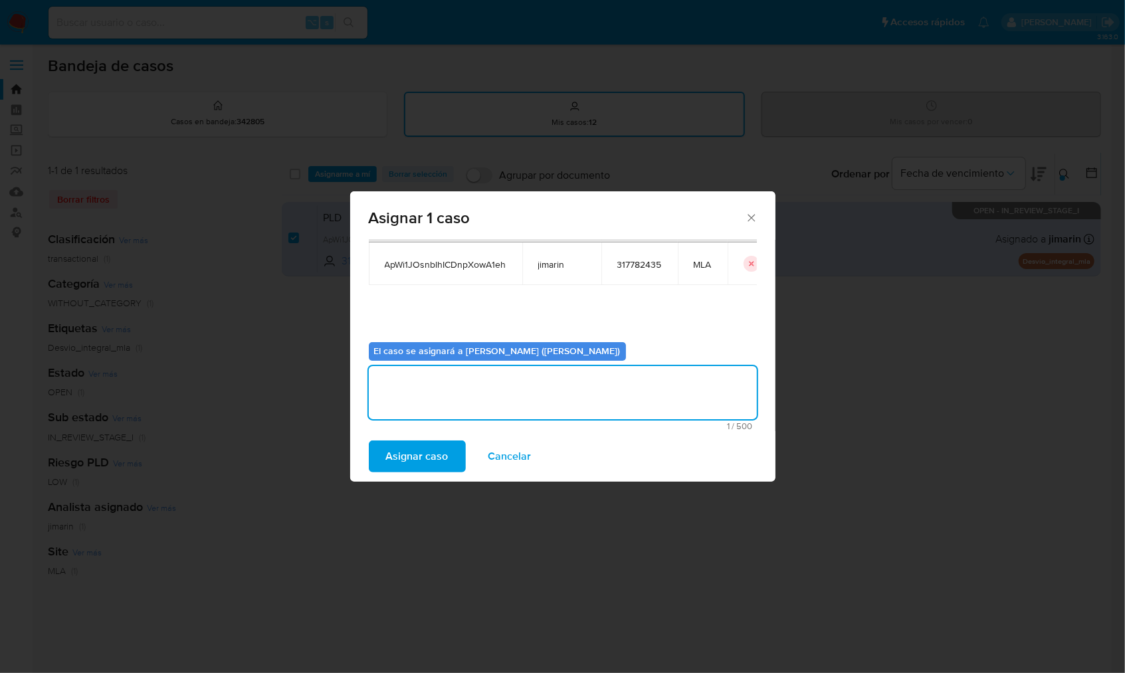
click at [435, 455] on span "Asignar caso" at bounding box center [417, 456] width 62 height 29
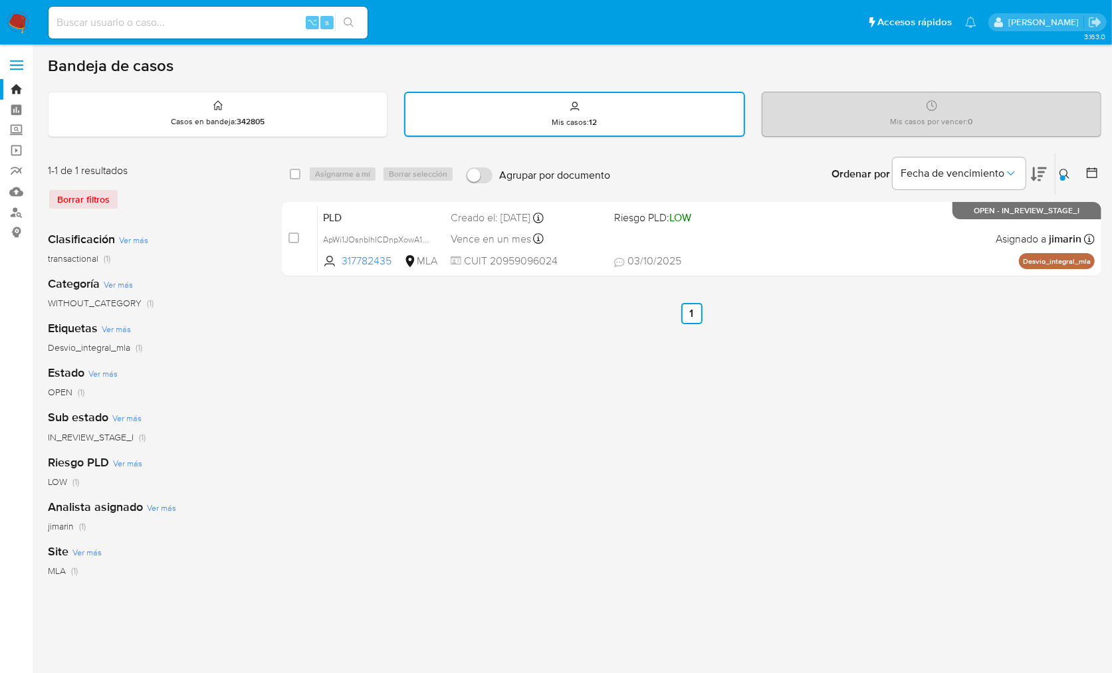
click at [1059, 176] on button at bounding box center [1067, 174] width 22 height 16
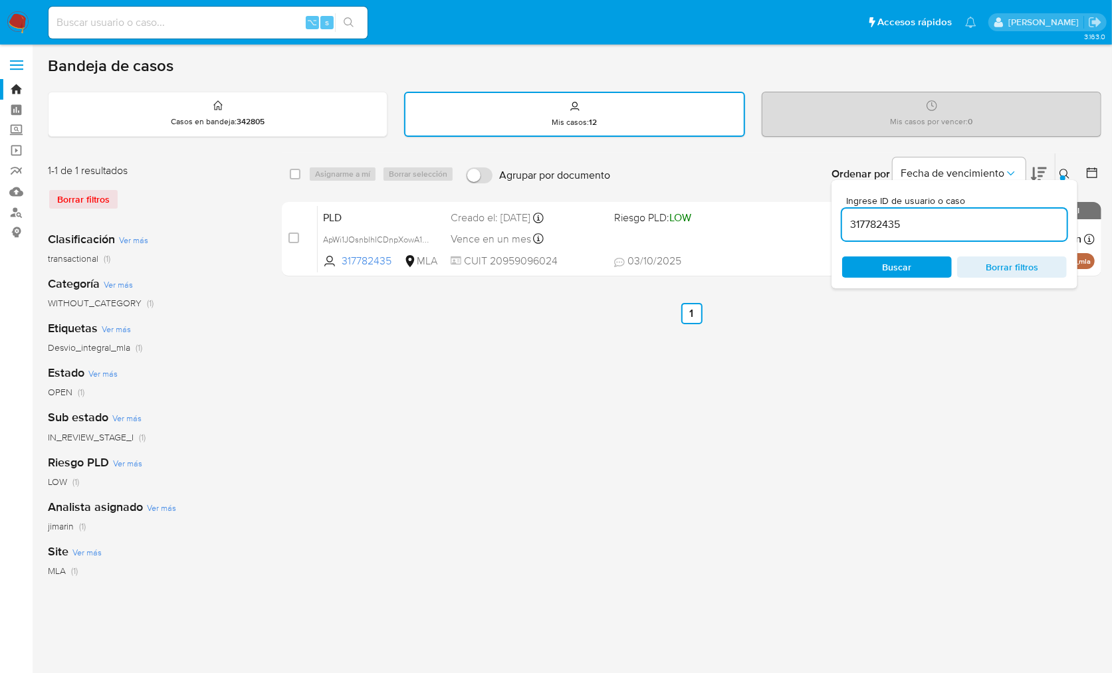
click at [1045, 223] on input "317782435" at bounding box center [954, 224] width 225 height 17
click at [1045, 222] on input "317782435" at bounding box center [954, 224] width 225 height 17
type input "83293304"
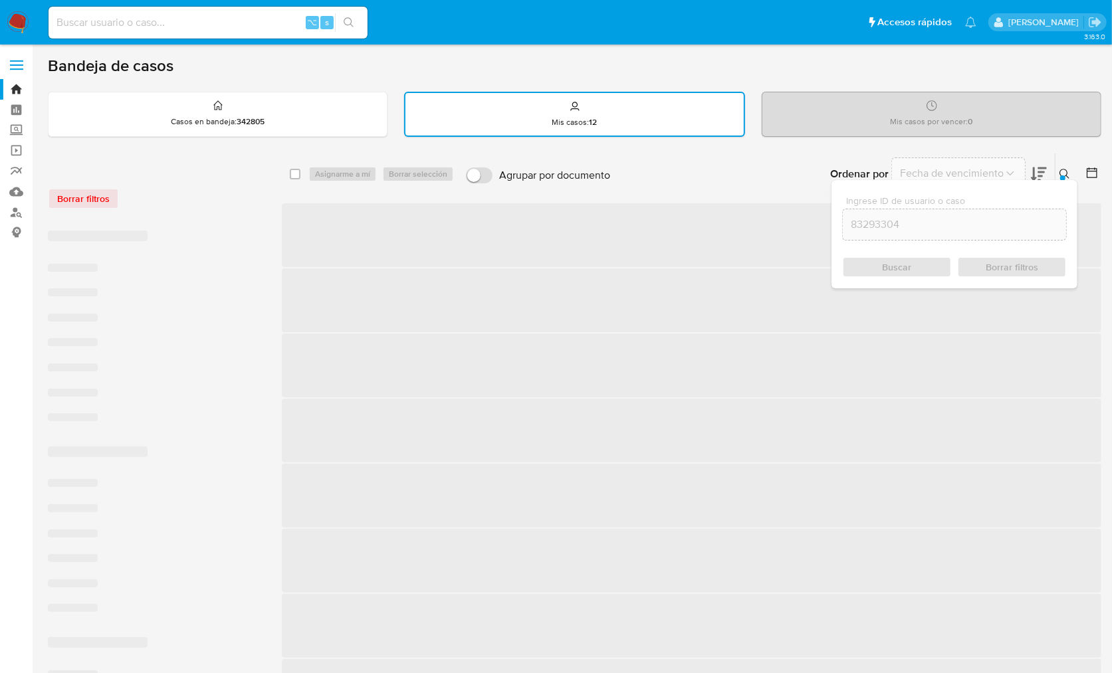
click at [1064, 175] on div at bounding box center [1062, 177] width 5 height 5
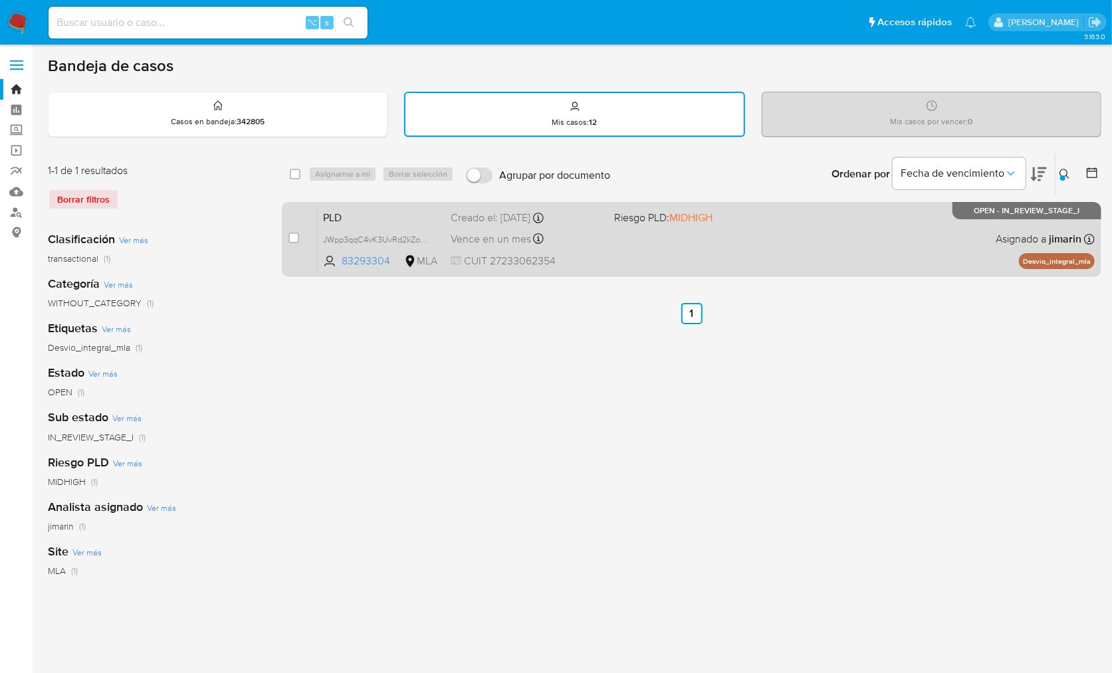
click at [910, 238] on div "PLD JWpp3qqC4vK3UvRd2kZo77uE 83293304 MLA Riesgo PLD: MIDHIGH Creado el: 12/09/…" at bounding box center [706, 238] width 777 height 67
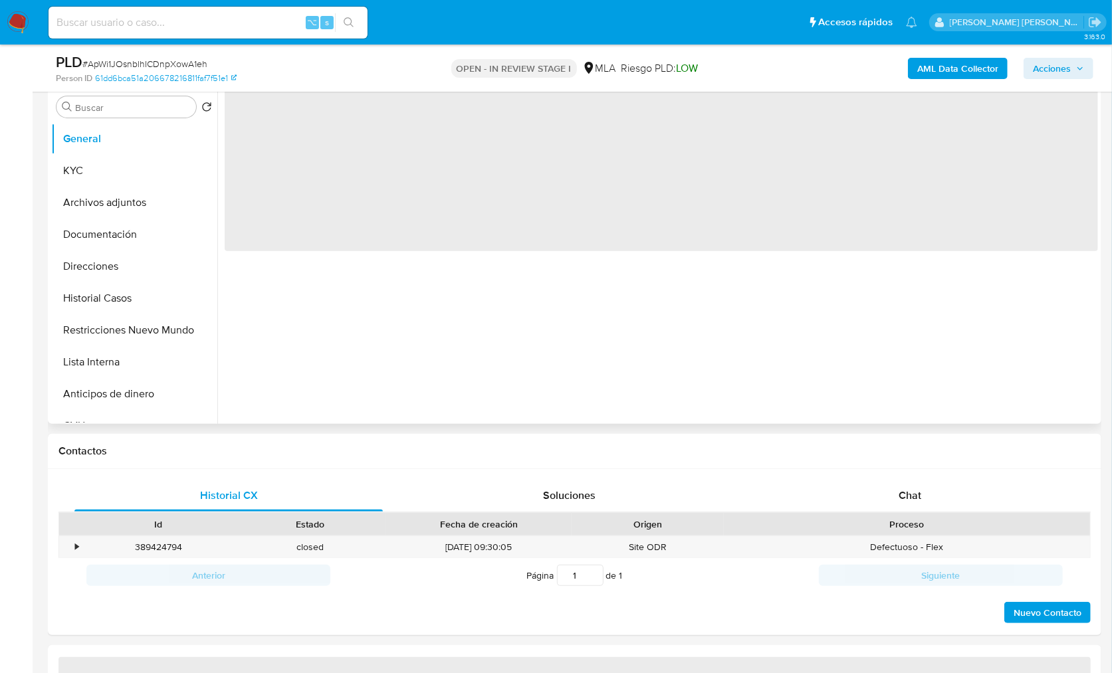
select select "10"
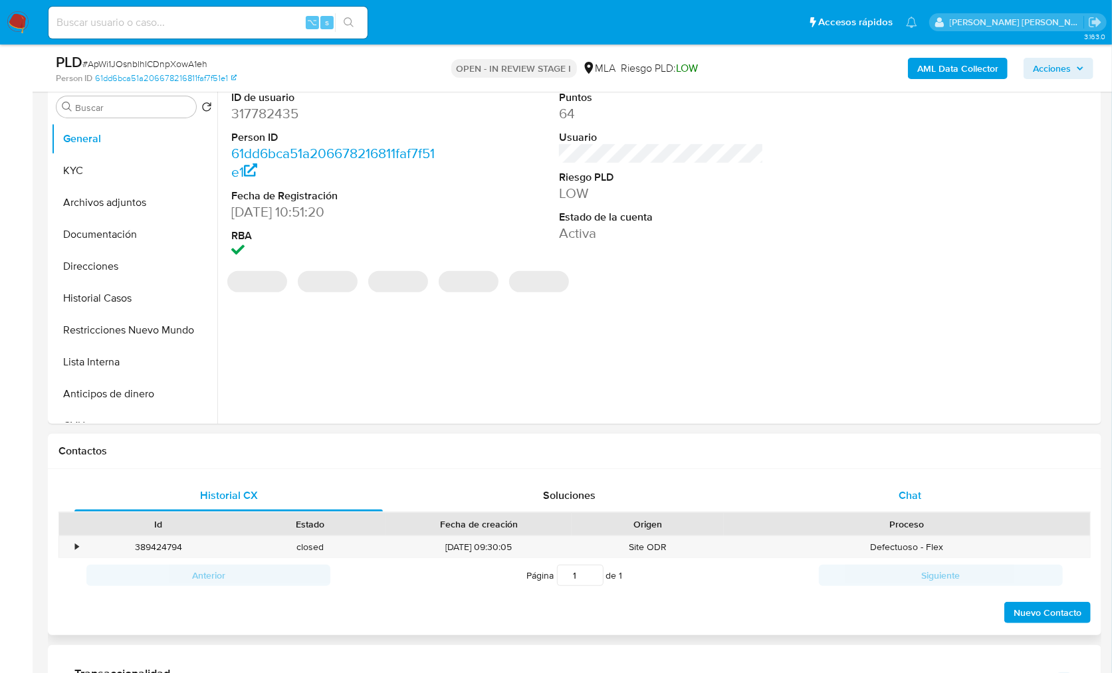
click at [908, 493] on span "Chat" at bounding box center [910, 495] width 23 height 15
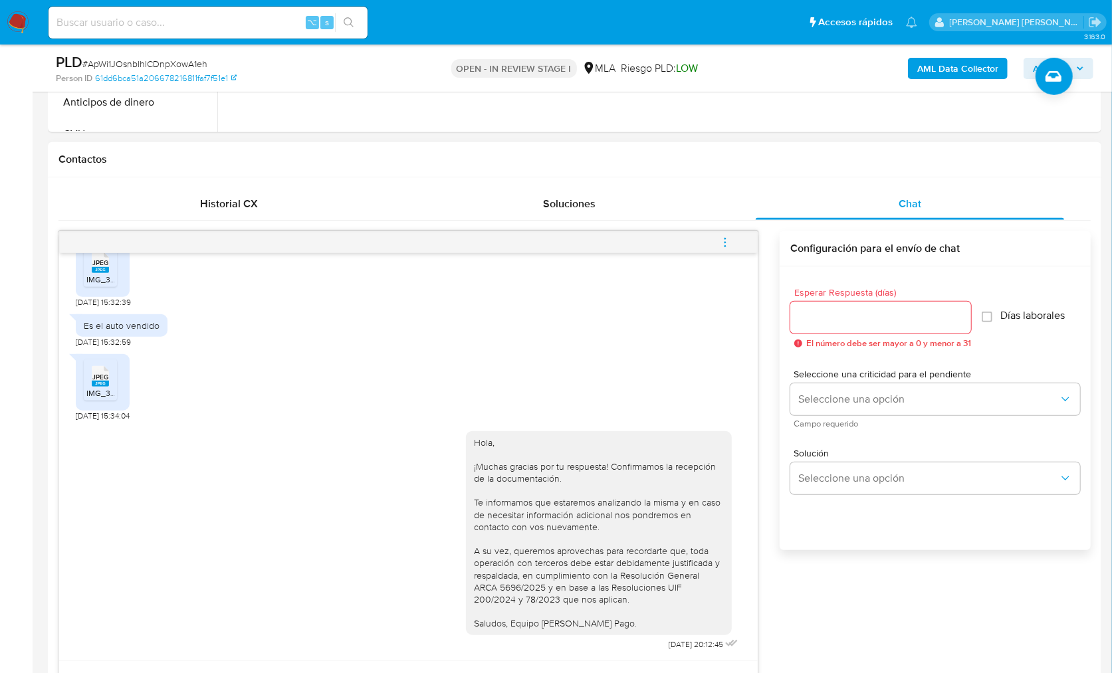
scroll to position [517, 0]
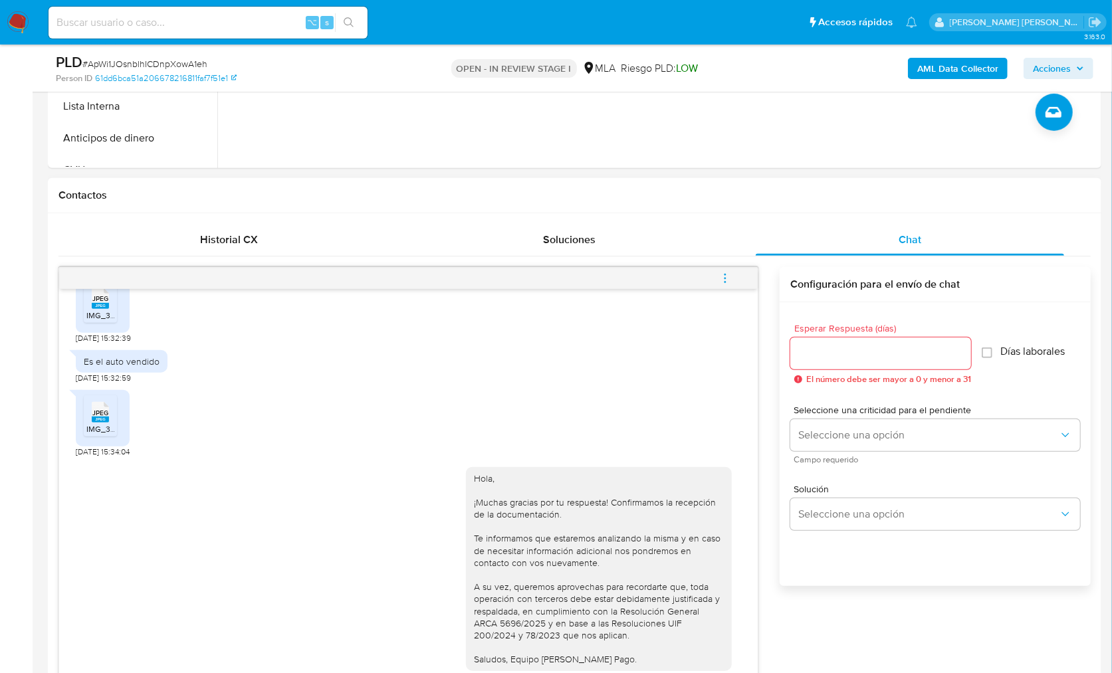
click at [733, 263] on button "menu-action" at bounding box center [725, 279] width 44 height 32
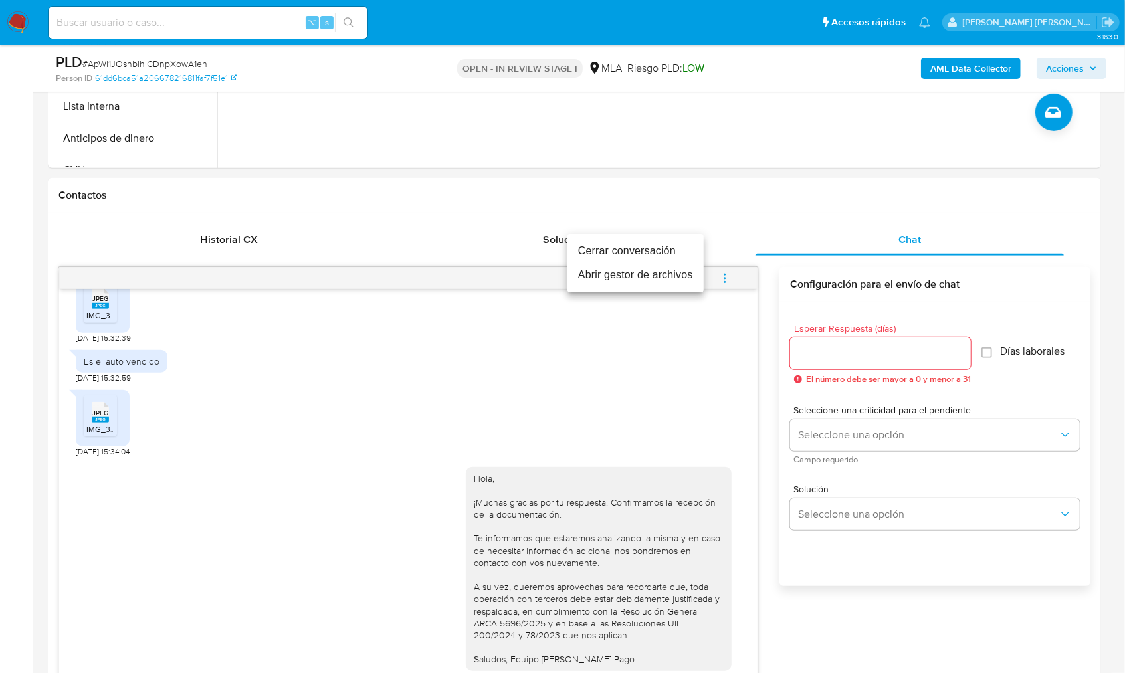
click at [649, 244] on li "Cerrar conversación" at bounding box center [636, 251] width 136 height 24
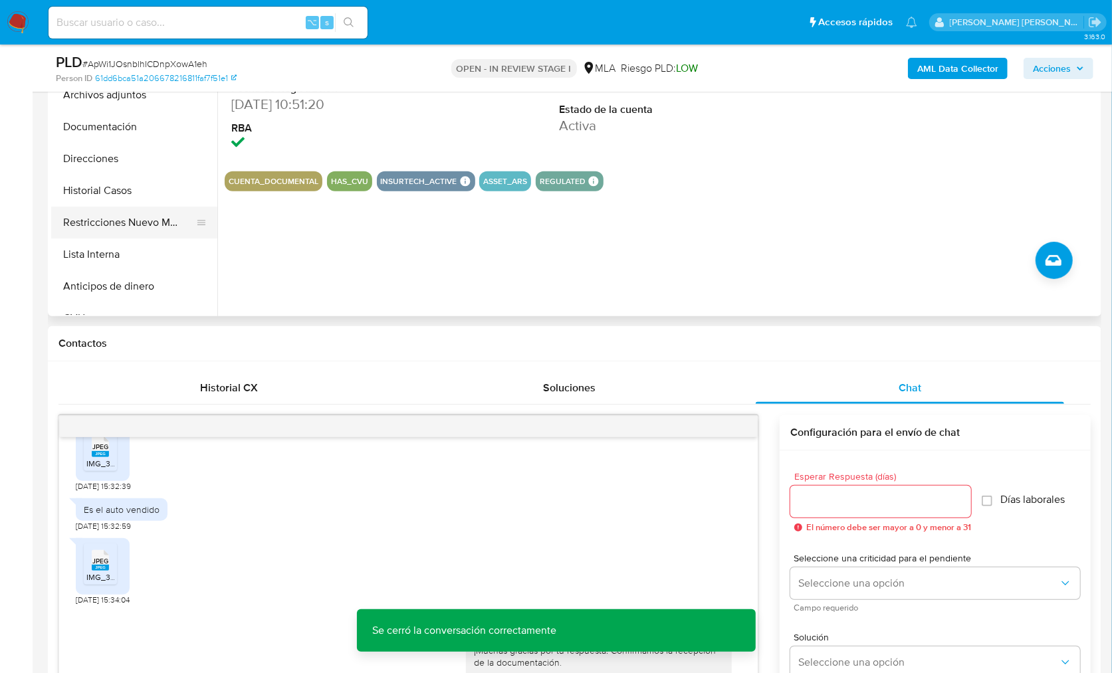
click at [171, 229] on button "Restricciones Nuevo Mundo" at bounding box center [129, 223] width 156 height 32
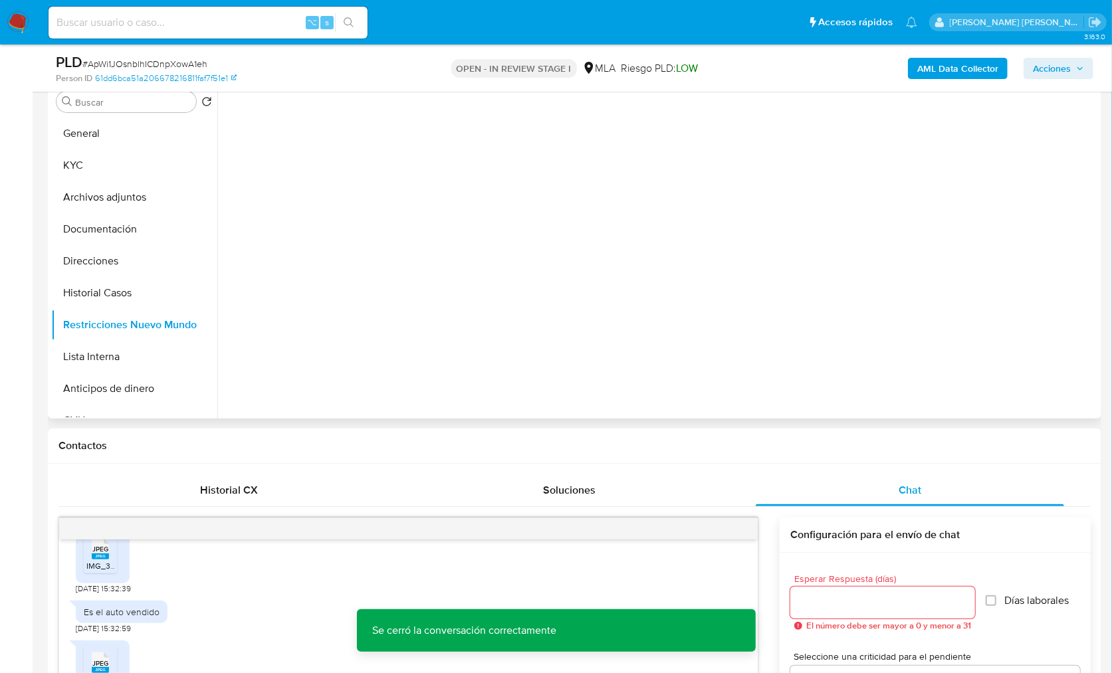
scroll to position [250, 0]
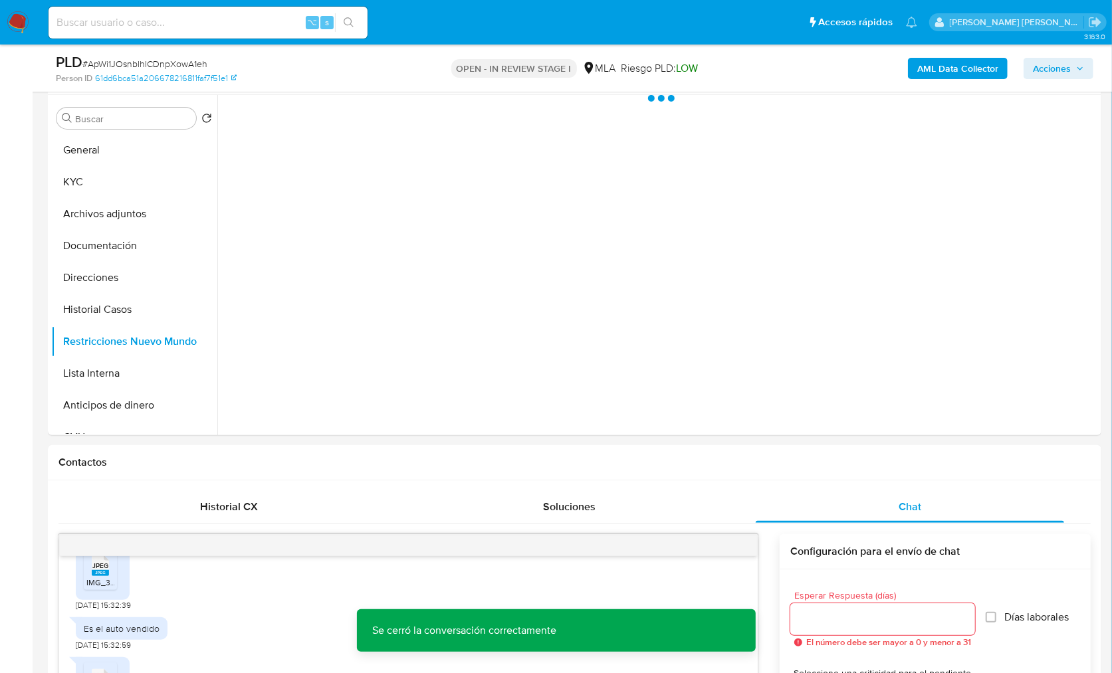
click at [953, 59] on b "AML Data Collector" at bounding box center [957, 68] width 81 height 21
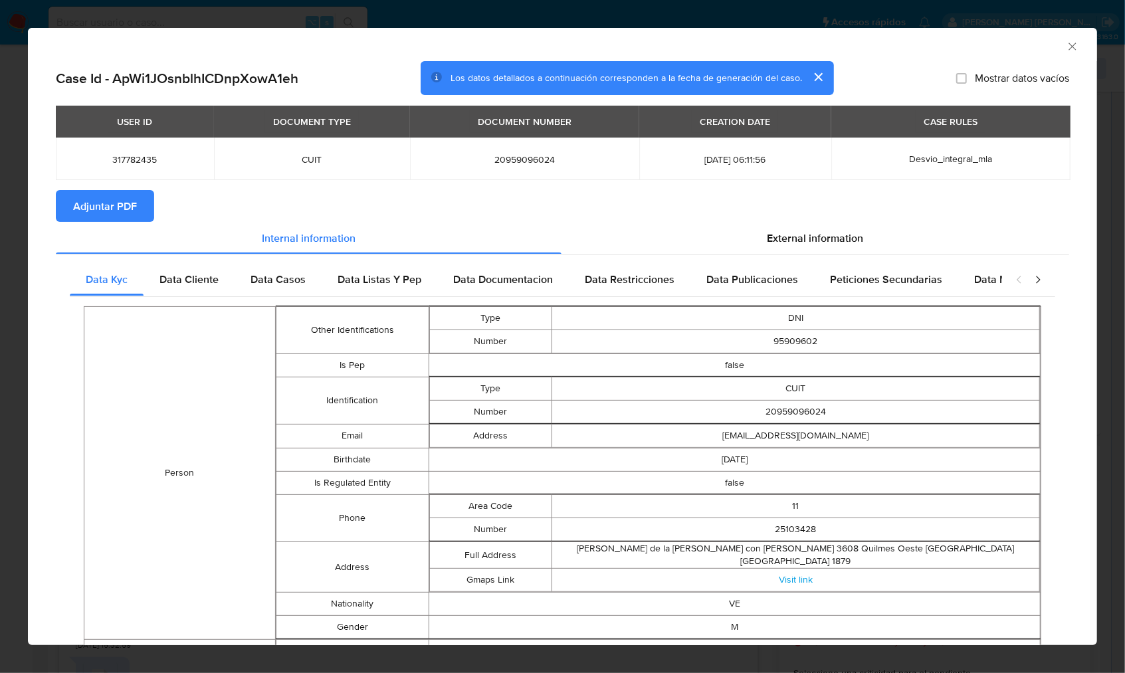
click at [123, 211] on span "Adjuntar PDF" at bounding box center [105, 205] width 64 height 29
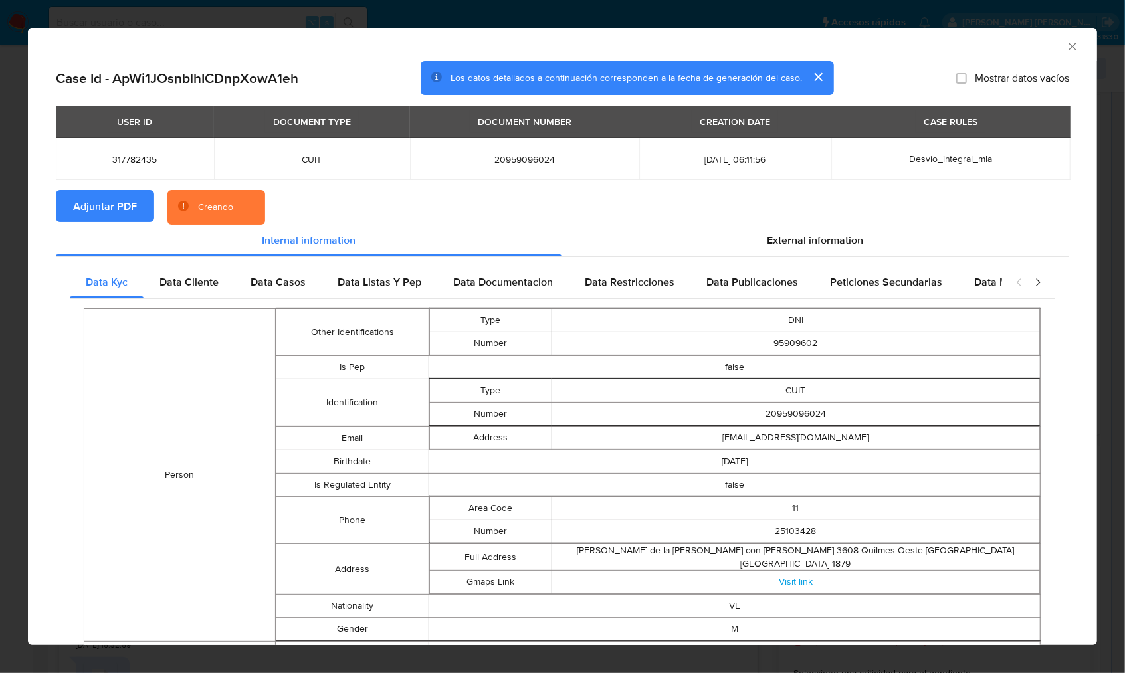
click at [423, 213] on section "Adjuntar PDF Creando" at bounding box center [563, 207] width 1014 height 35
click at [987, 39] on div "AML Data Collector" at bounding box center [551, 44] width 1029 height 15
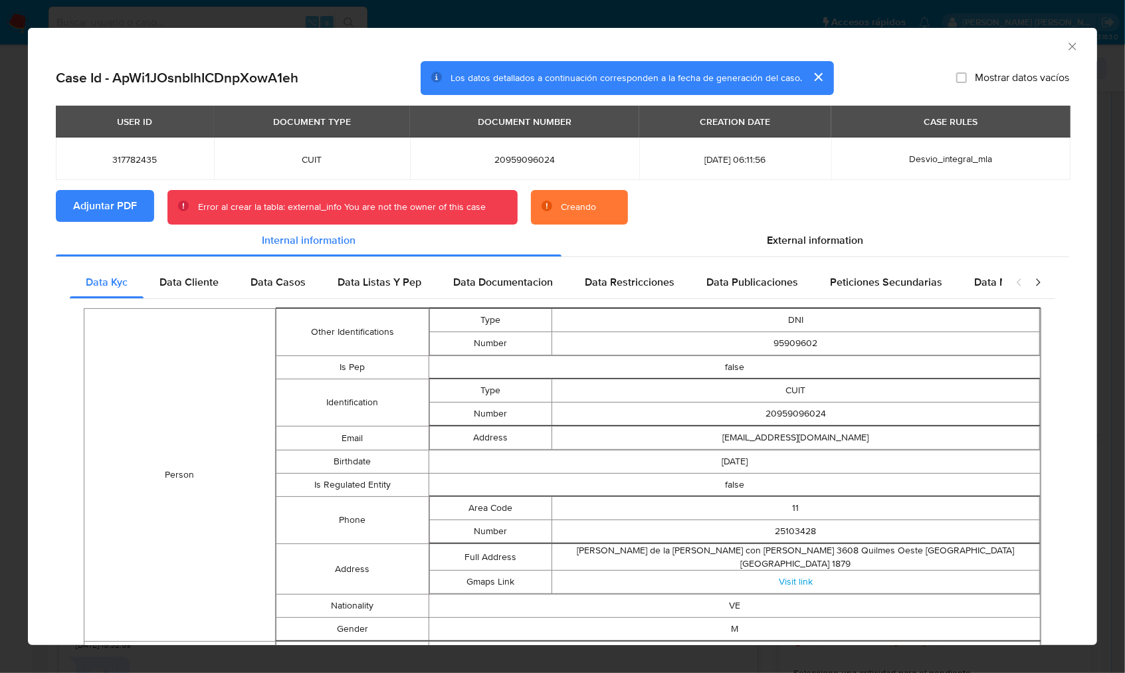
click at [1066, 45] on icon "Cerrar ventana" at bounding box center [1072, 46] width 13 height 13
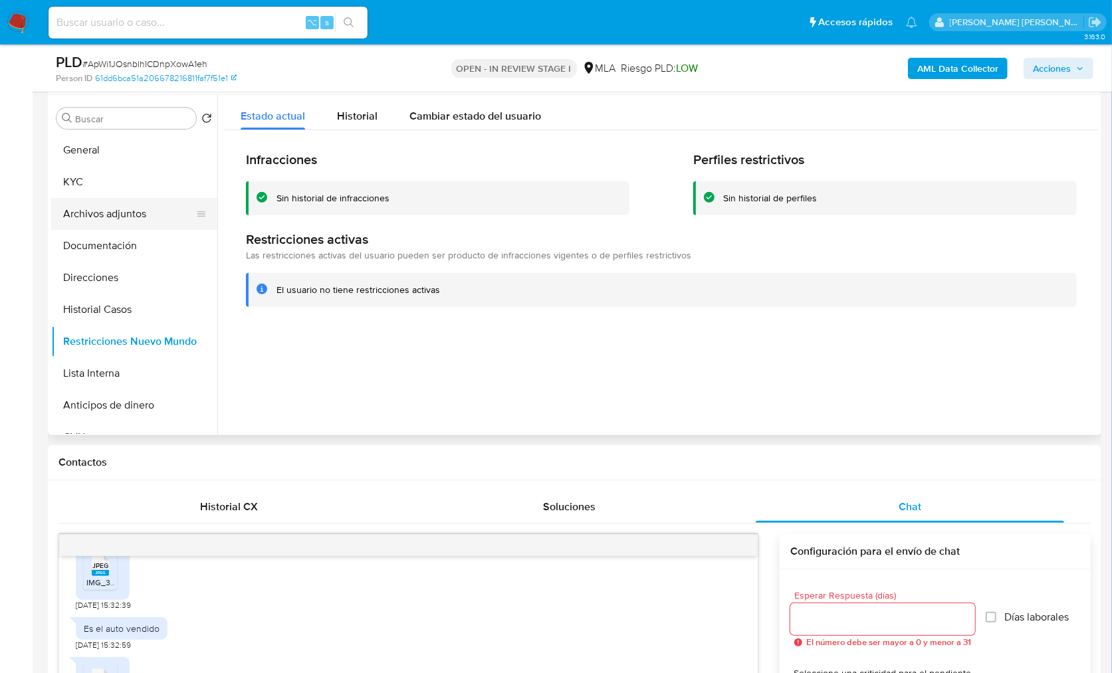
click at [149, 207] on button "Archivos adjuntos" at bounding box center [129, 214] width 156 height 32
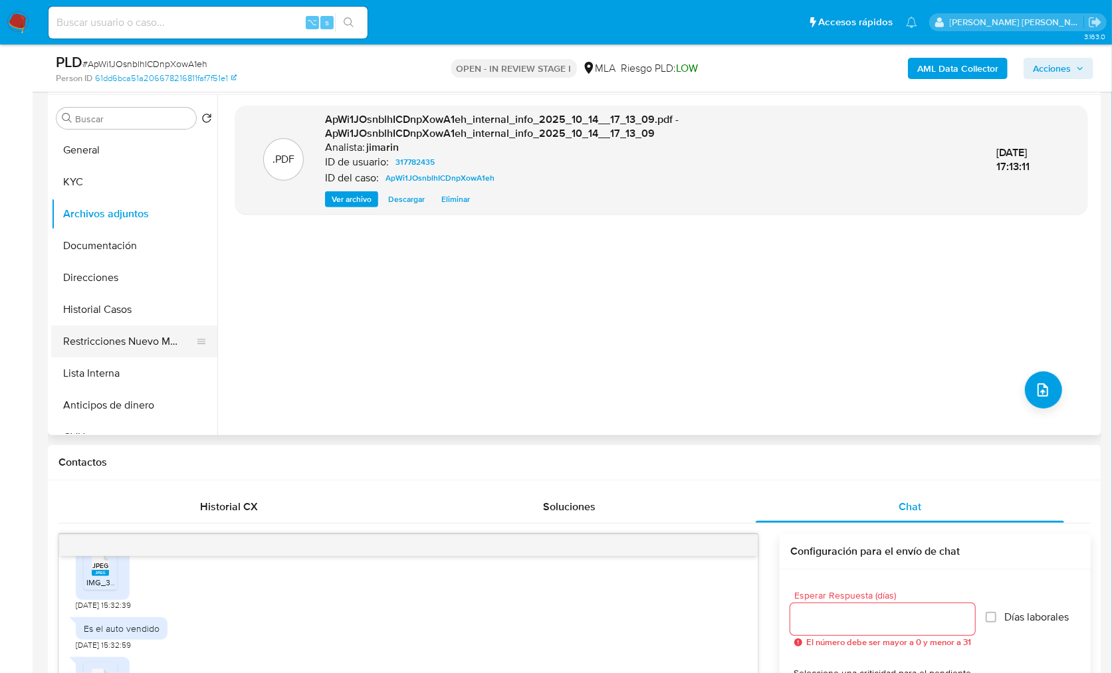
click at [107, 344] on button "Restricciones Nuevo Mundo" at bounding box center [129, 342] width 156 height 32
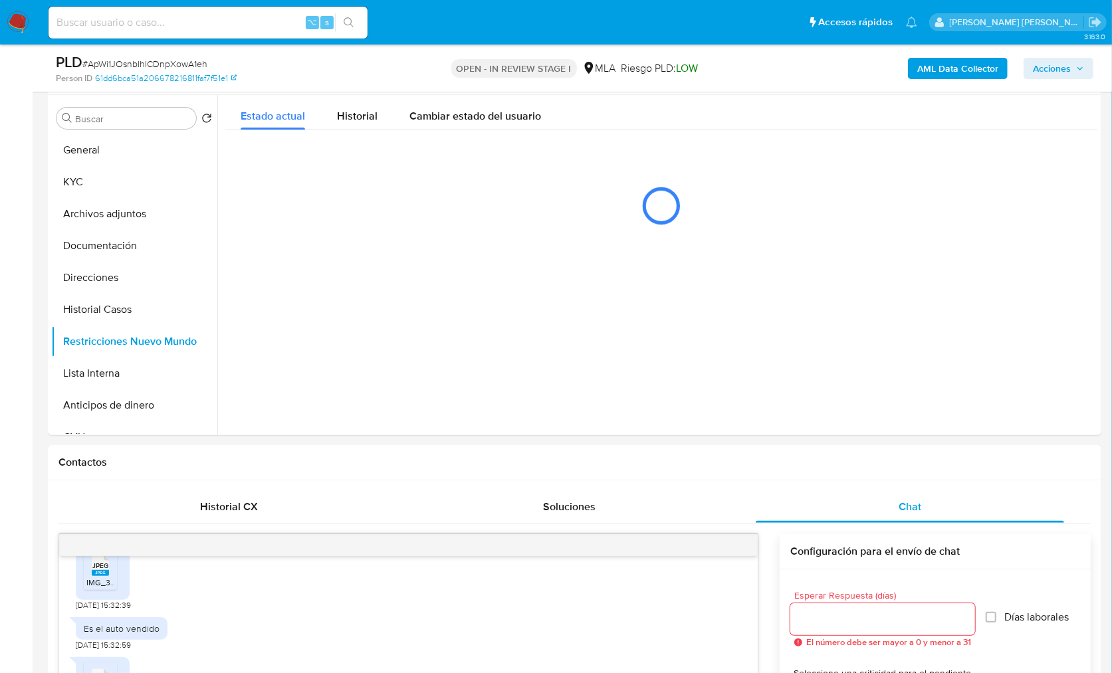
click at [921, 60] on b "AML Data Collector" at bounding box center [957, 68] width 81 height 21
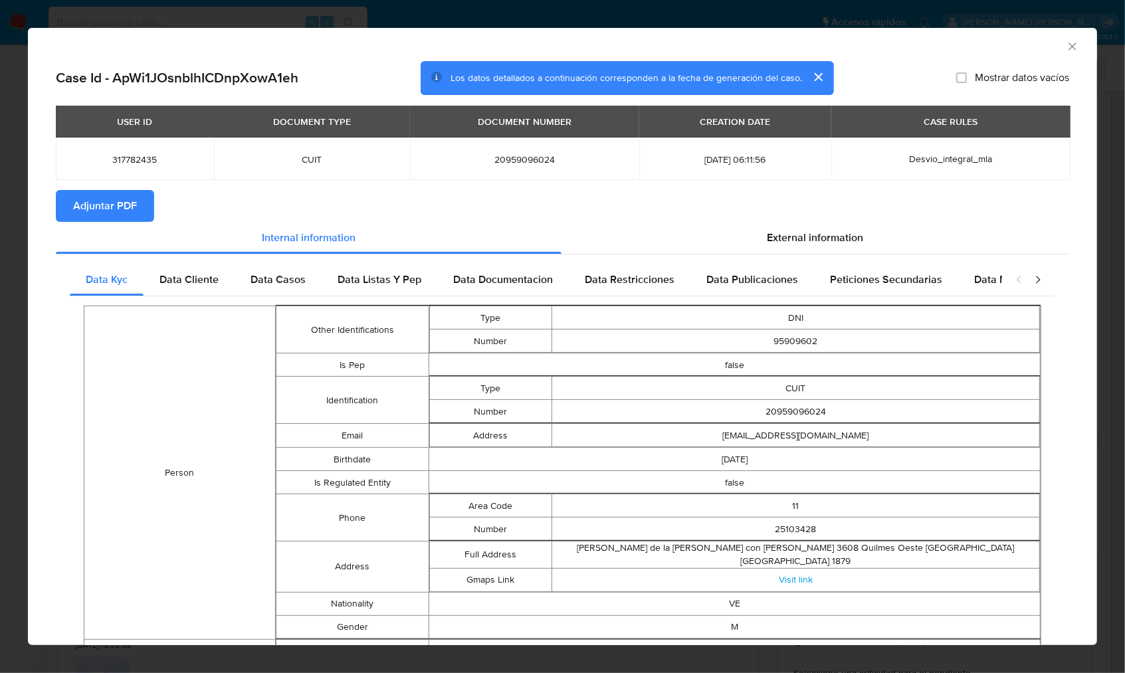
click at [120, 198] on span "Adjuntar PDF" at bounding box center [105, 205] width 64 height 29
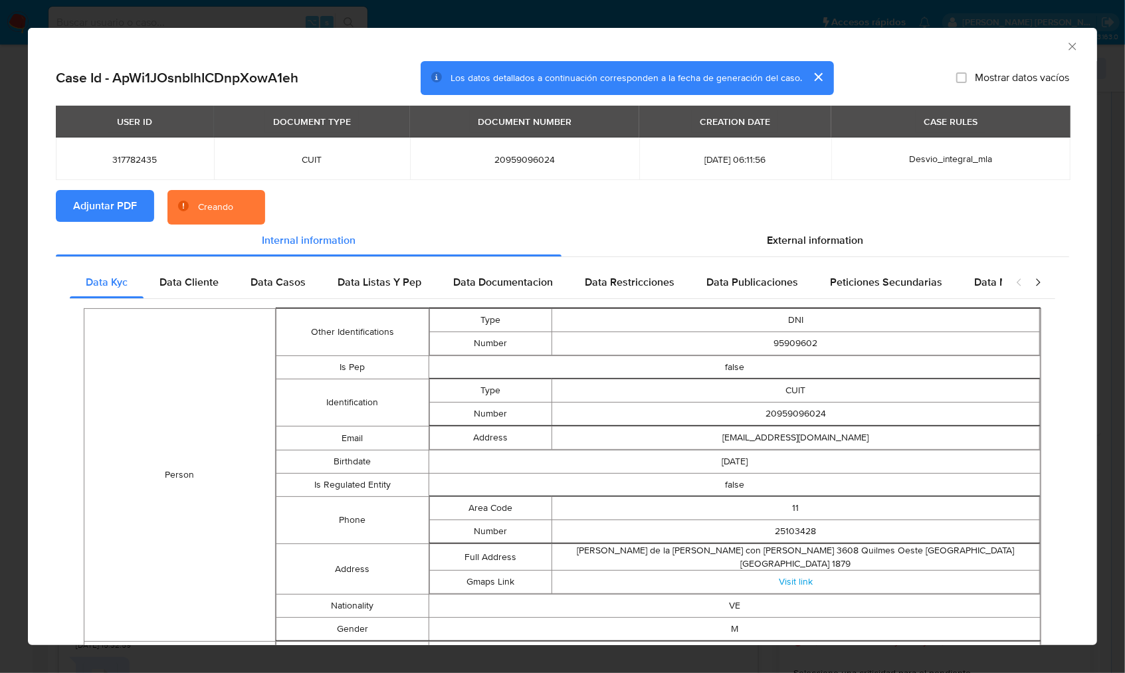
click at [360, 206] on section "Adjuntar PDF Creando" at bounding box center [563, 207] width 1014 height 35
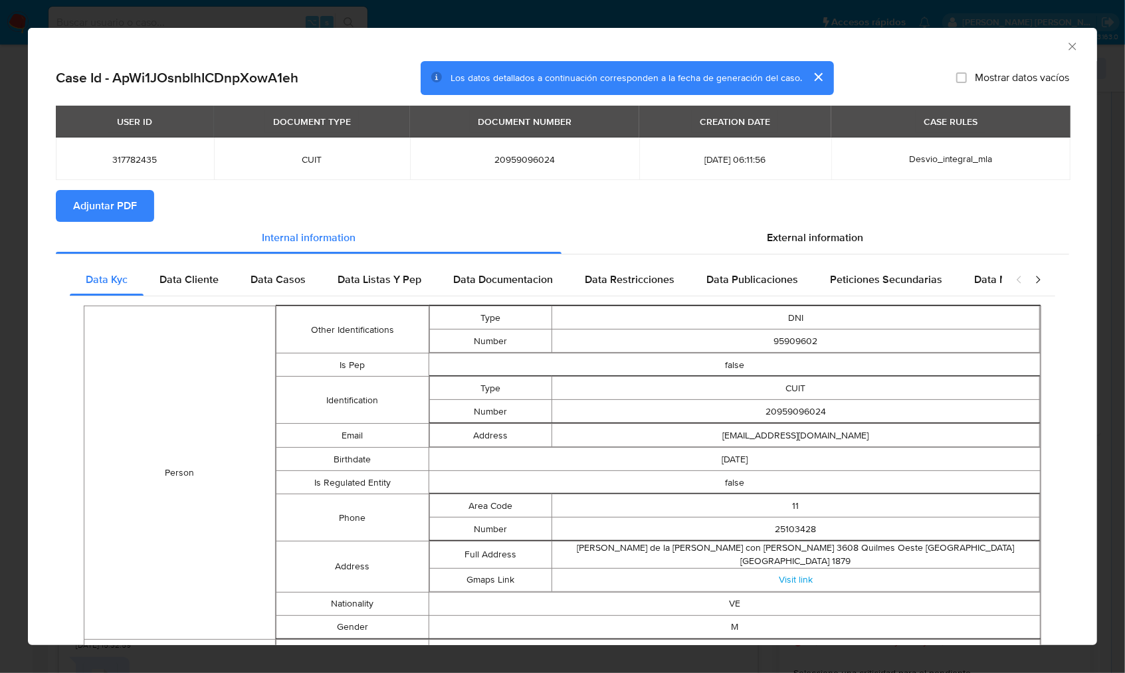
click at [1069, 43] on icon "Cerrar ventana" at bounding box center [1072, 46] width 7 height 7
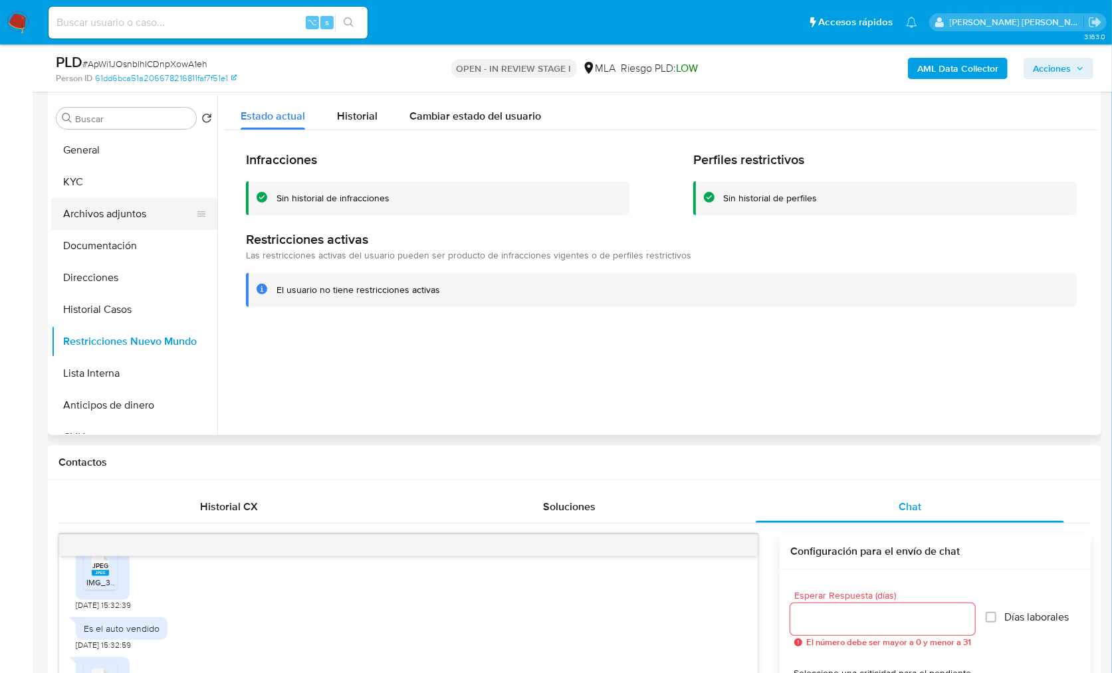
click at [144, 208] on button "Archivos adjuntos" at bounding box center [129, 214] width 156 height 32
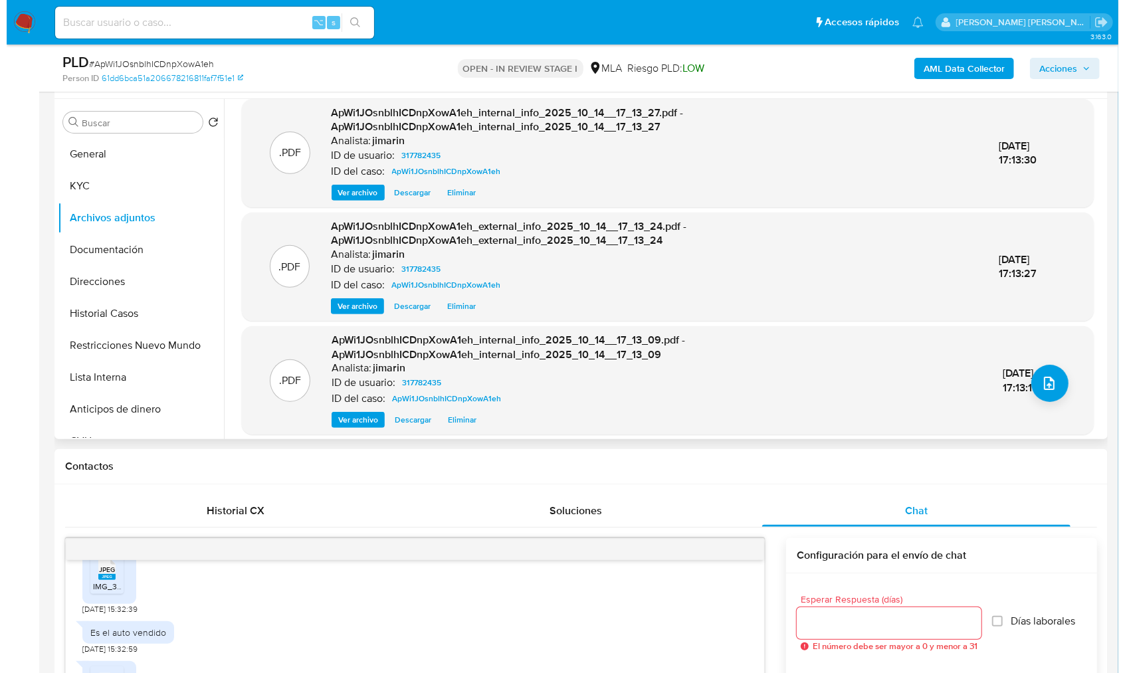
scroll to position [0, 0]
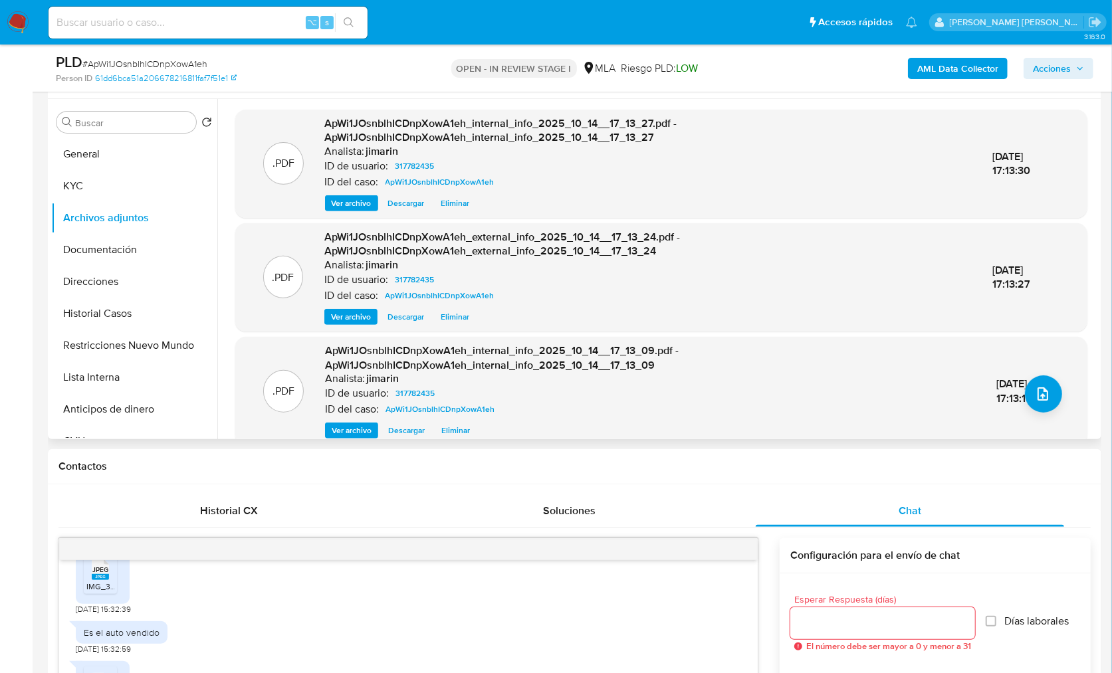
click at [1063, 394] on div ".PDF ApWi1JOsnblhICDnpXowA1eh_internal_info_2025_10_14__17_13_09.pdf - ApWi1JOs…" at bounding box center [661, 391] width 839 height 95
click at [1052, 388] on button "upload-file" at bounding box center [1043, 394] width 37 height 37
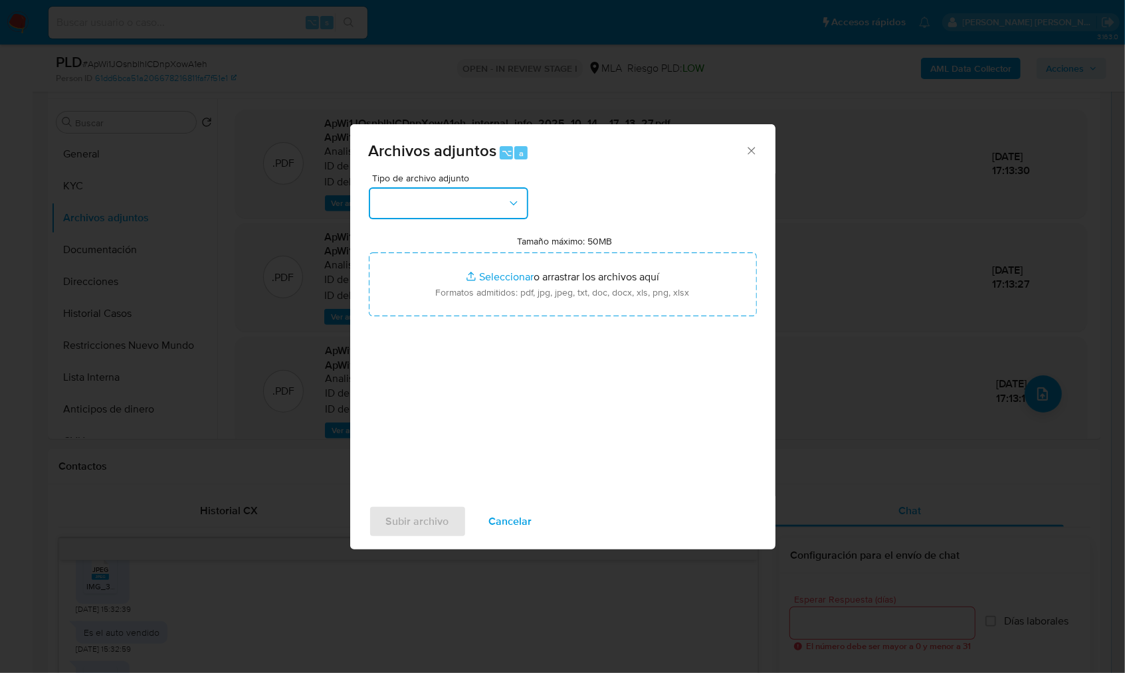
click at [487, 201] on button "button" at bounding box center [449, 203] width 160 height 32
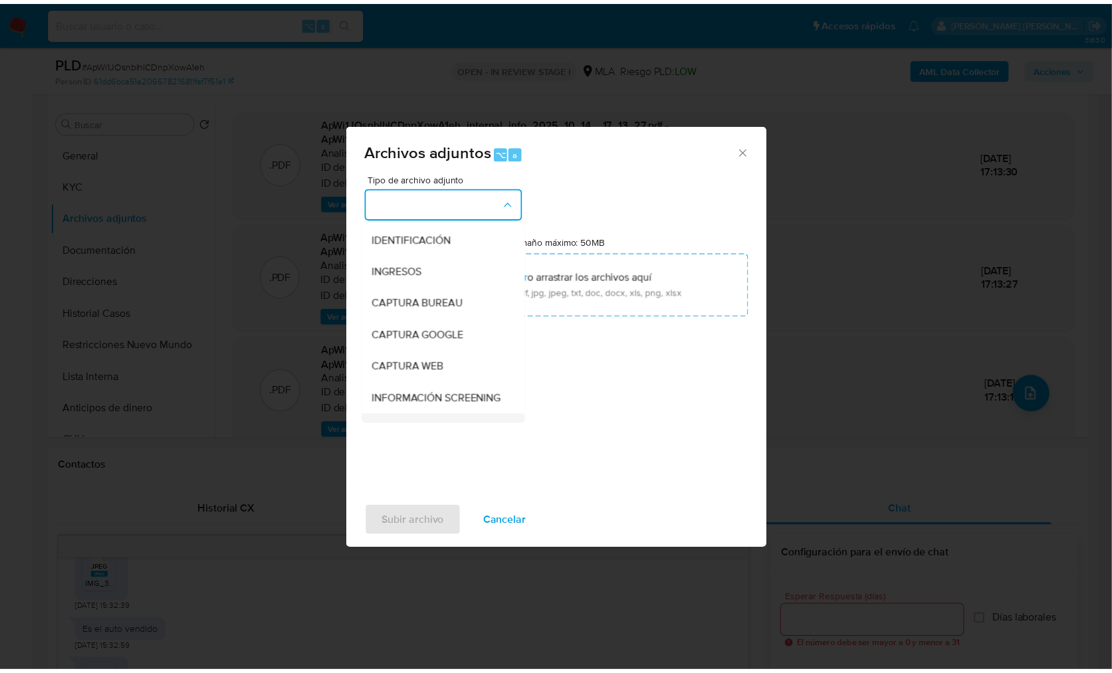
scroll to position [132, 0]
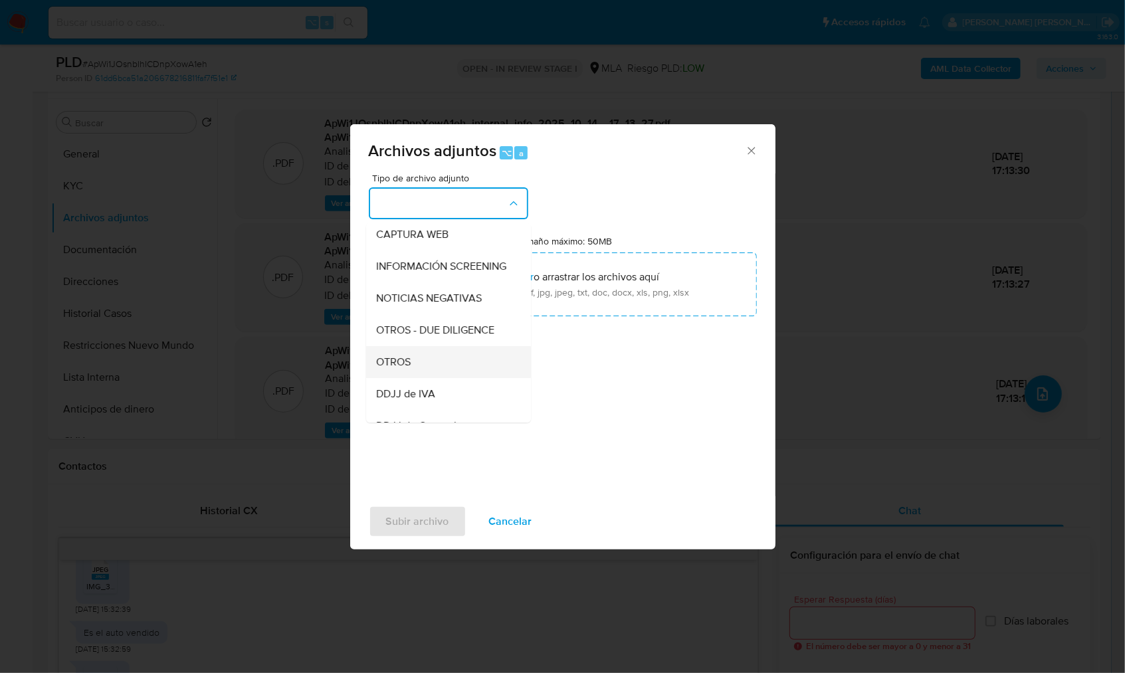
click at [414, 378] on div "OTROS" at bounding box center [445, 362] width 136 height 32
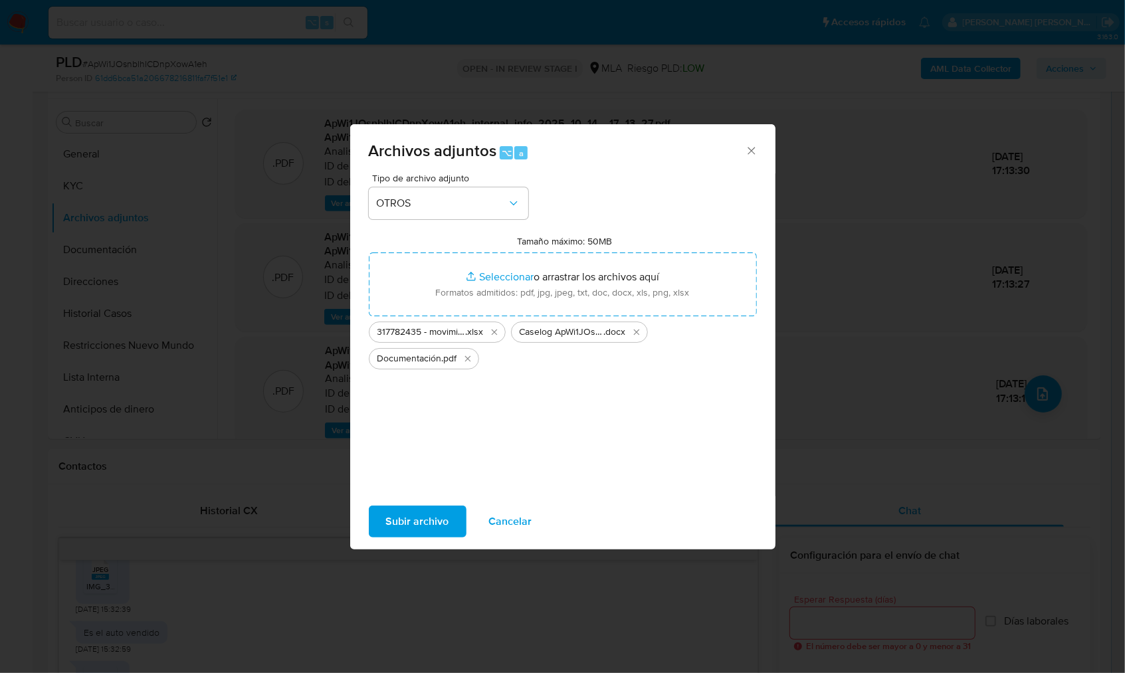
click at [432, 516] on span "Subir archivo" at bounding box center [417, 521] width 63 height 29
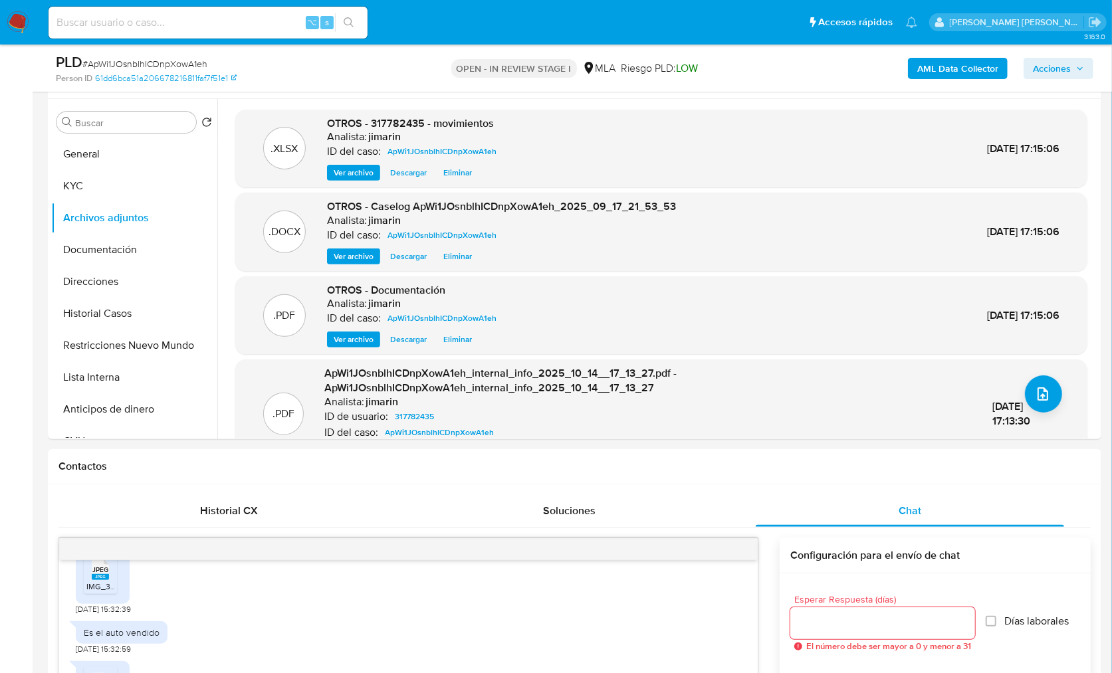
click at [1073, 72] on span "Acciones" at bounding box center [1058, 68] width 51 height 19
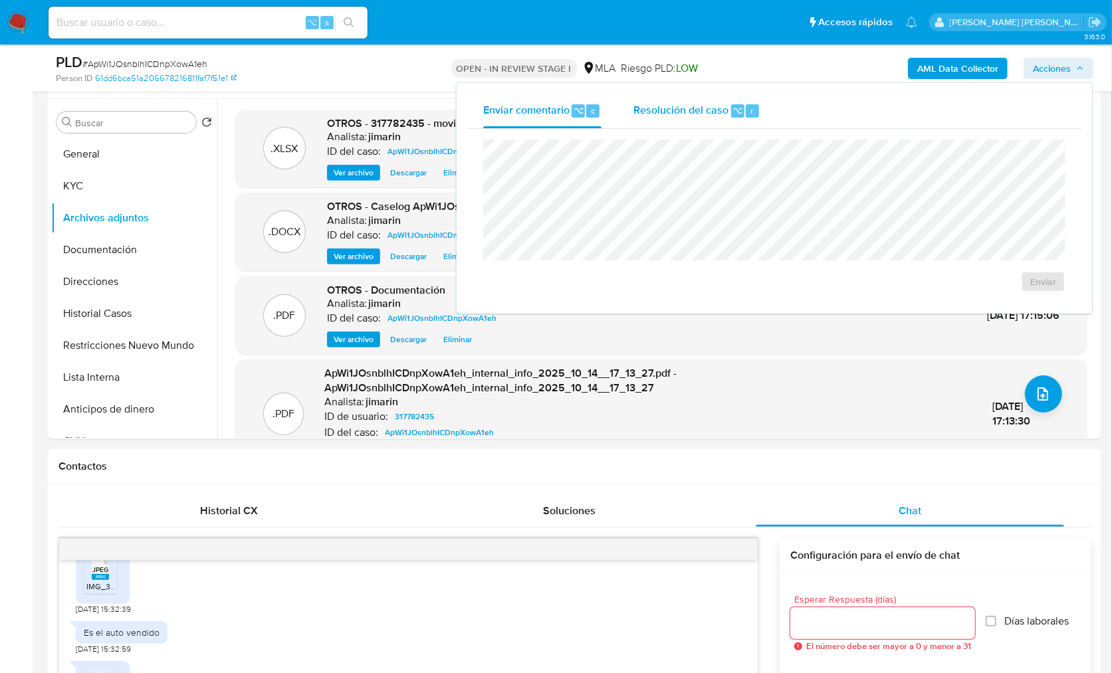
click at [705, 103] on span "Resolución del caso" at bounding box center [680, 109] width 95 height 15
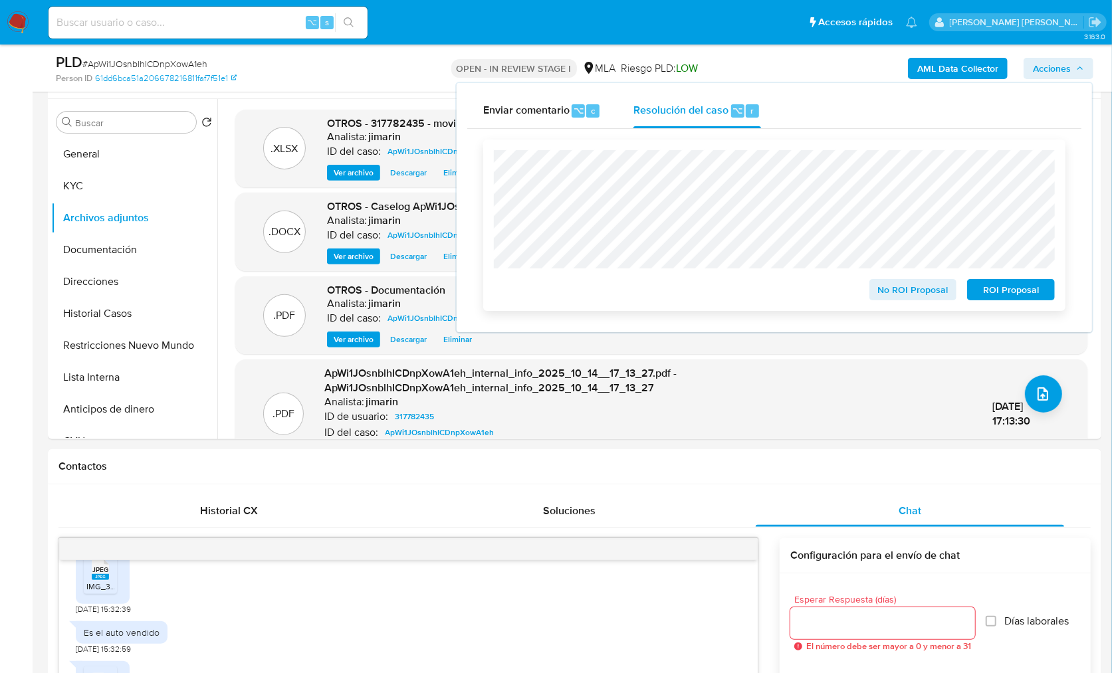
click at [893, 288] on span "No ROI Proposal" at bounding box center [913, 290] width 69 height 19
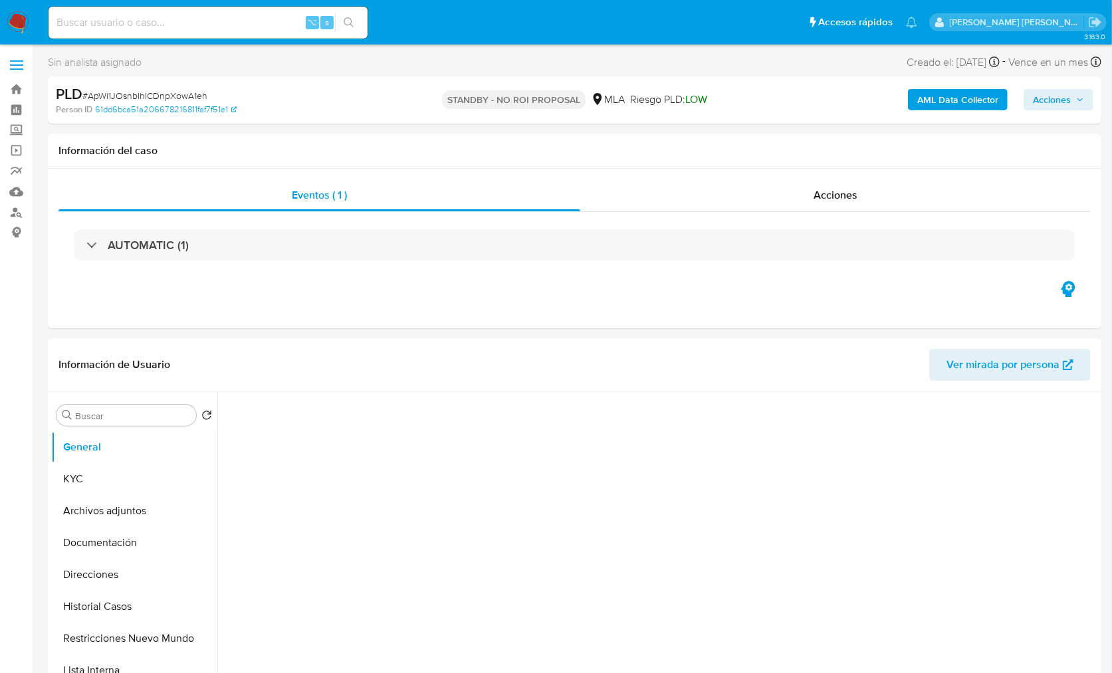
select select "10"
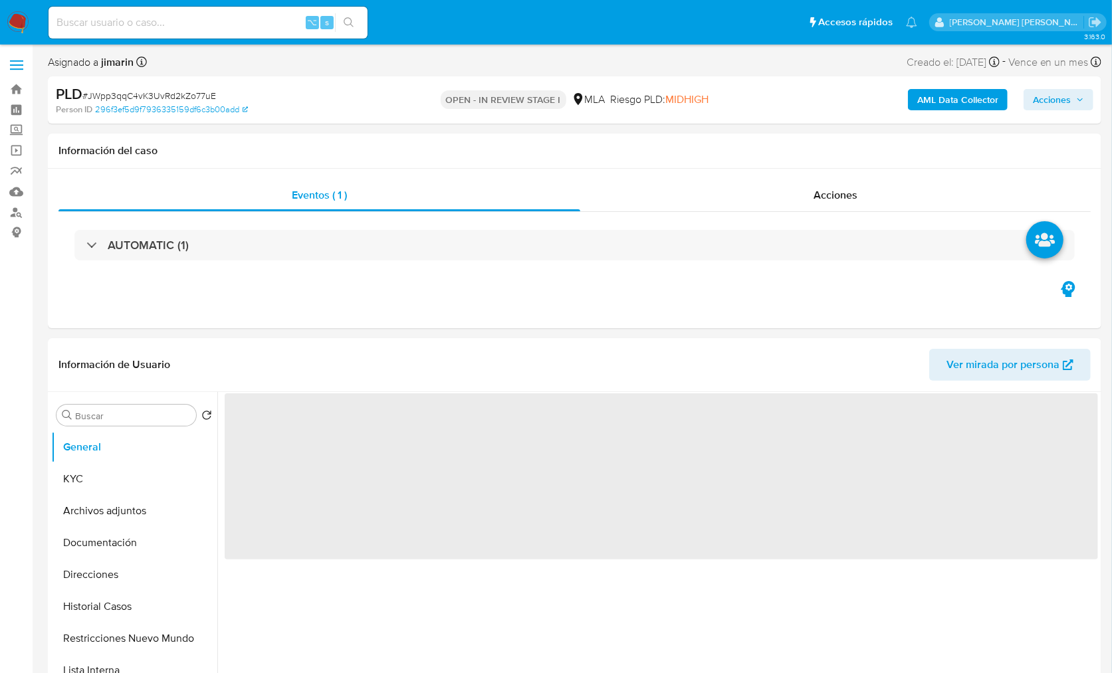
select select "10"
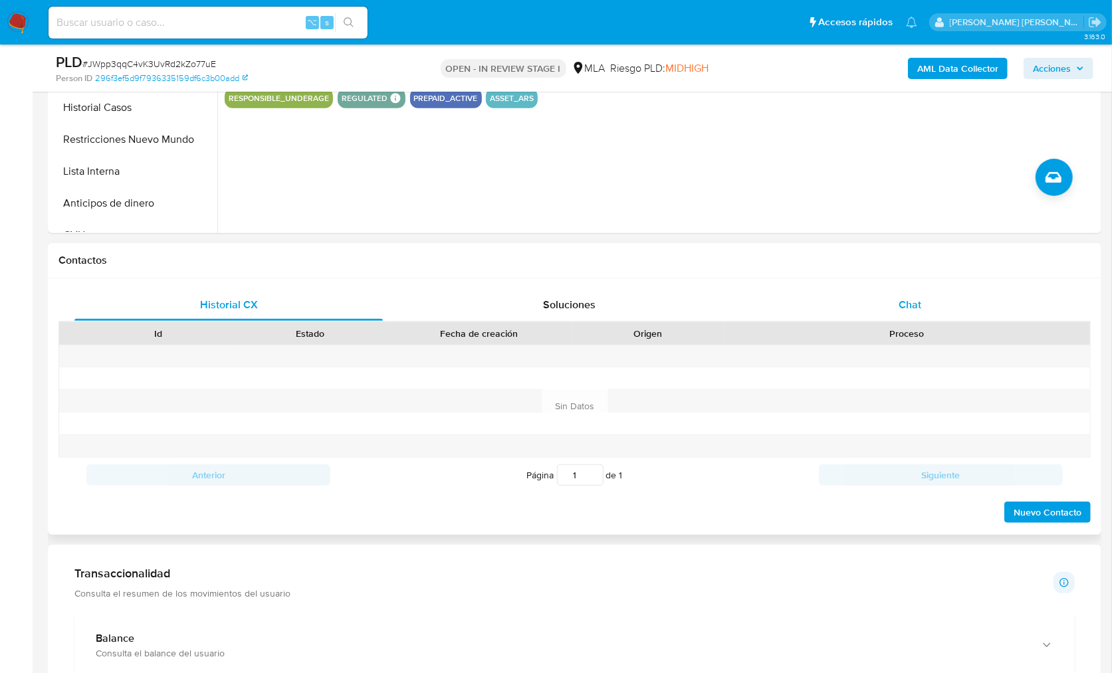
click at [963, 299] on div "Chat" at bounding box center [910, 305] width 308 height 32
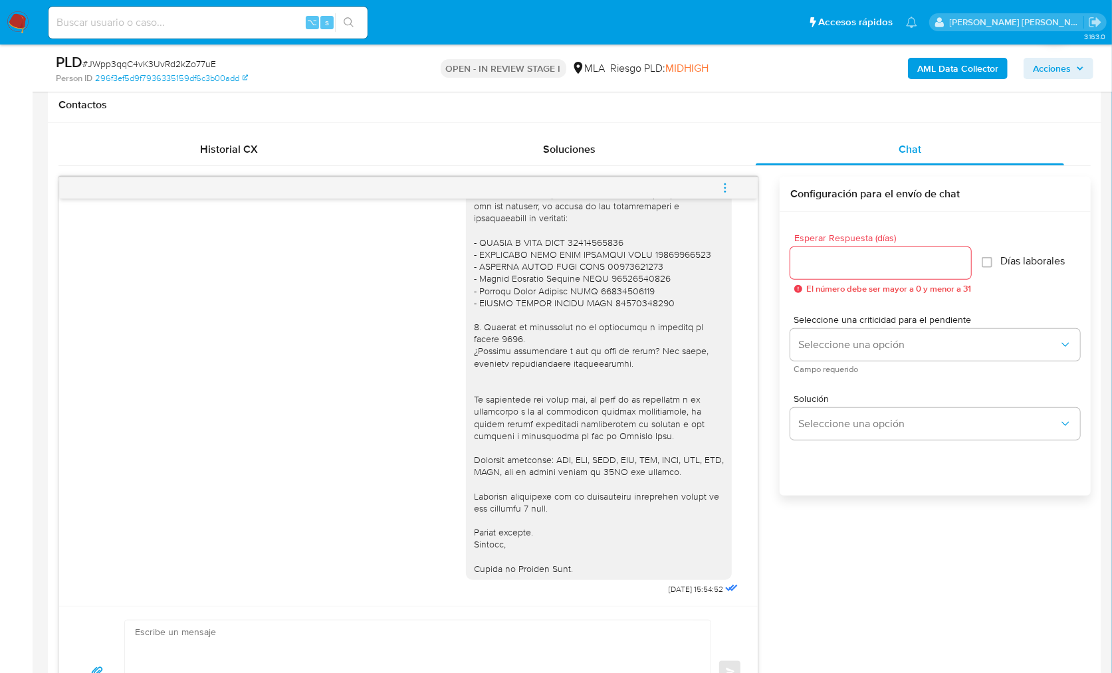
scroll to position [375, 0]
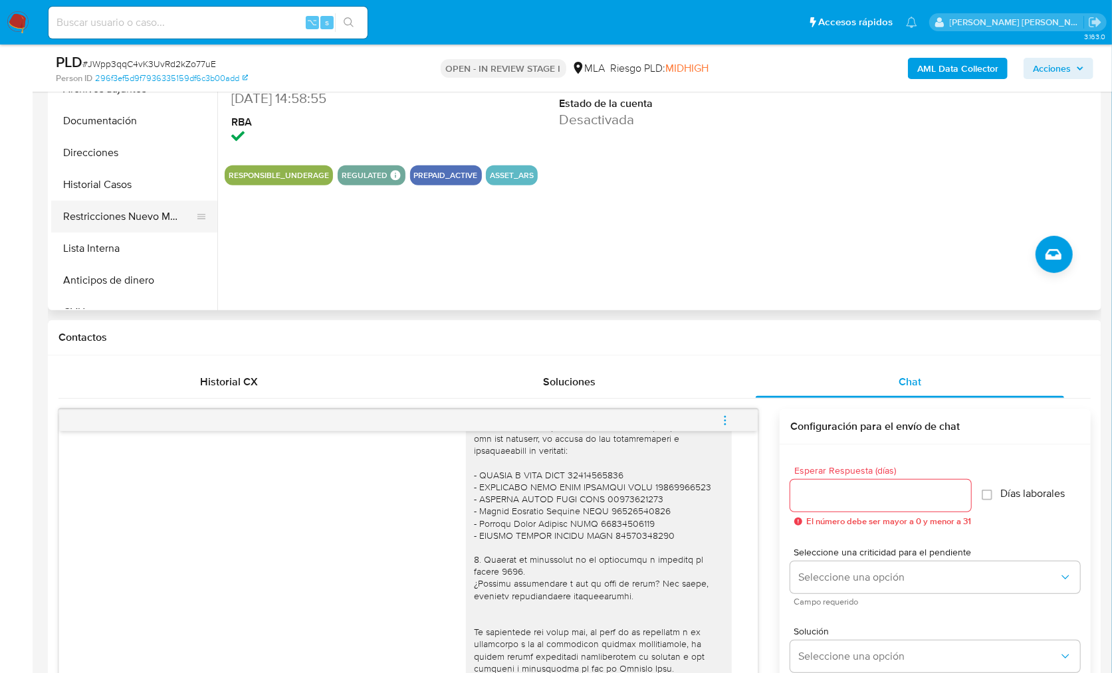
click at [135, 220] on button "Restricciones Nuevo Mundo" at bounding box center [129, 217] width 156 height 32
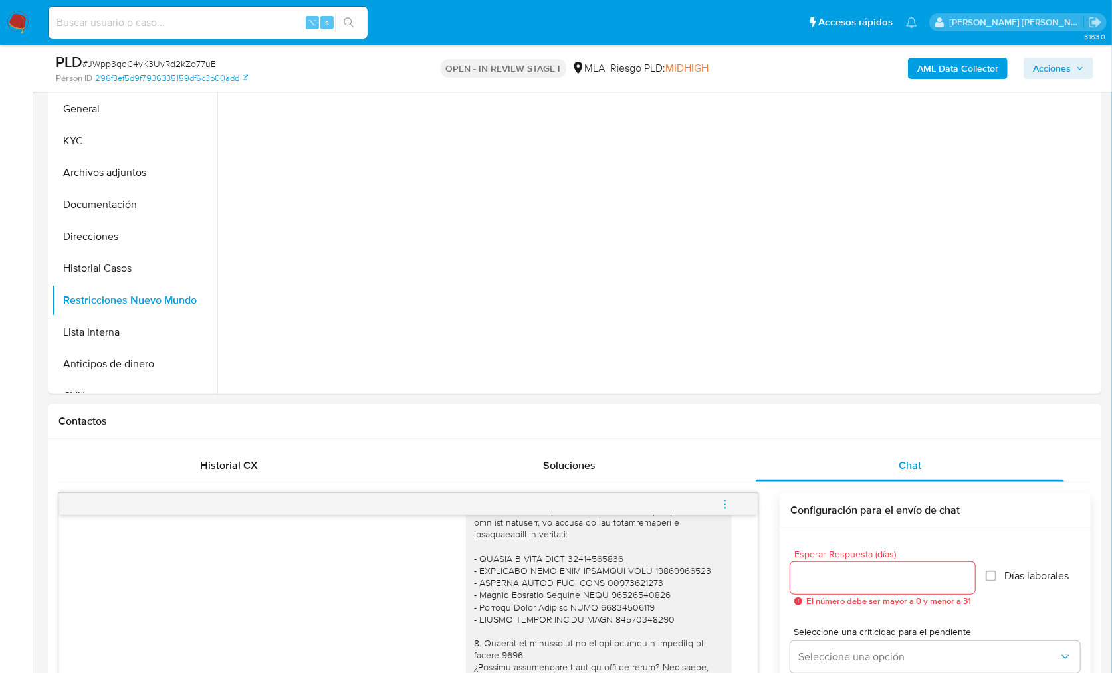
scroll to position [271, 0]
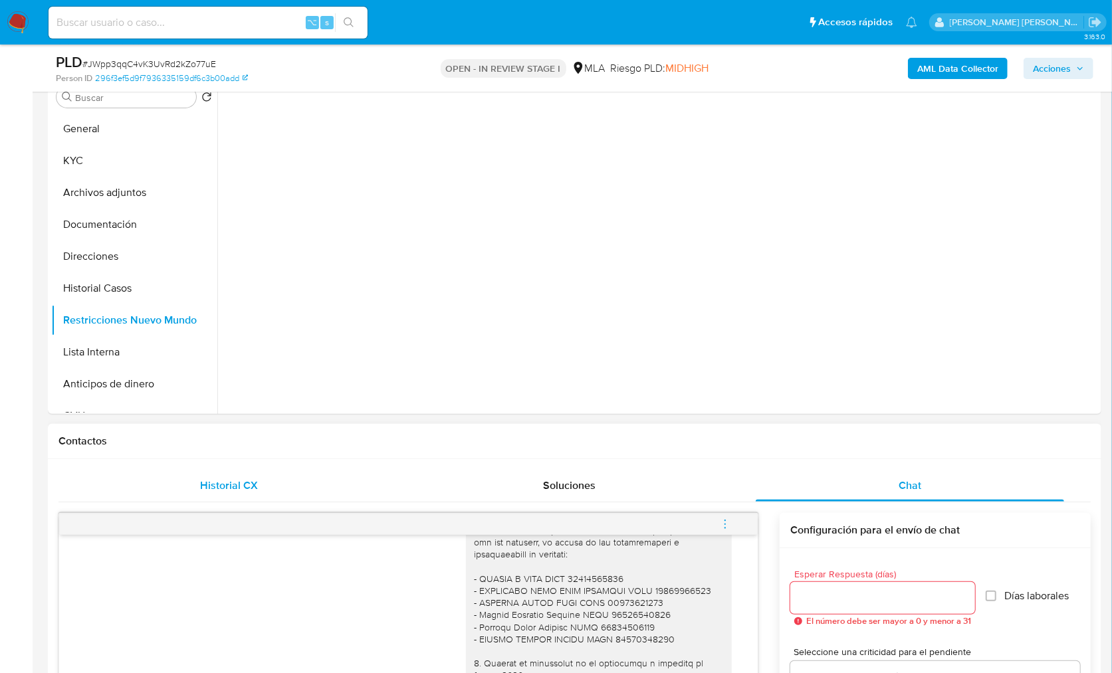
click at [298, 485] on div "Historial CX" at bounding box center [228, 486] width 308 height 32
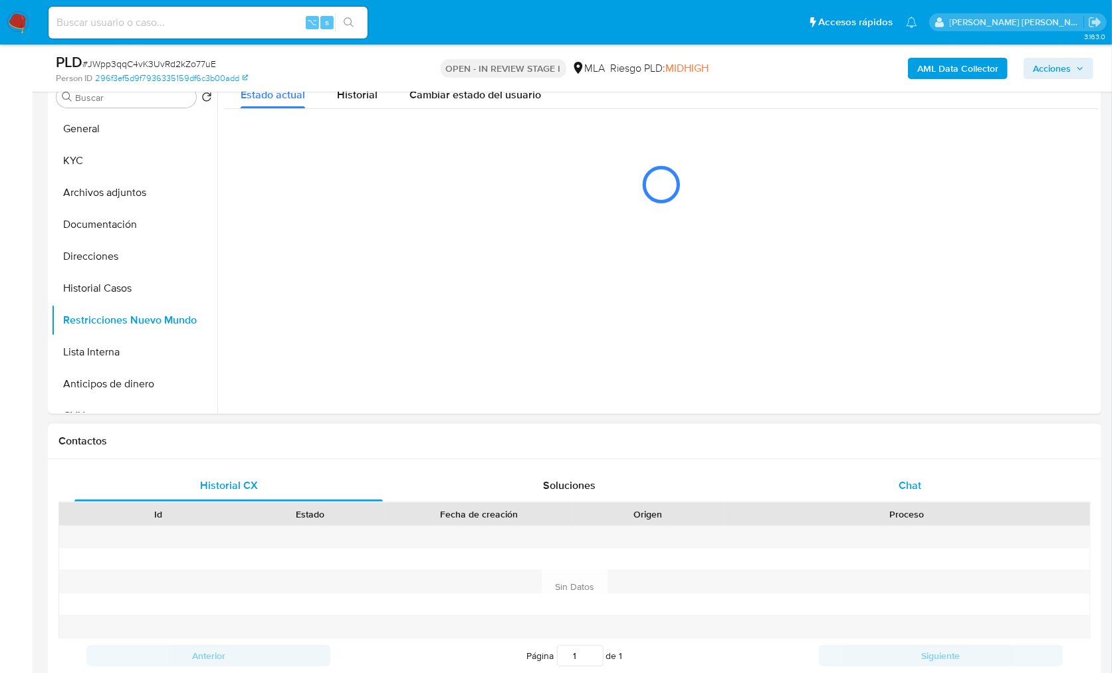
click at [948, 476] on div "Chat" at bounding box center [910, 486] width 308 height 32
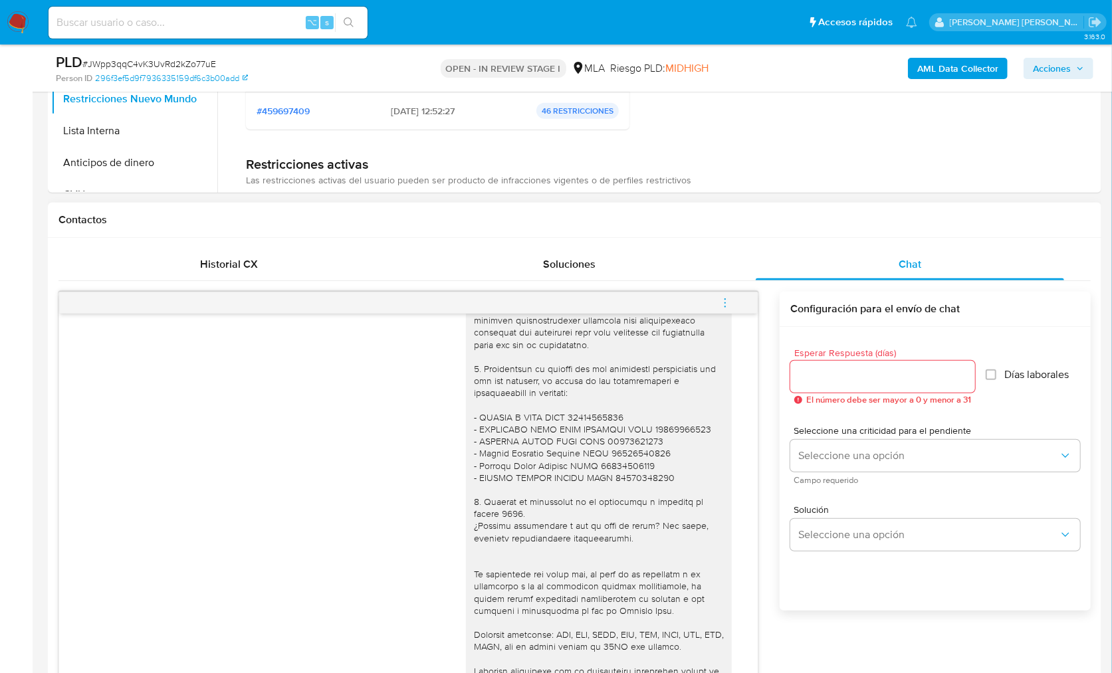
scroll to position [1439, 0]
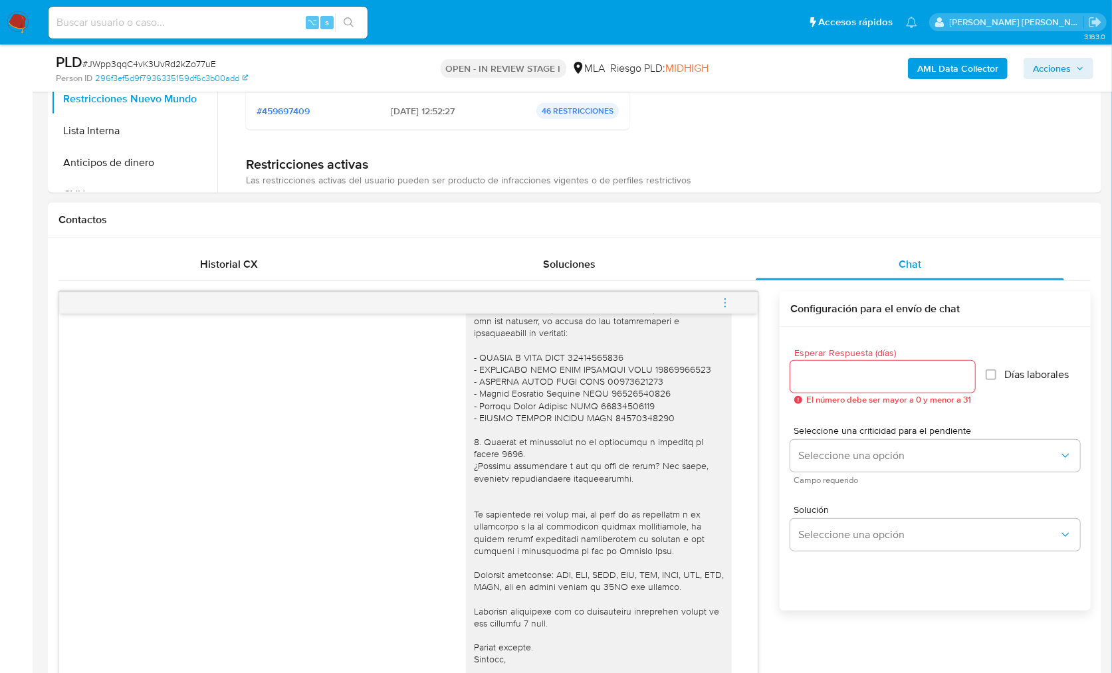
click at [719, 302] on button "menu-action" at bounding box center [725, 303] width 44 height 32
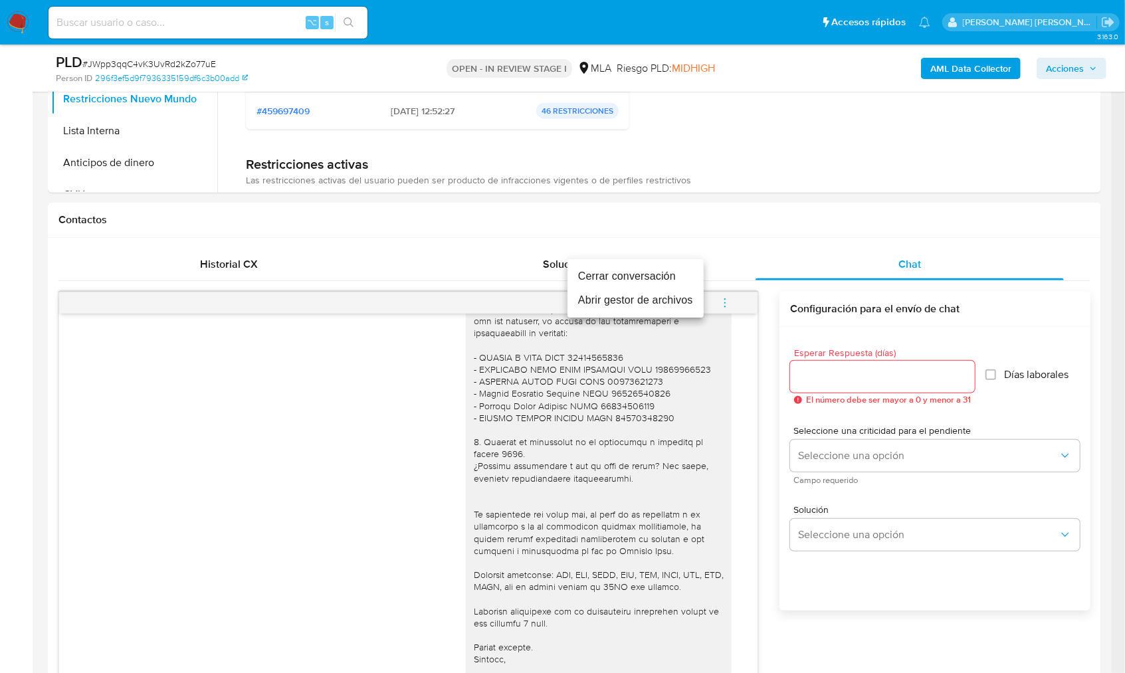
click at [652, 281] on li "Cerrar conversación" at bounding box center [636, 277] width 136 height 24
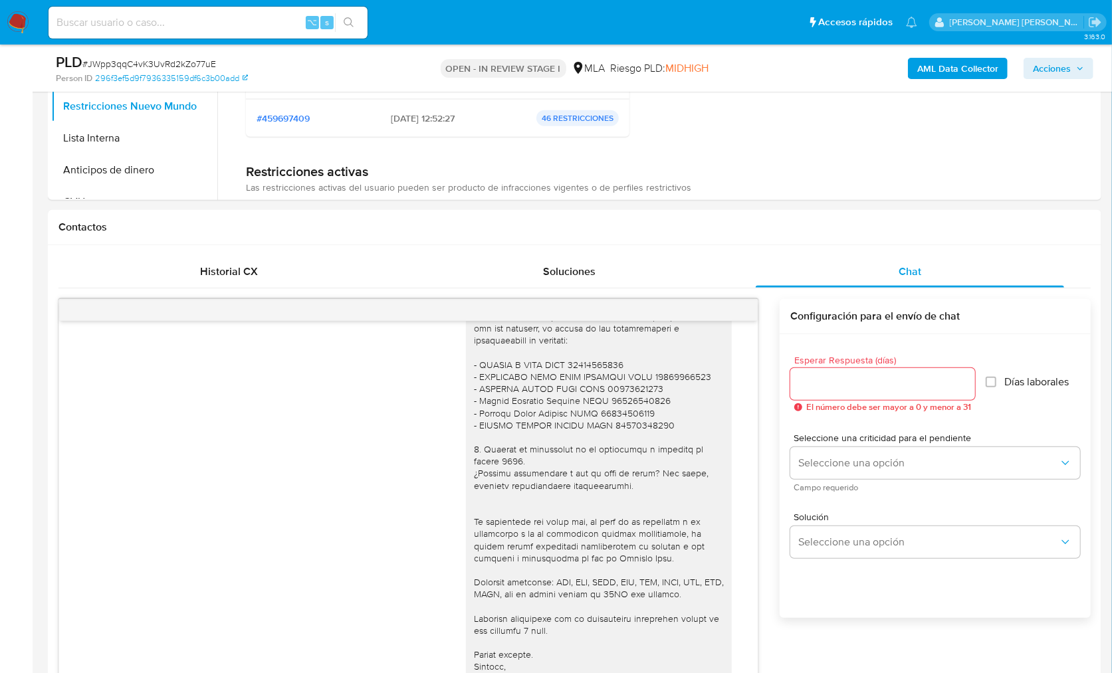
scroll to position [340, 0]
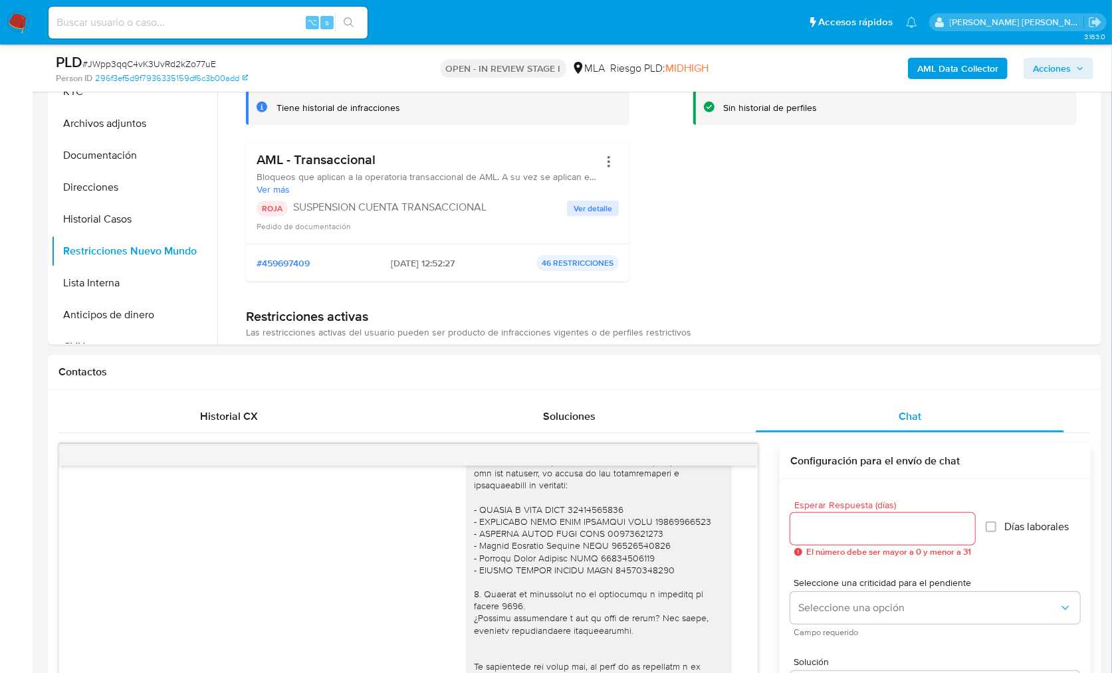
click at [934, 67] on b "AML Data Collector" at bounding box center [957, 68] width 81 height 21
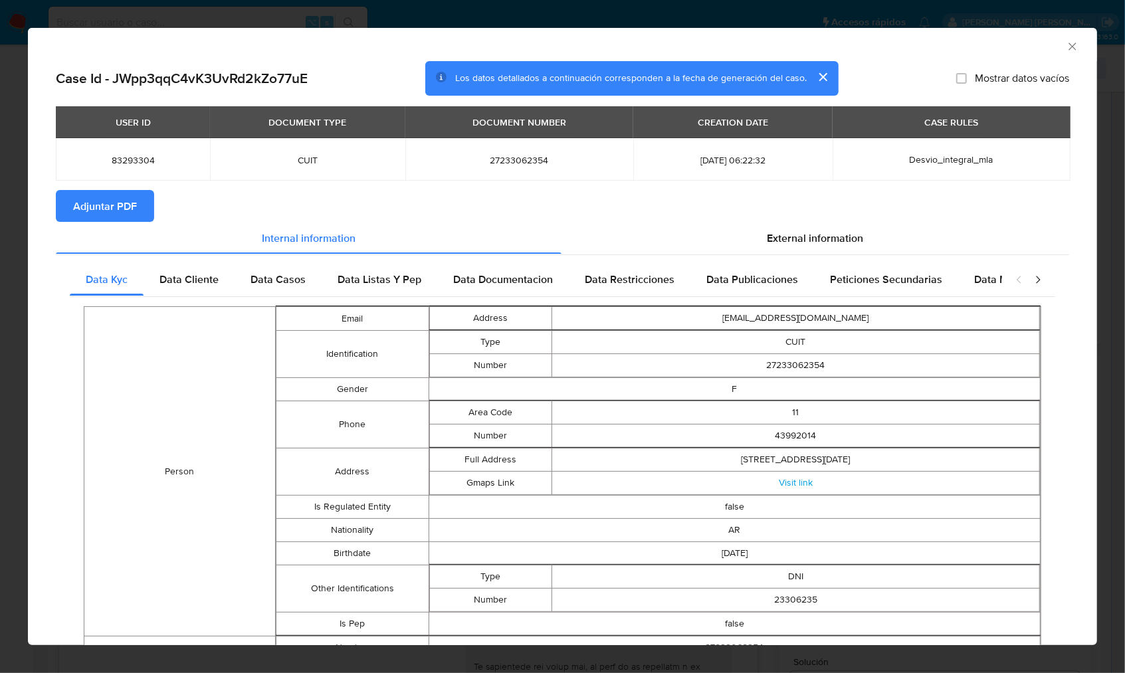
click at [132, 197] on span "Adjuntar PDF" at bounding box center [105, 205] width 64 height 29
click at [408, 203] on section "Adjuntar PDF Creando" at bounding box center [563, 207] width 1014 height 35
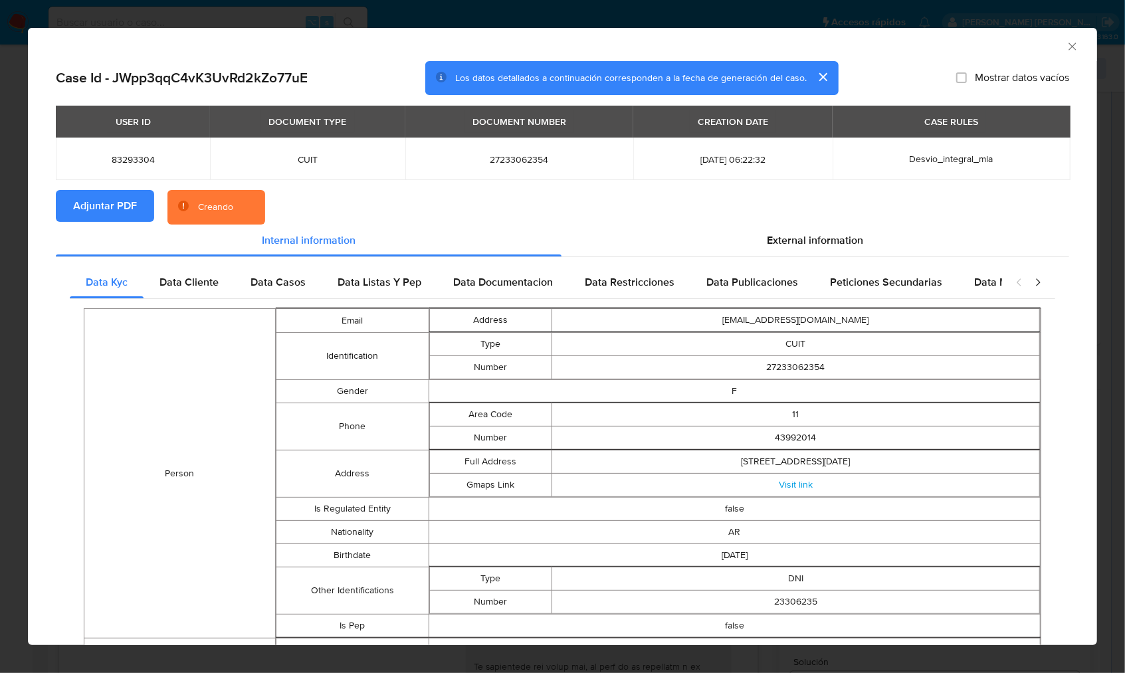
click at [542, 209] on section "Adjuntar PDF Creando" at bounding box center [563, 207] width 1014 height 35
click at [1016, 40] on div "AML Data Collector" at bounding box center [551, 44] width 1029 height 15
click at [1066, 43] on icon "Cerrar ventana" at bounding box center [1072, 46] width 13 height 13
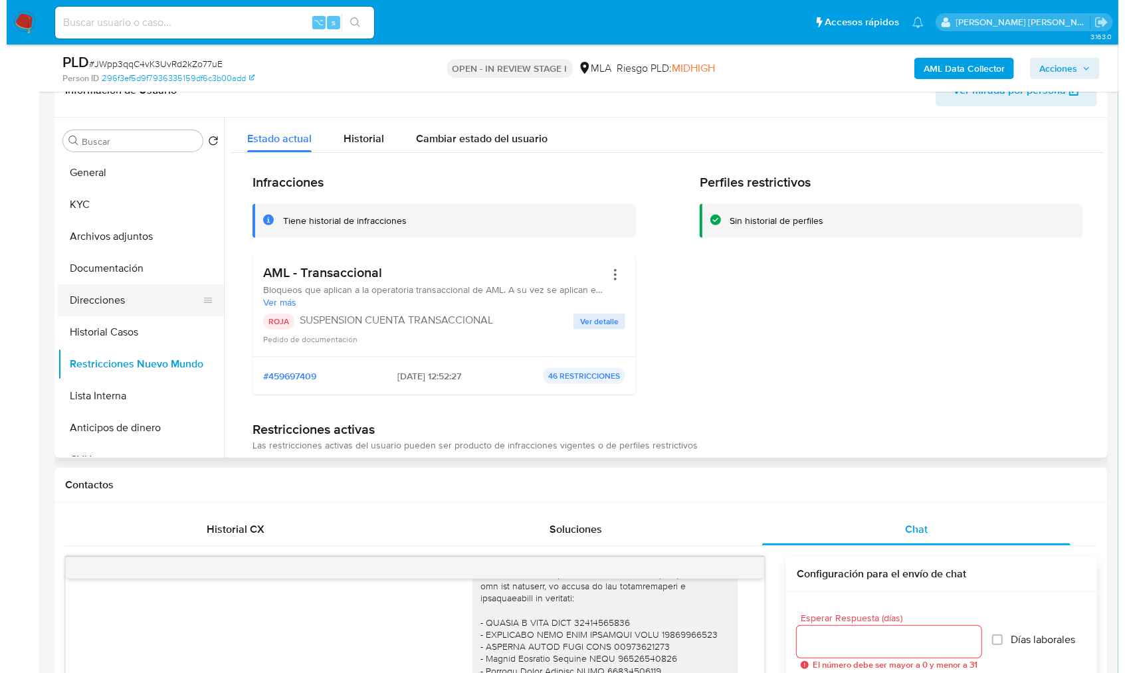
scroll to position [221, 0]
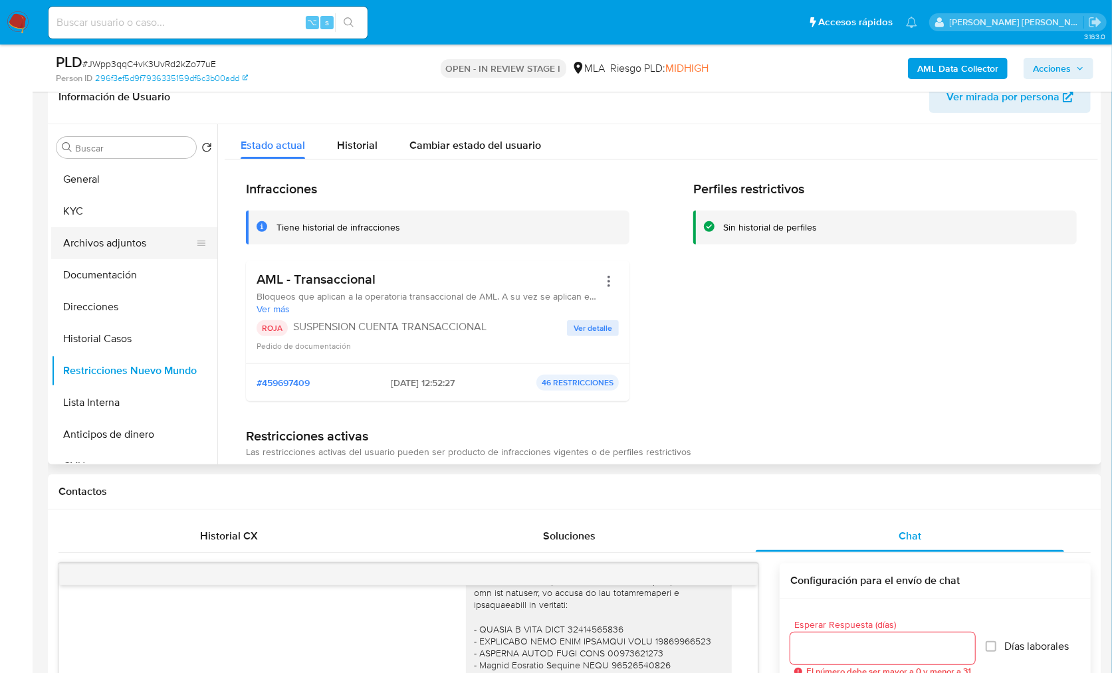
click at [132, 247] on button "Archivos adjuntos" at bounding box center [129, 243] width 156 height 32
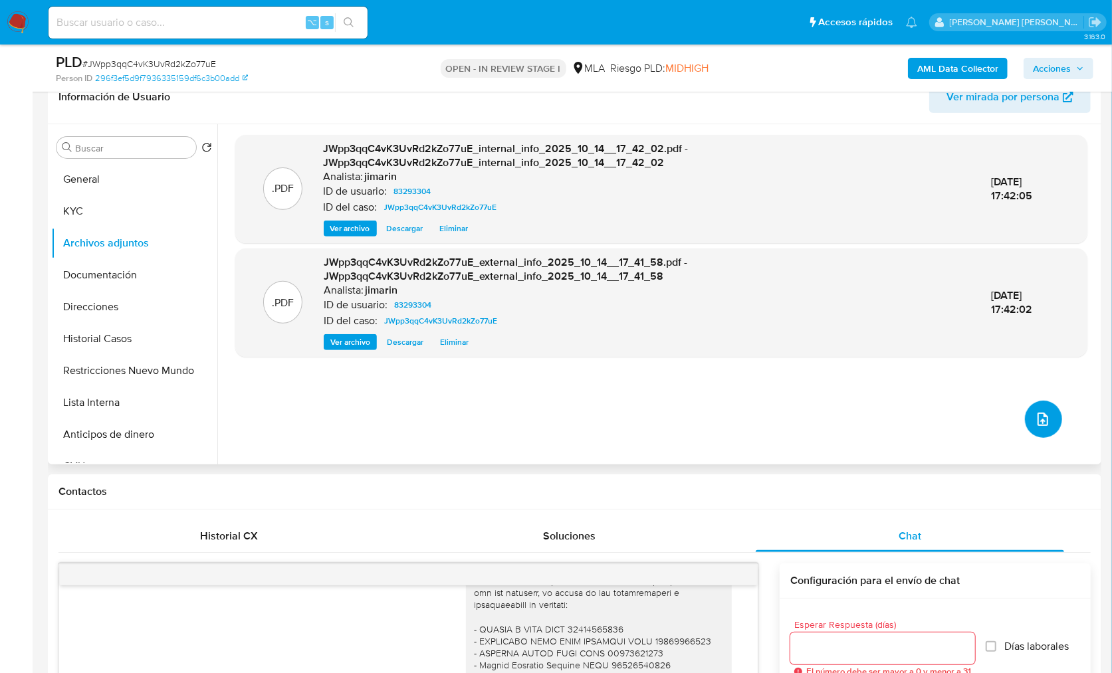
click at [1030, 427] on button "upload-file" at bounding box center [1043, 419] width 37 height 37
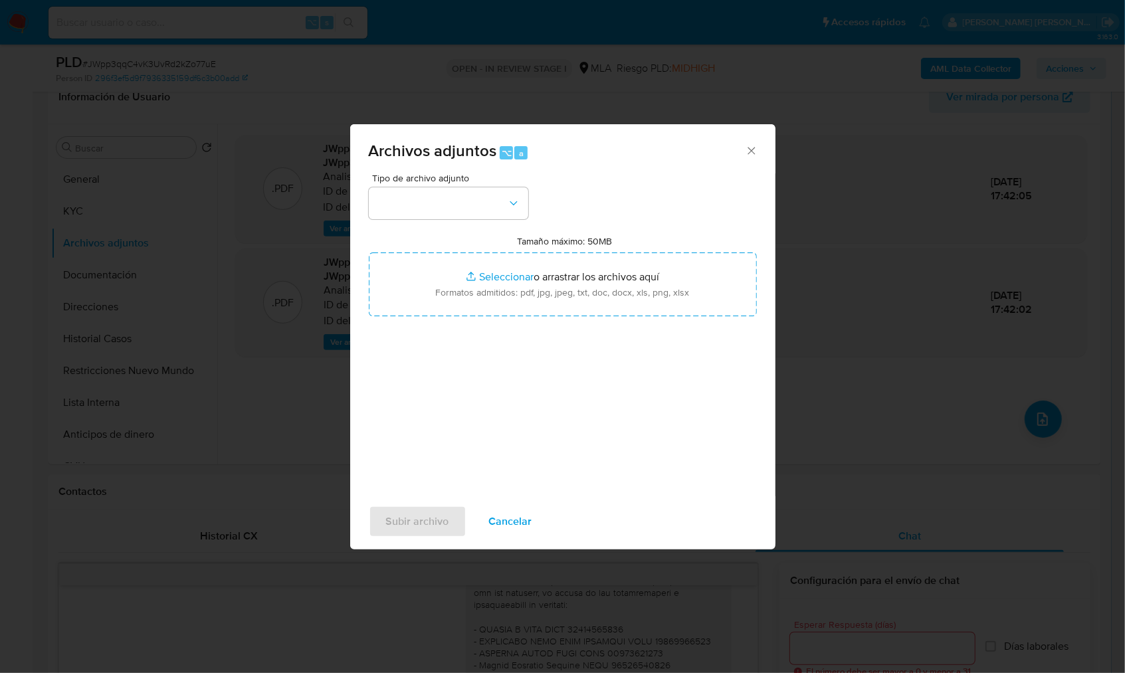
click at [495, 195] on button "button" at bounding box center [449, 203] width 160 height 32
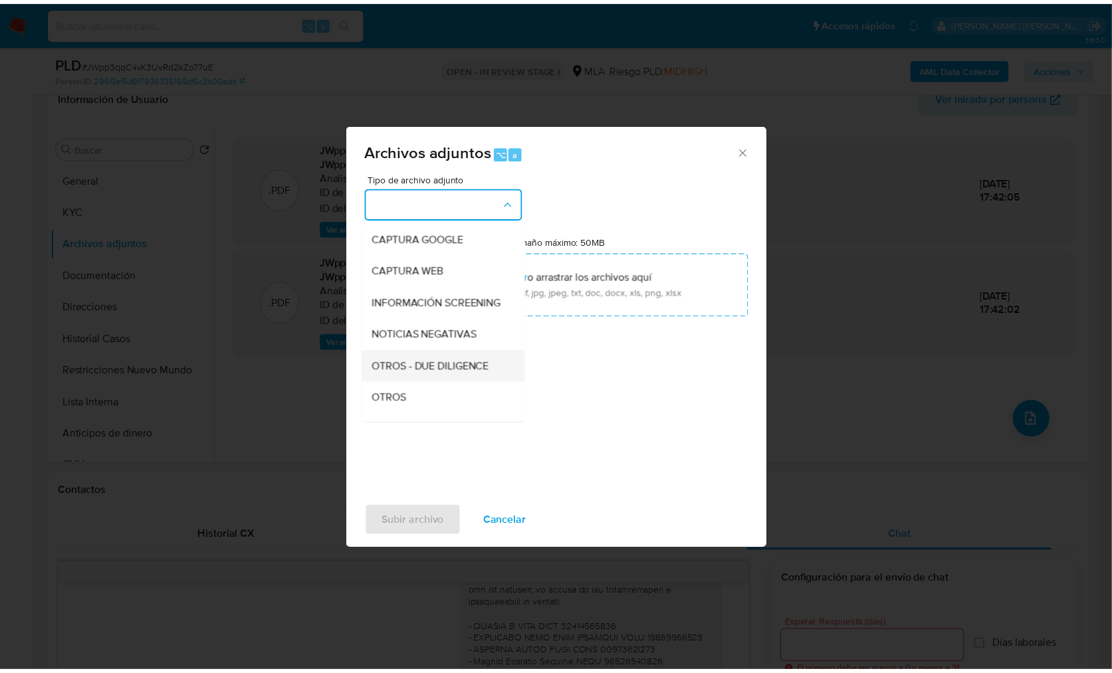
scroll to position [114, 0]
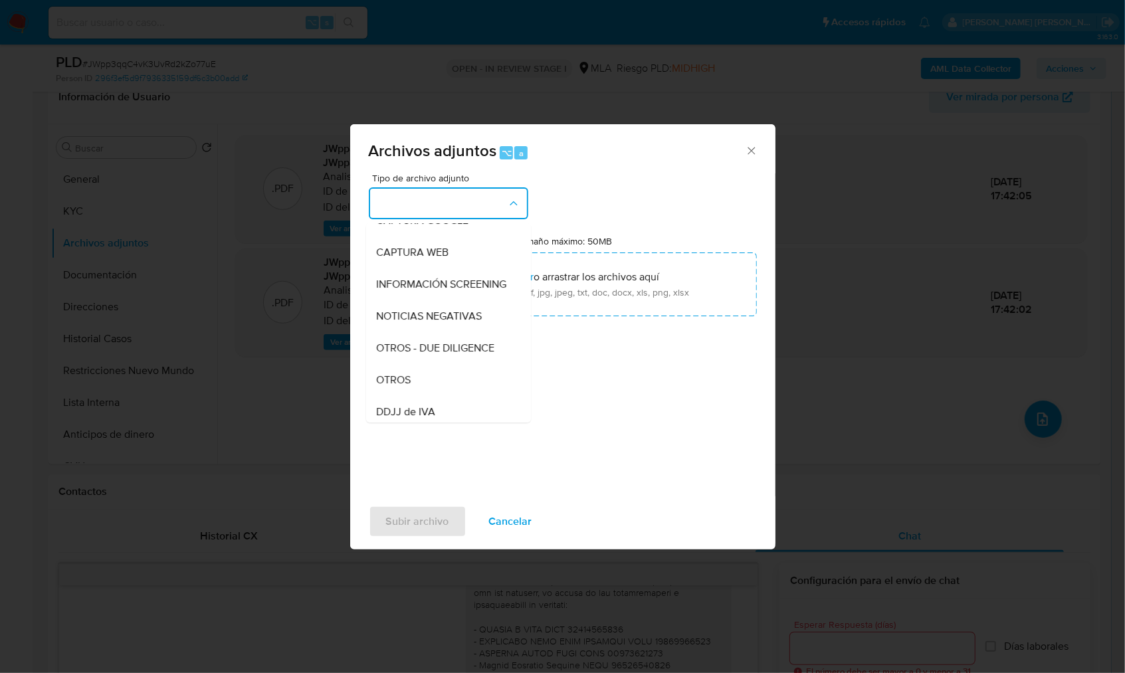
click at [421, 384] on div "OTROS" at bounding box center [445, 380] width 136 height 32
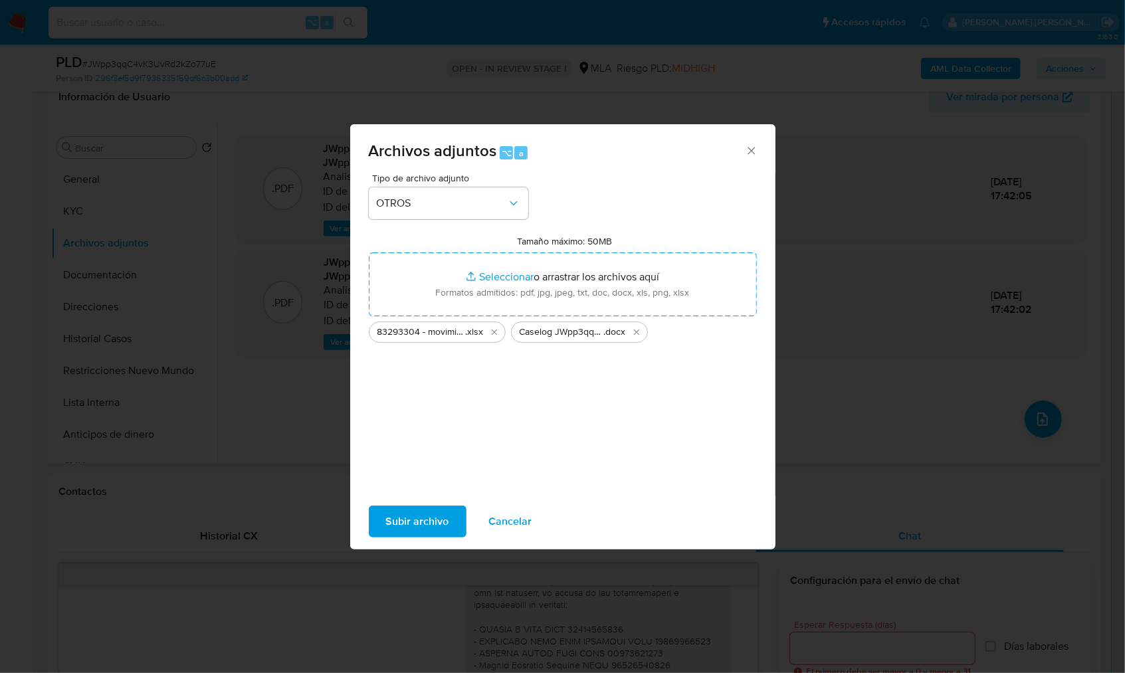
click at [466, 518] on div "Subir archivo Cancelar" at bounding box center [562, 522] width 425 height 51
click at [435, 518] on span "Subir archivo" at bounding box center [417, 521] width 63 height 29
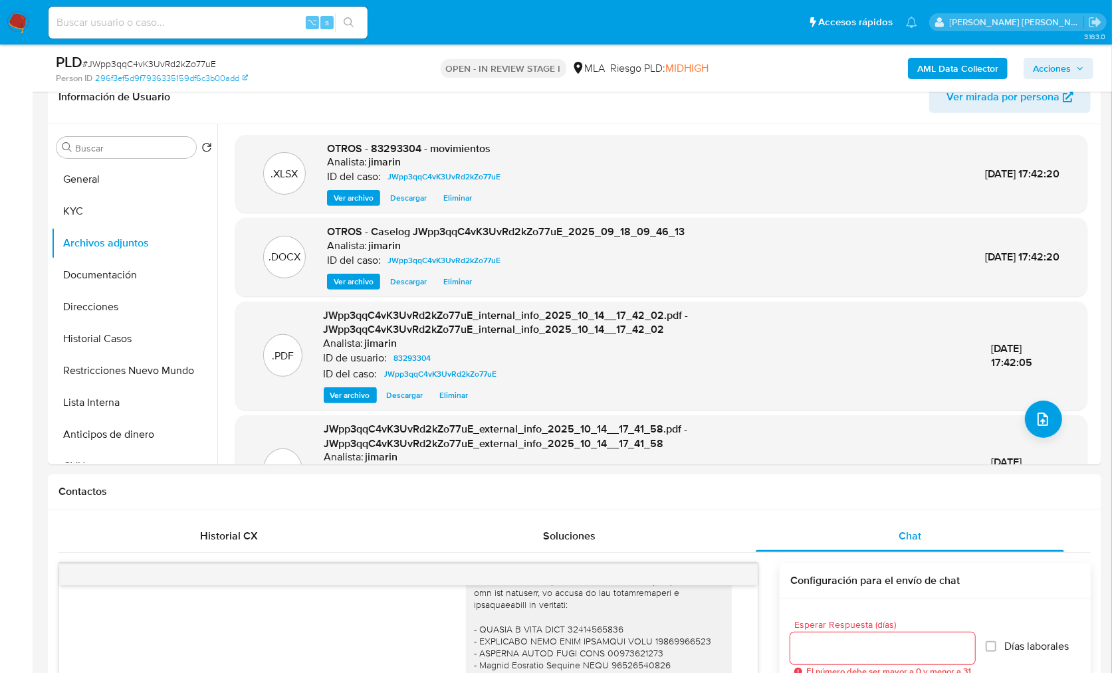
click at [1049, 75] on span "Acciones" at bounding box center [1052, 68] width 38 height 21
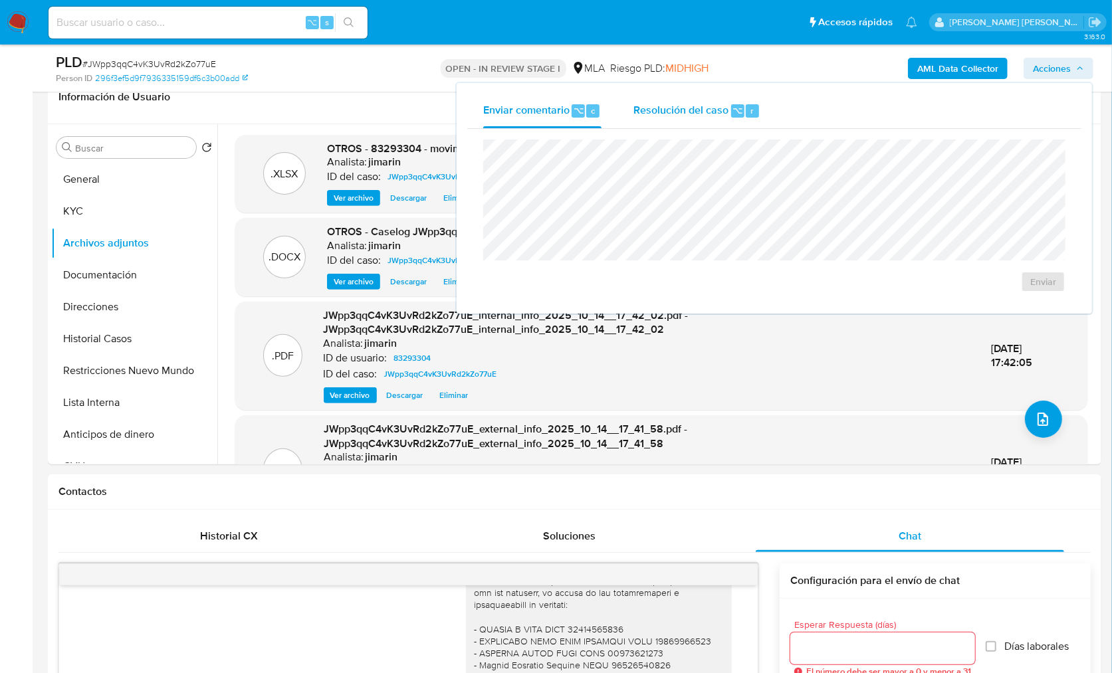
click at [639, 98] on div "Resolución del caso ⌥ r" at bounding box center [696, 111] width 127 height 35
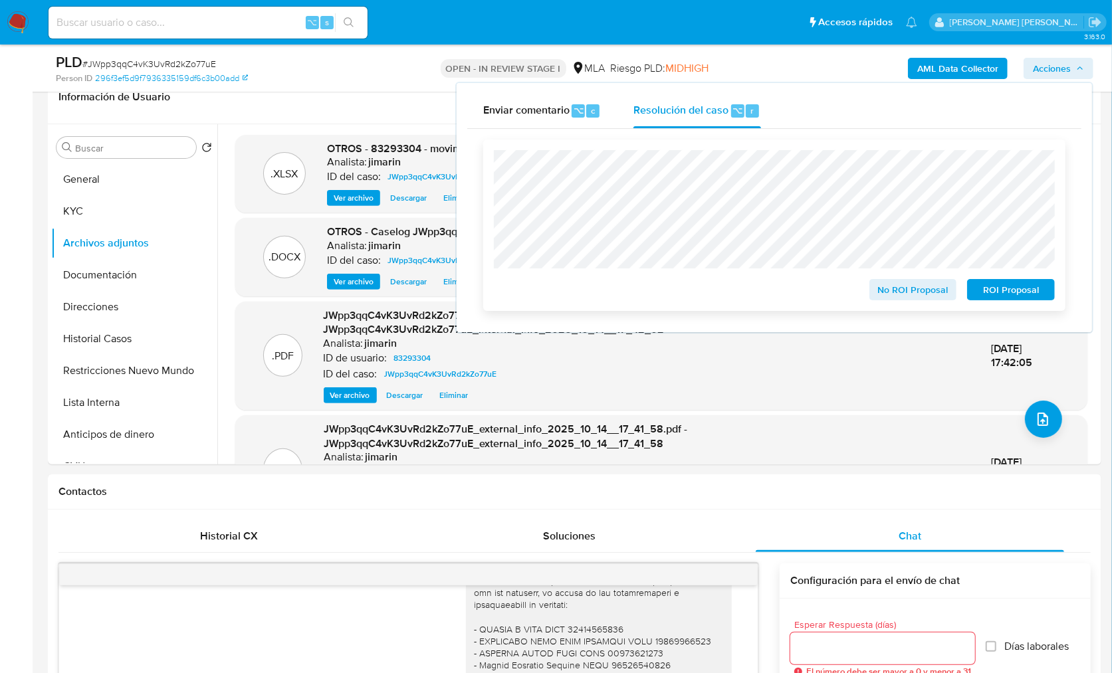
click at [1010, 299] on span "ROI Proposal" at bounding box center [1010, 290] width 69 height 19
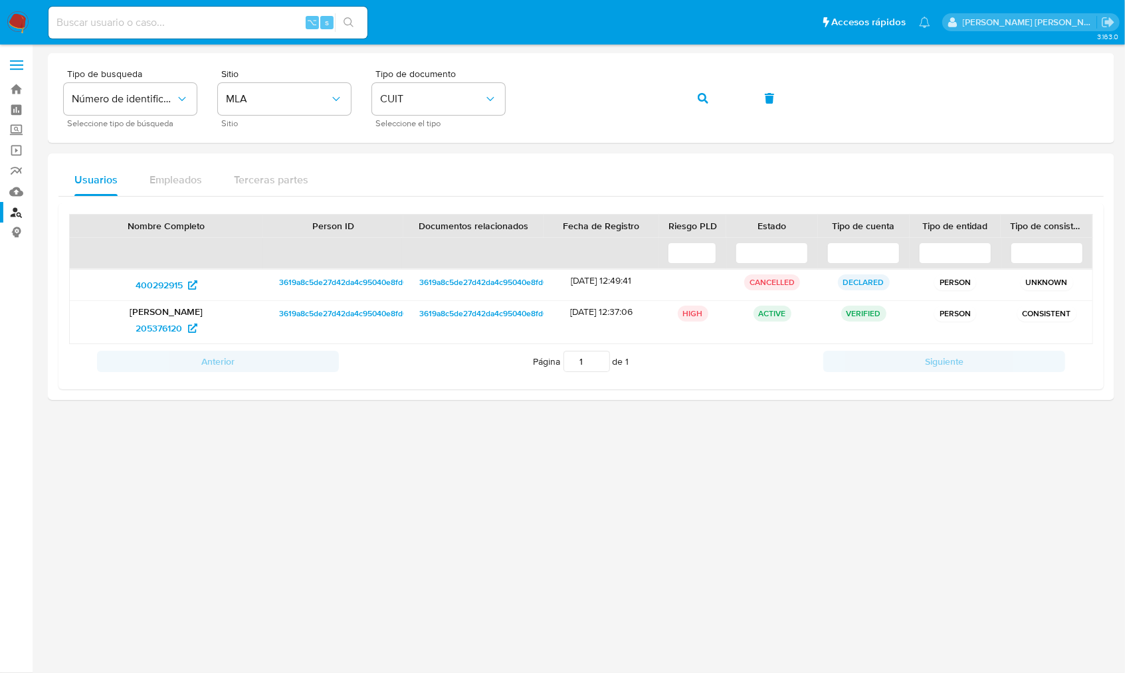
click at [9, 23] on img at bounding box center [18, 22] width 23 height 23
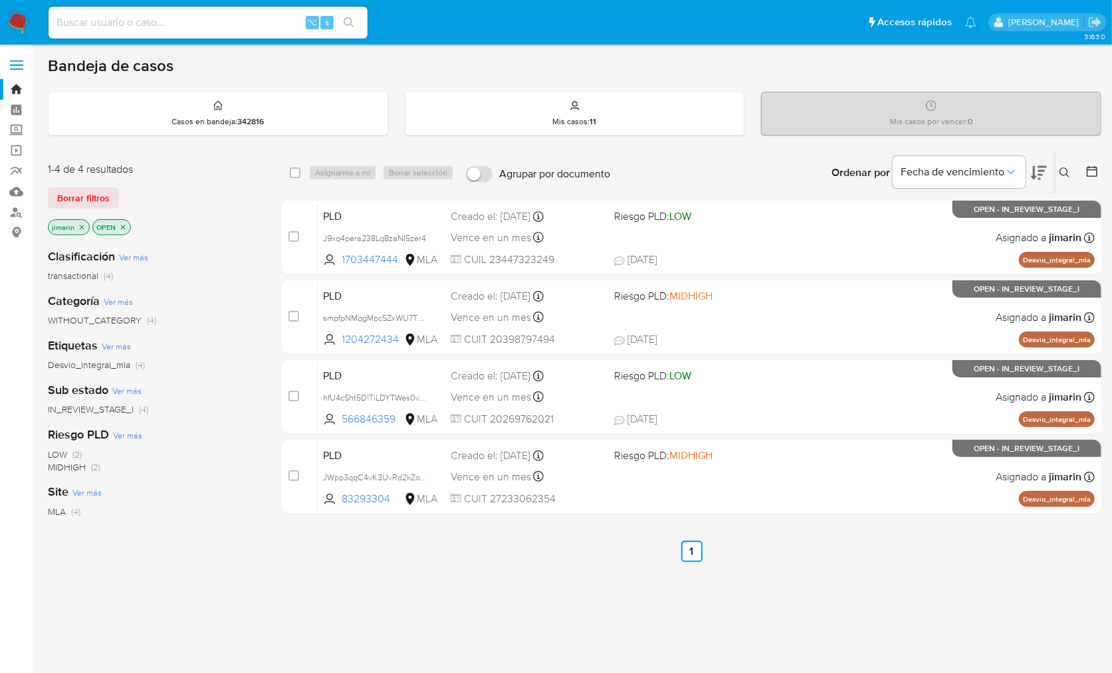
click at [83, 225] on icon "close-filter" at bounding box center [82, 227] width 8 height 8
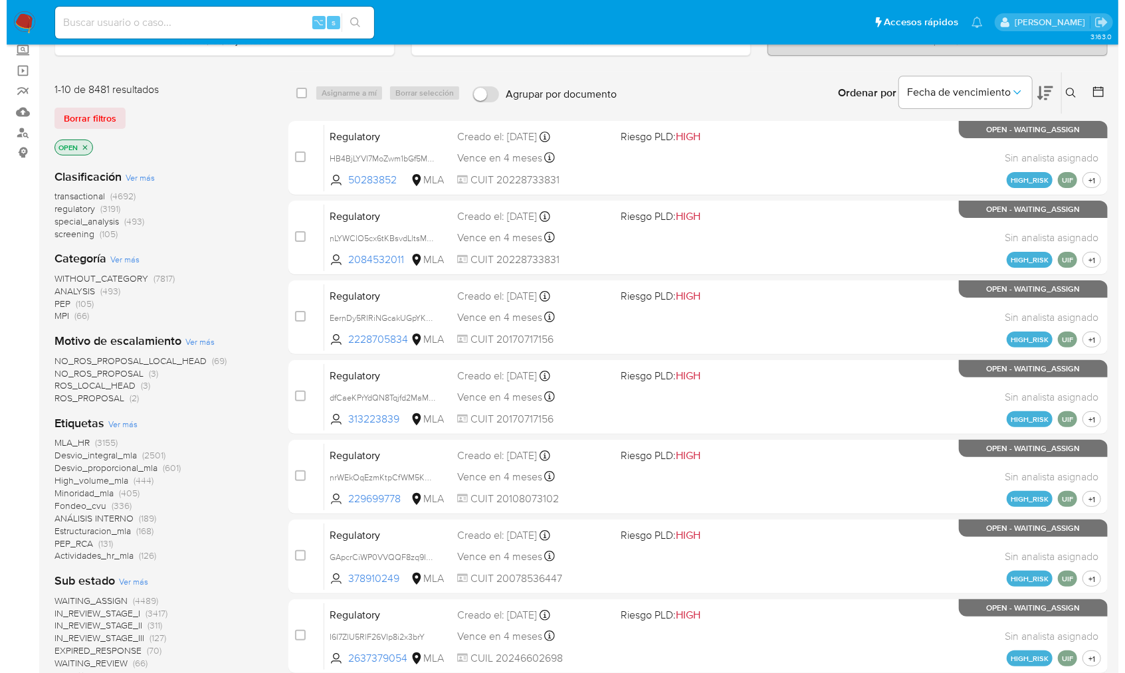
scroll to position [440, 0]
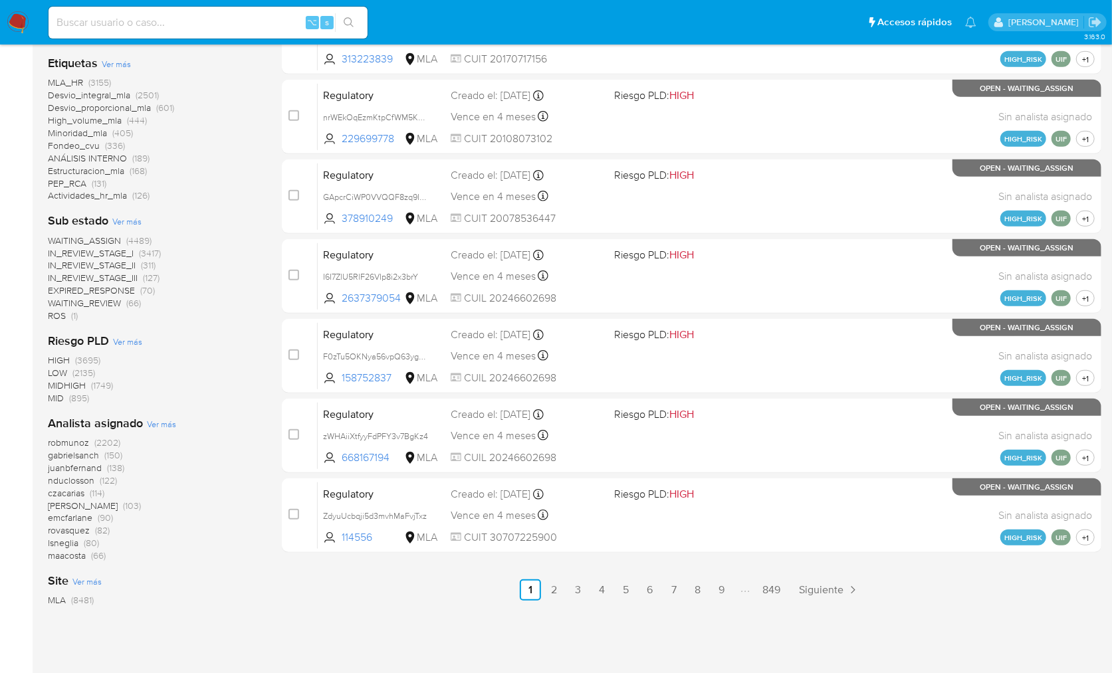
click at [156, 423] on span "Ver más" at bounding box center [161, 424] width 29 height 12
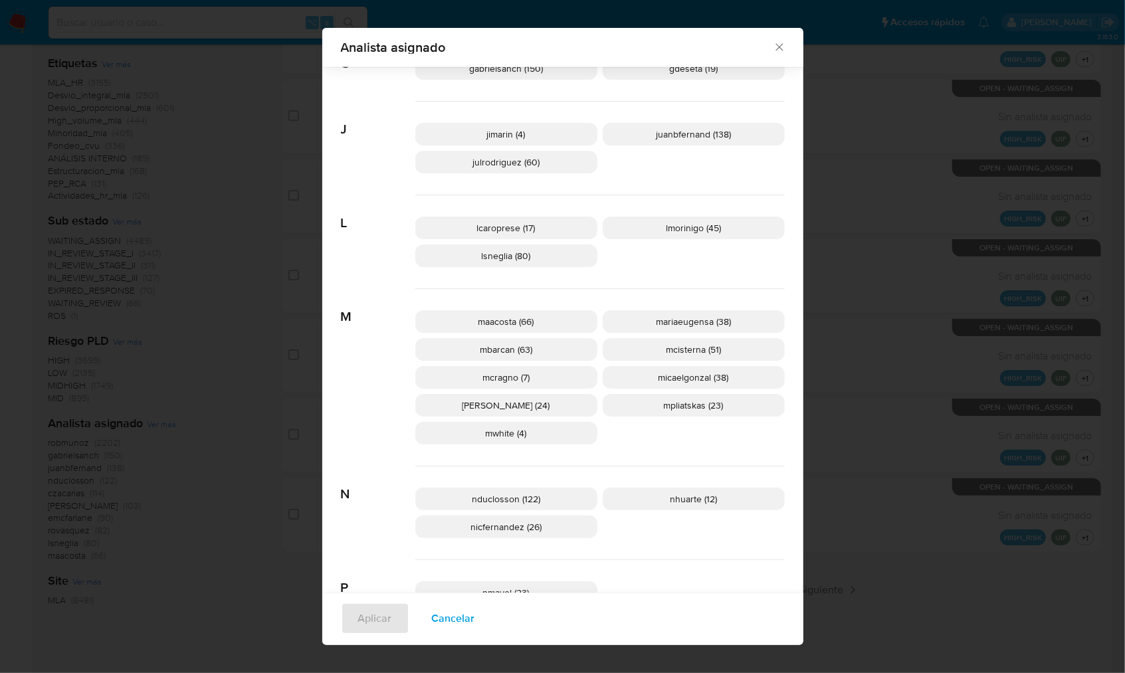
scroll to position [532, 0]
click at [723, 348] on p "mcisterna (51)" at bounding box center [694, 350] width 182 height 23
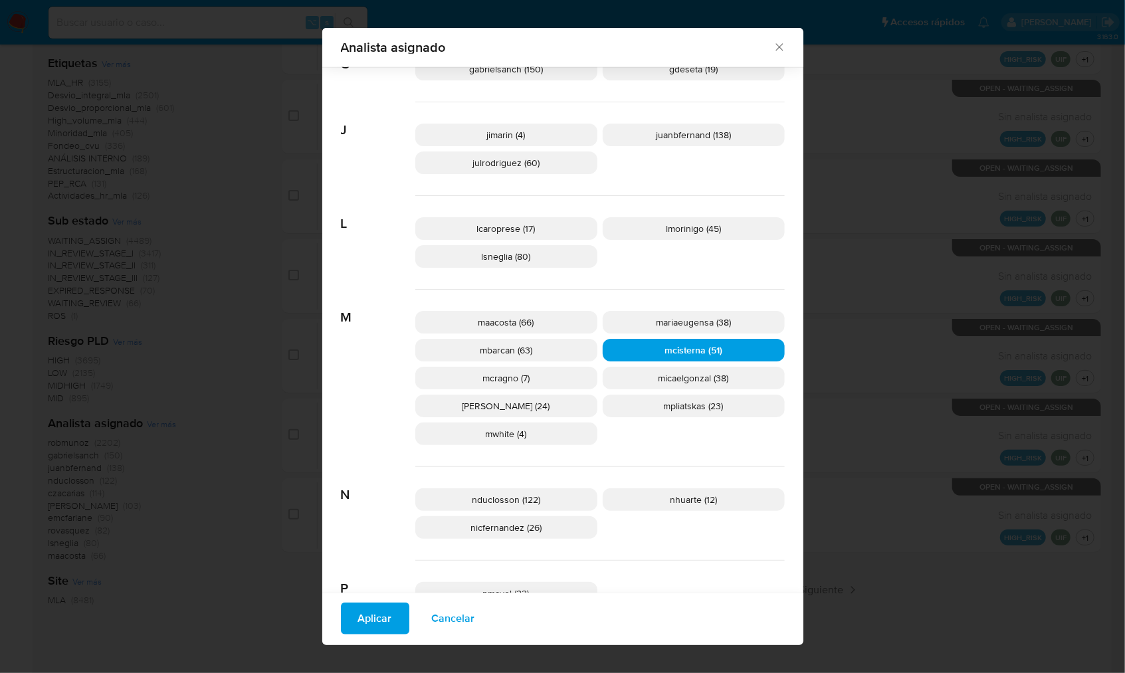
click at [358, 616] on span "Aplicar" at bounding box center [375, 618] width 34 height 29
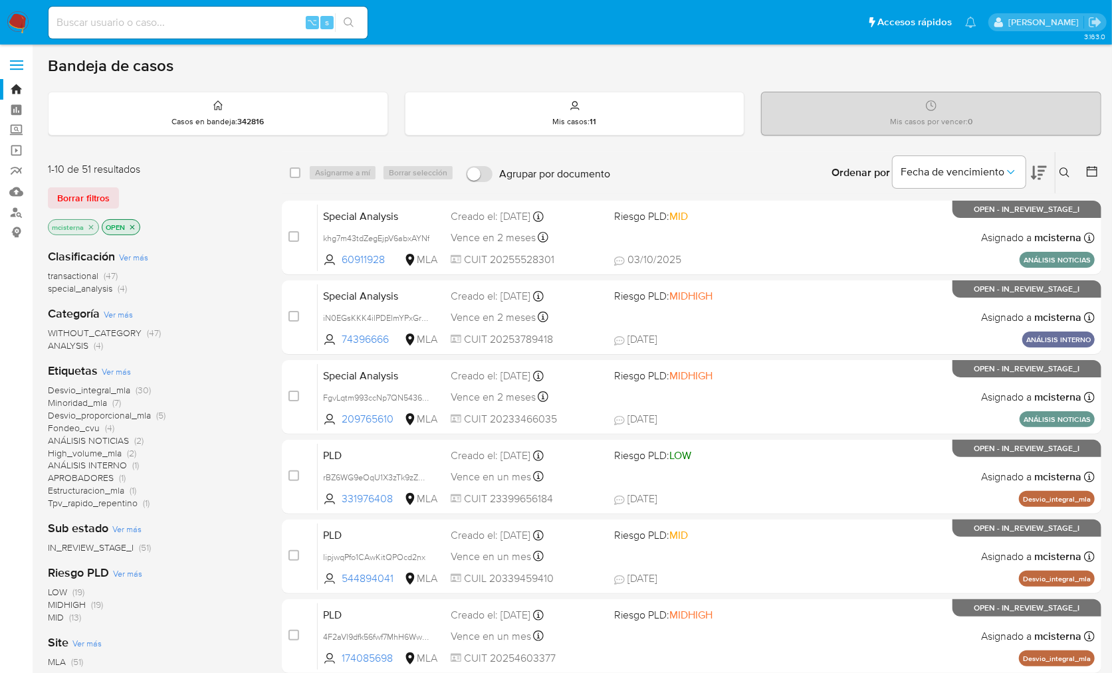
click at [130, 225] on icon "close-filter" at bounding box center [132, 227] width 8 height 8
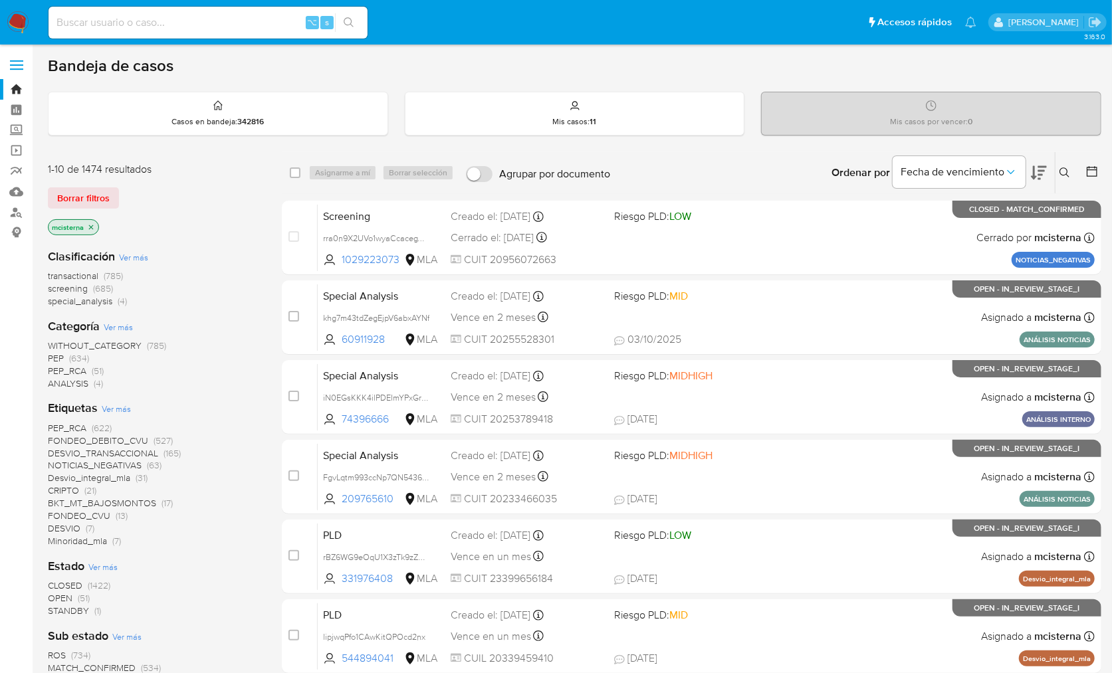
click at [1095, 171] on icon at bounding box center [1091, 171] width 13 height 13
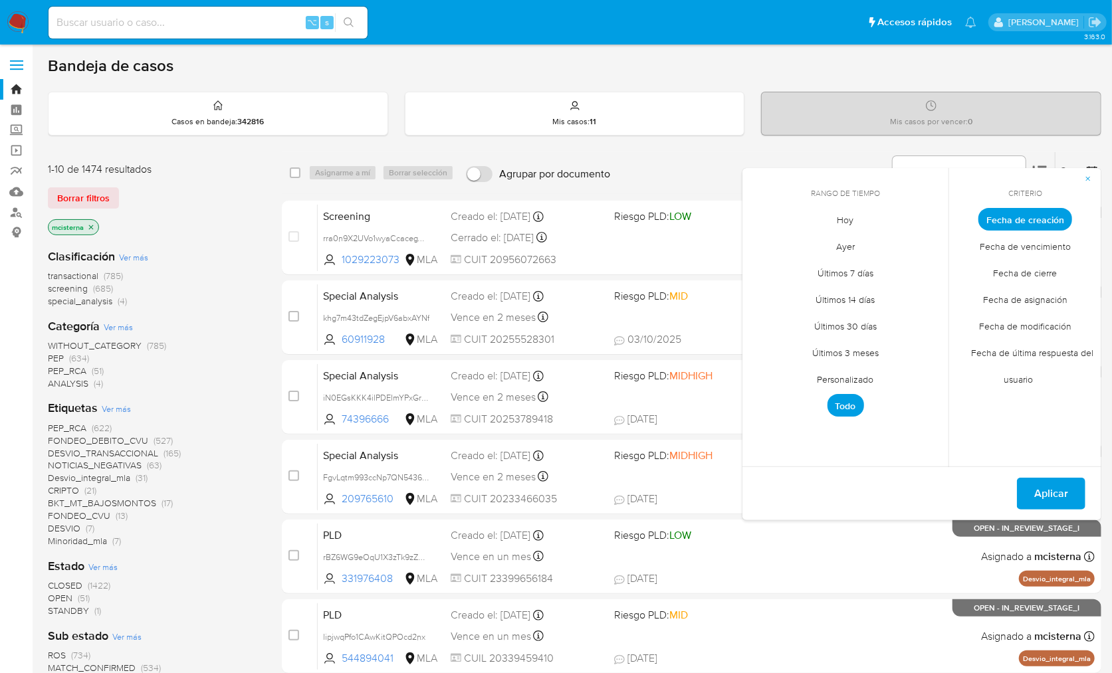
click at [1095, 171] on button "button" at bounding box center [1088, 178] width 27 height 21
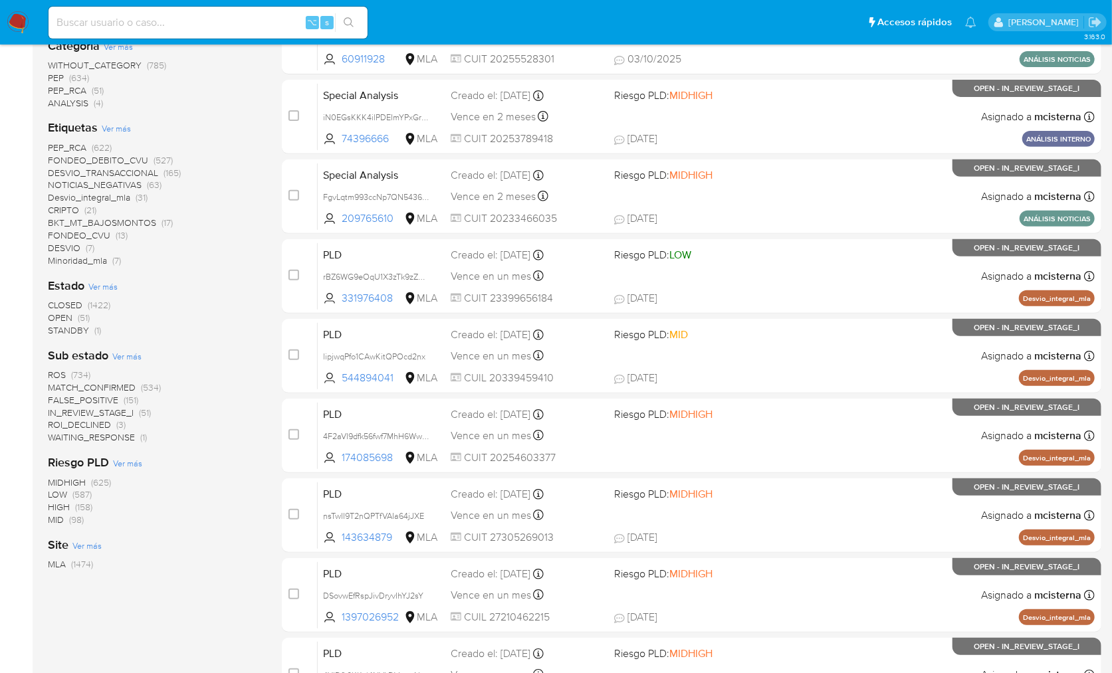
scroll to position [365, 0]
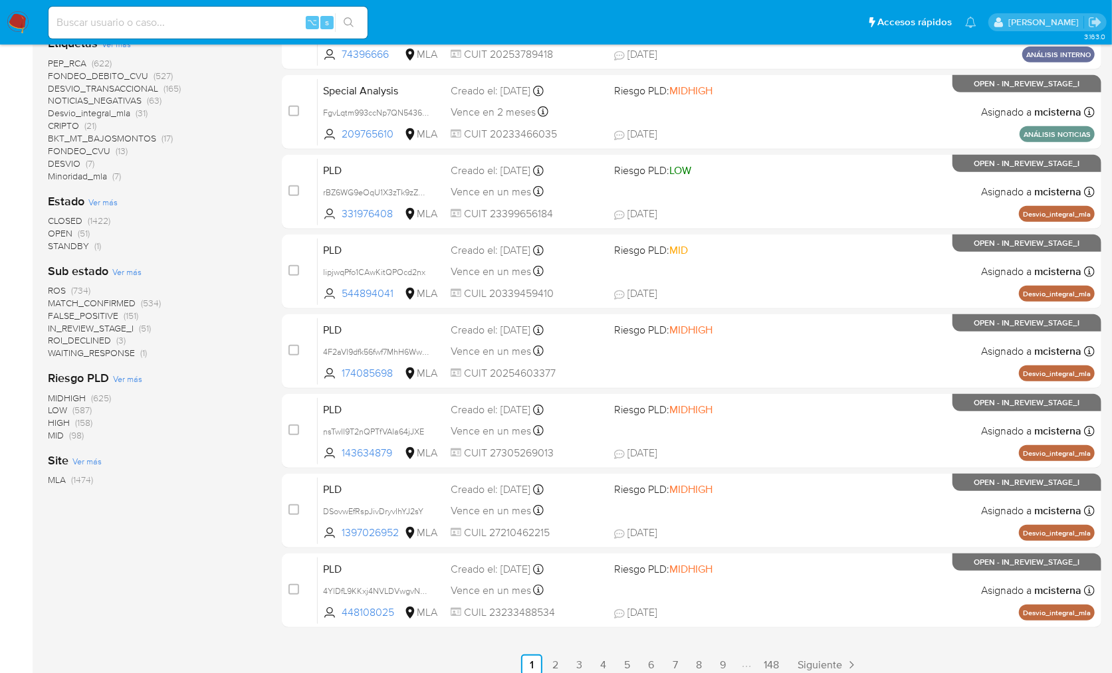
click at [72, 234] on span "OPEN (51)" at bounding box center [69, 233] width 42 height 13
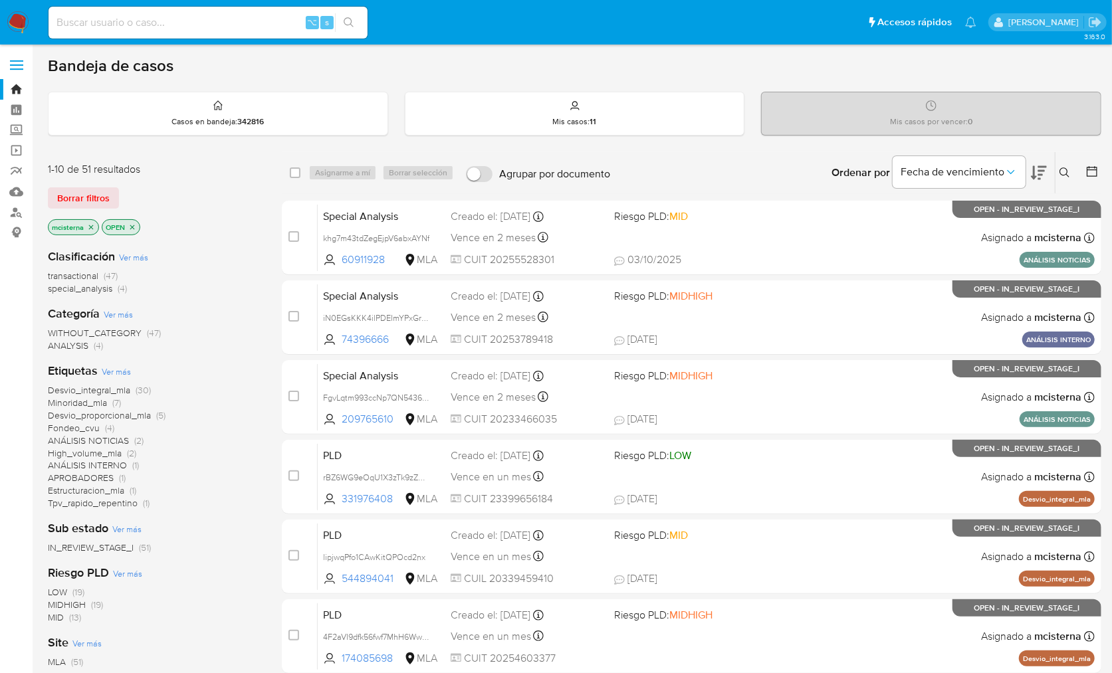
click at [32, 17] on nav "Pausado Ver notificaciones ⌥ s Accesos rápidos Presiona las siguientes teclas p…" at bounding box center [556, 22] width 1112 height 45
click at [23, 18] on img at bounding box center [18, 22] width 23 height 23
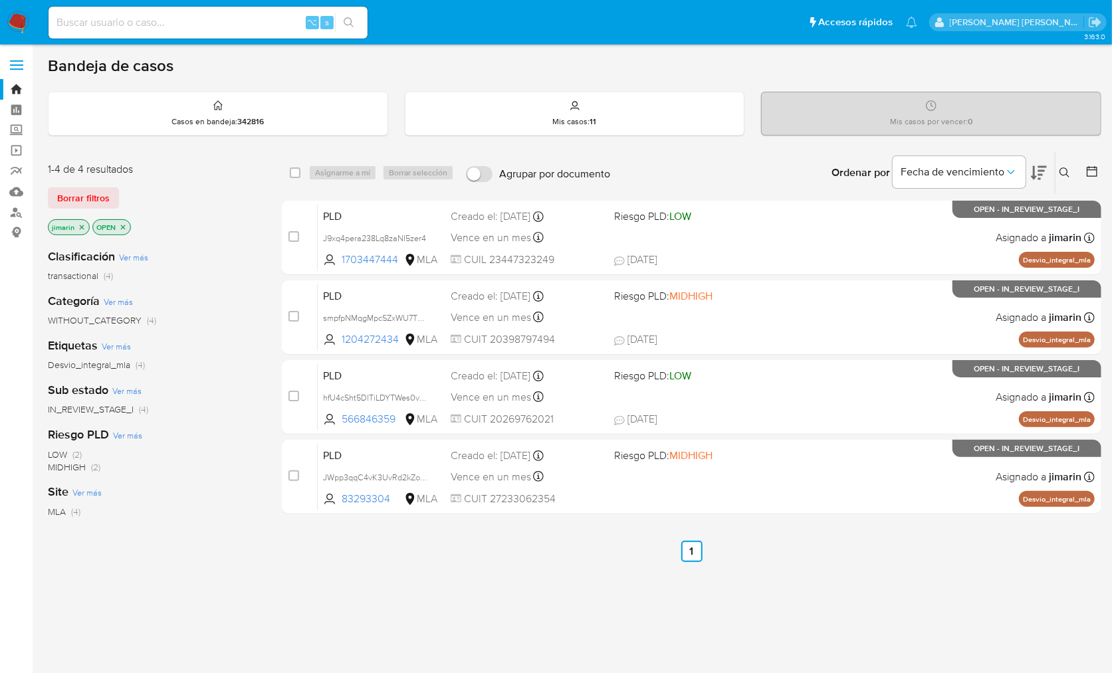
click at [81, 224] on icon "close-filter" at bounding box center [82, 227] width 8 height 8
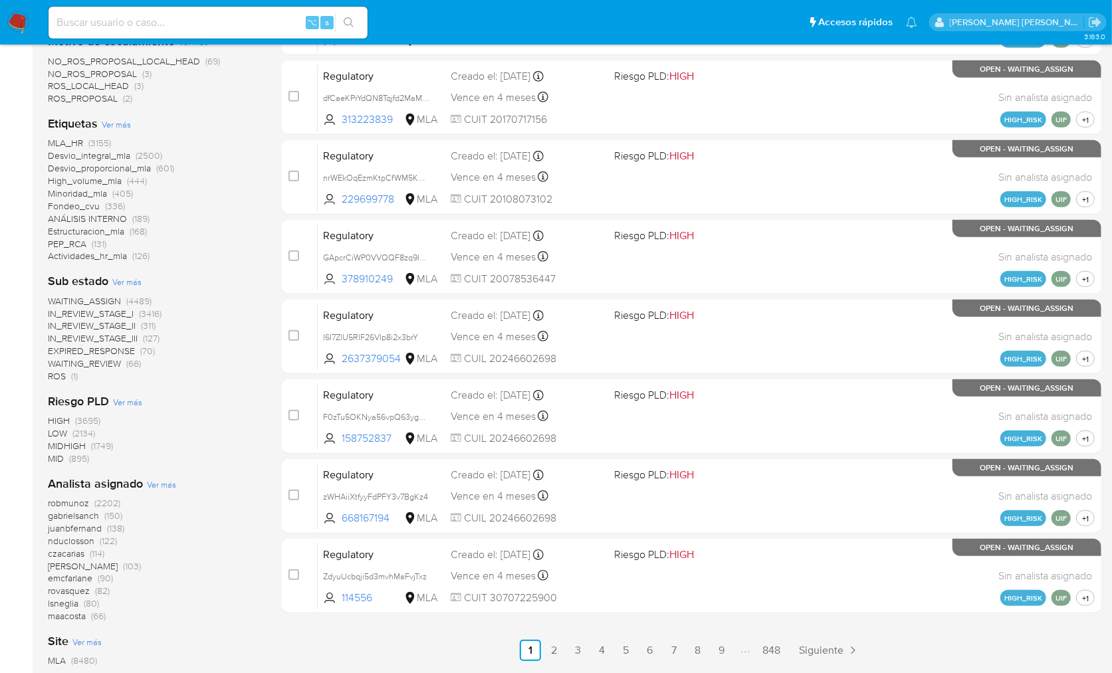
scroll to position [383, 0]
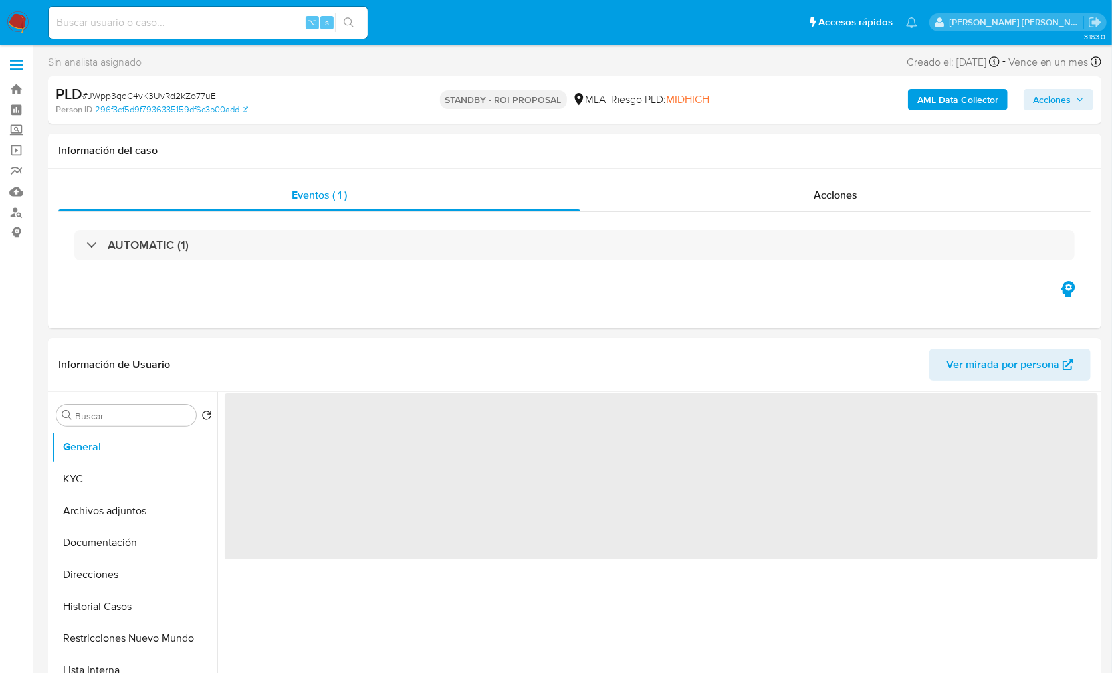
select select "10"
